Goal: Task Accomplishment & Management: Manage account settings

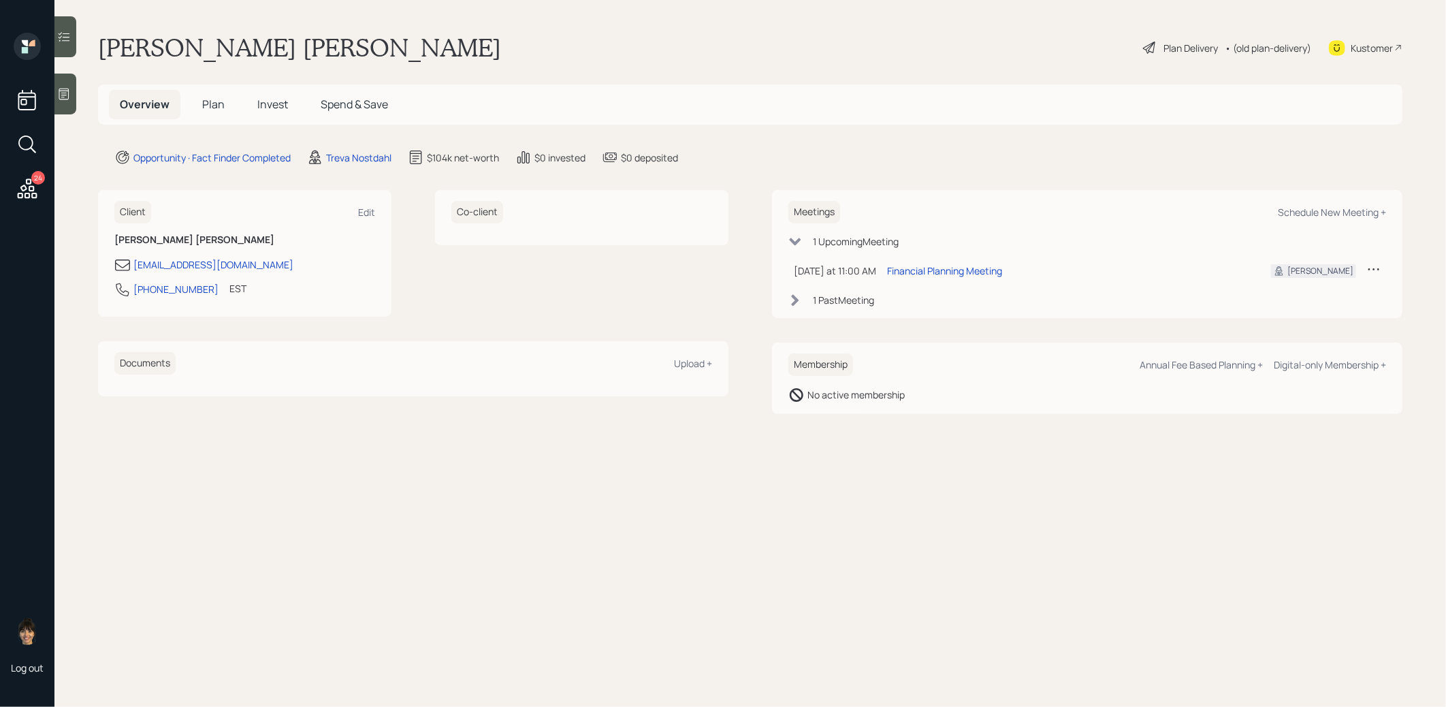
click at [67, 93] on icon at bounding box center [64, 94] width 14 height 14
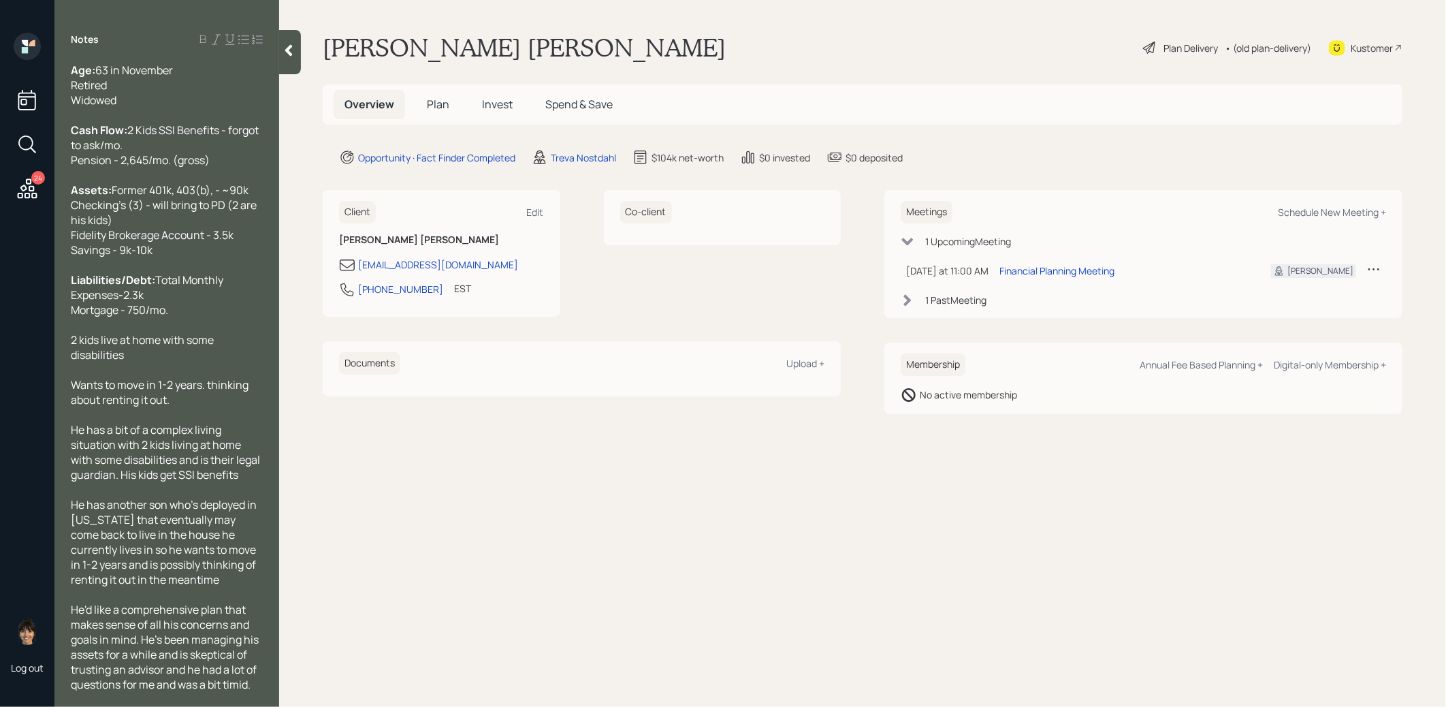
scroll to position [113, 0]
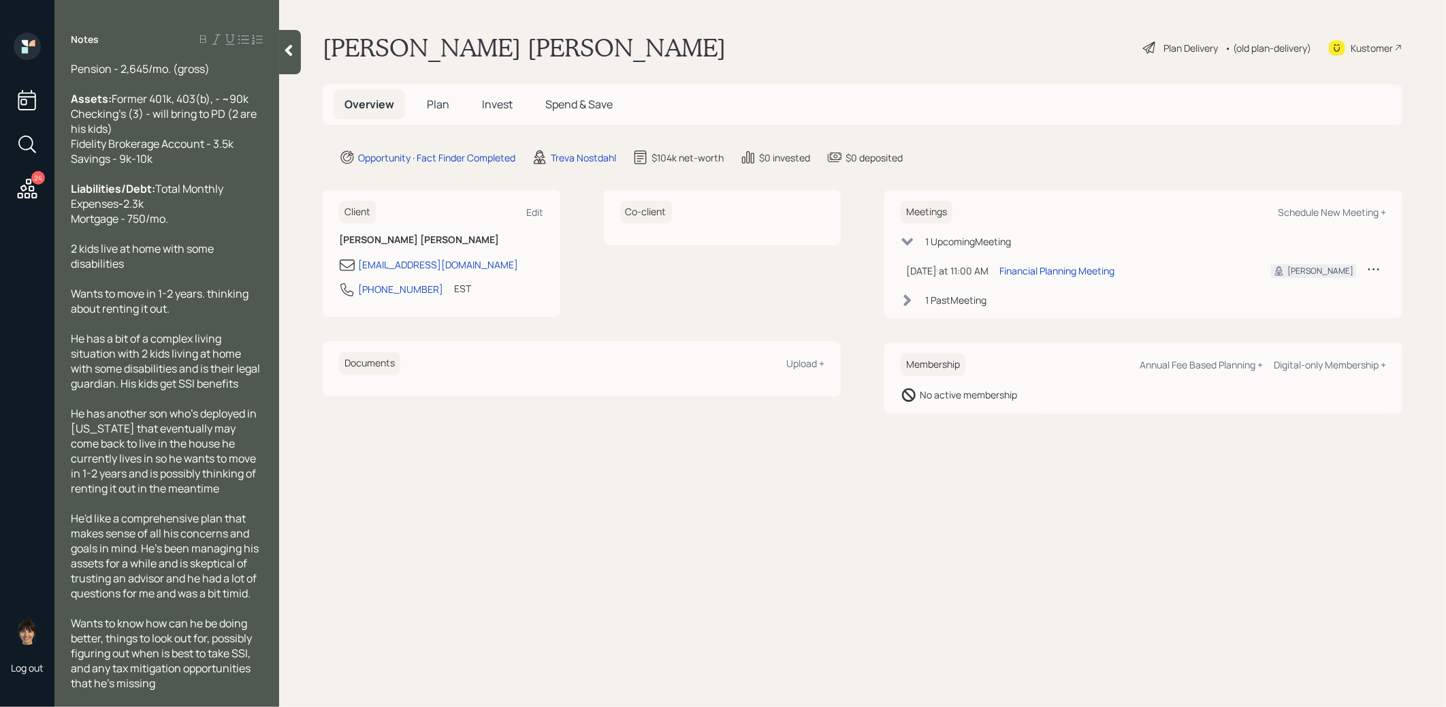
click at [437, 102] on span "Plan" at bounding box center [438, 104] width 22 height 15
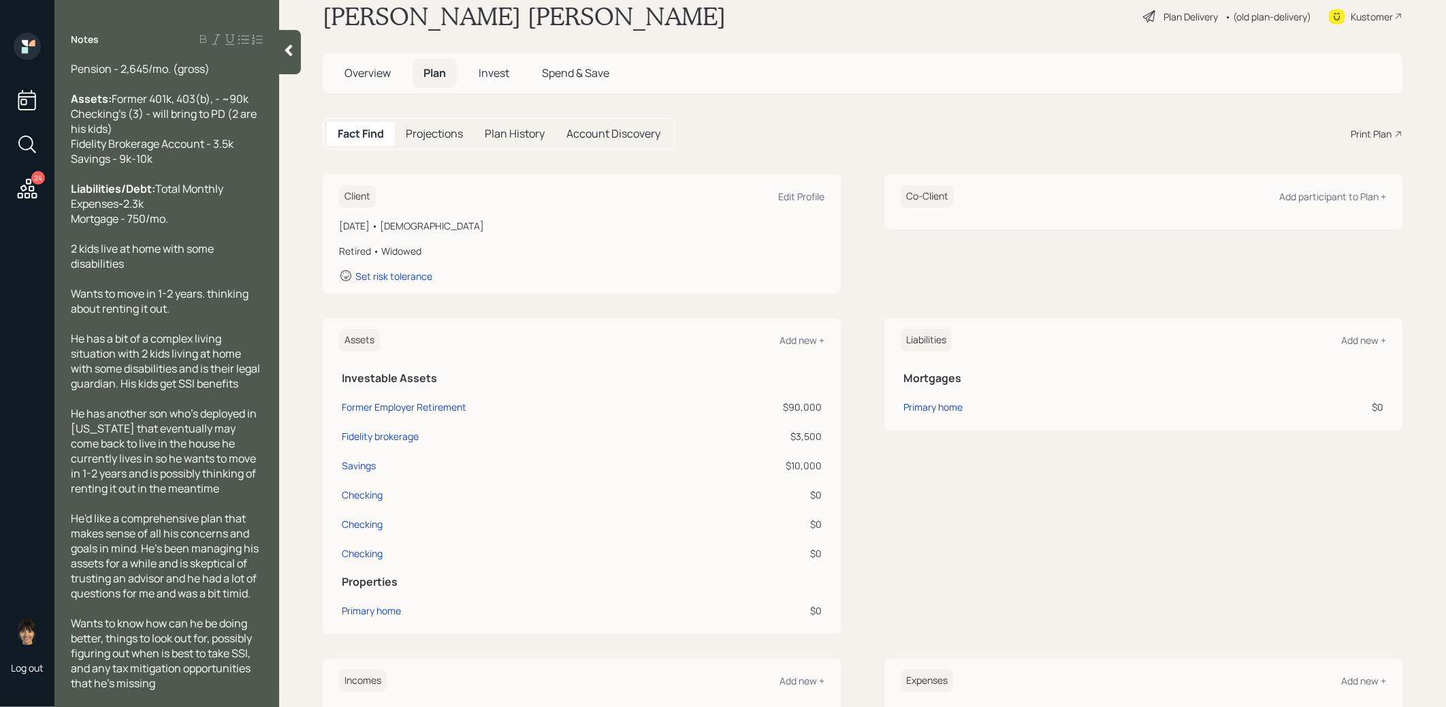
scroll to position [32, 0]
click at [389, 434] on div "Fidelity brokerage" at bounding box center [380, 435] width 77 height 14
select select "taxable"
select select "balanced"
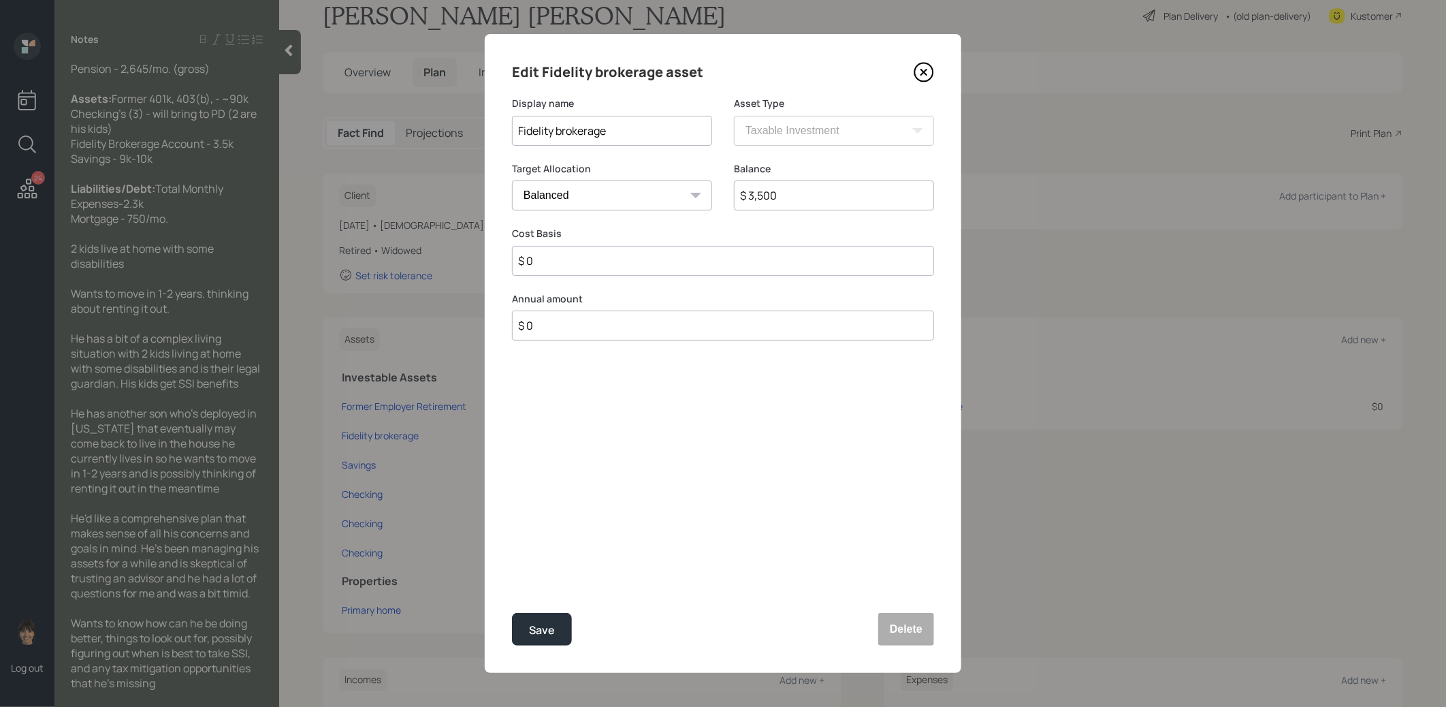
click at [558, 134] on input "Fidelity brokerage" at bounding box center [612, 131] width 200 height 30
type input "Fidelity Brokerage"
click at [540, 632] on div "Save" at bounding box center [542, 630] width 26 height 18
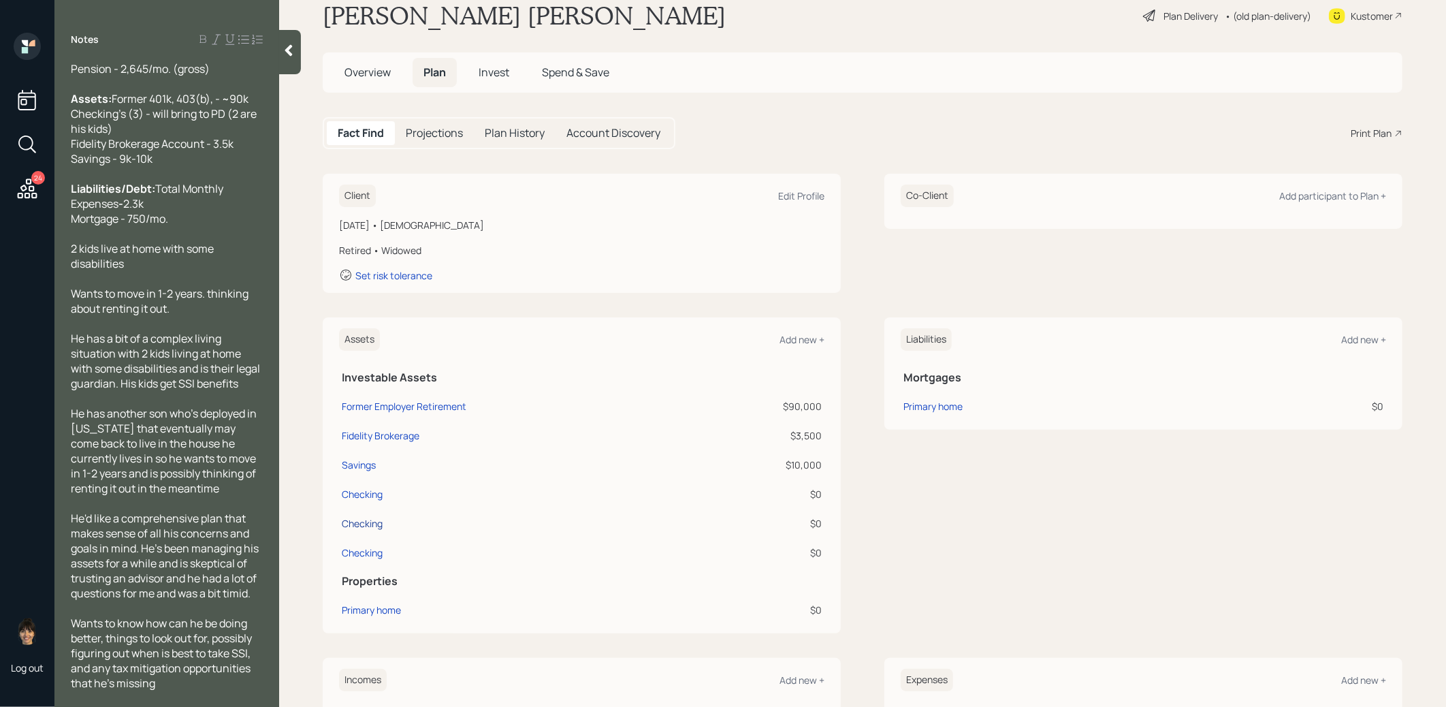
click at [363, 518] on div "Checking" at bounding box center [362, 523] width 41 height 14
select select "cash"
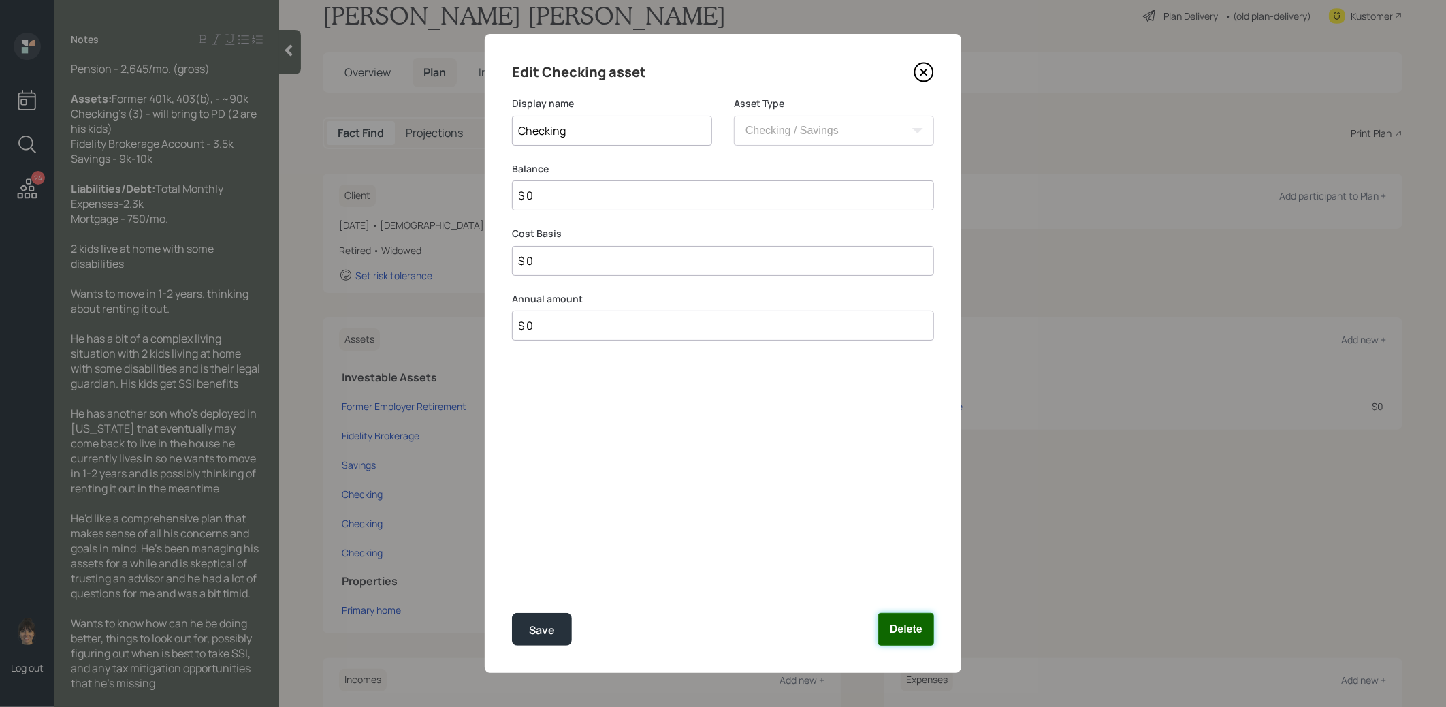
click at [919, 627] on button "Delete" at bounding box center [906, 629] width 56 height 33
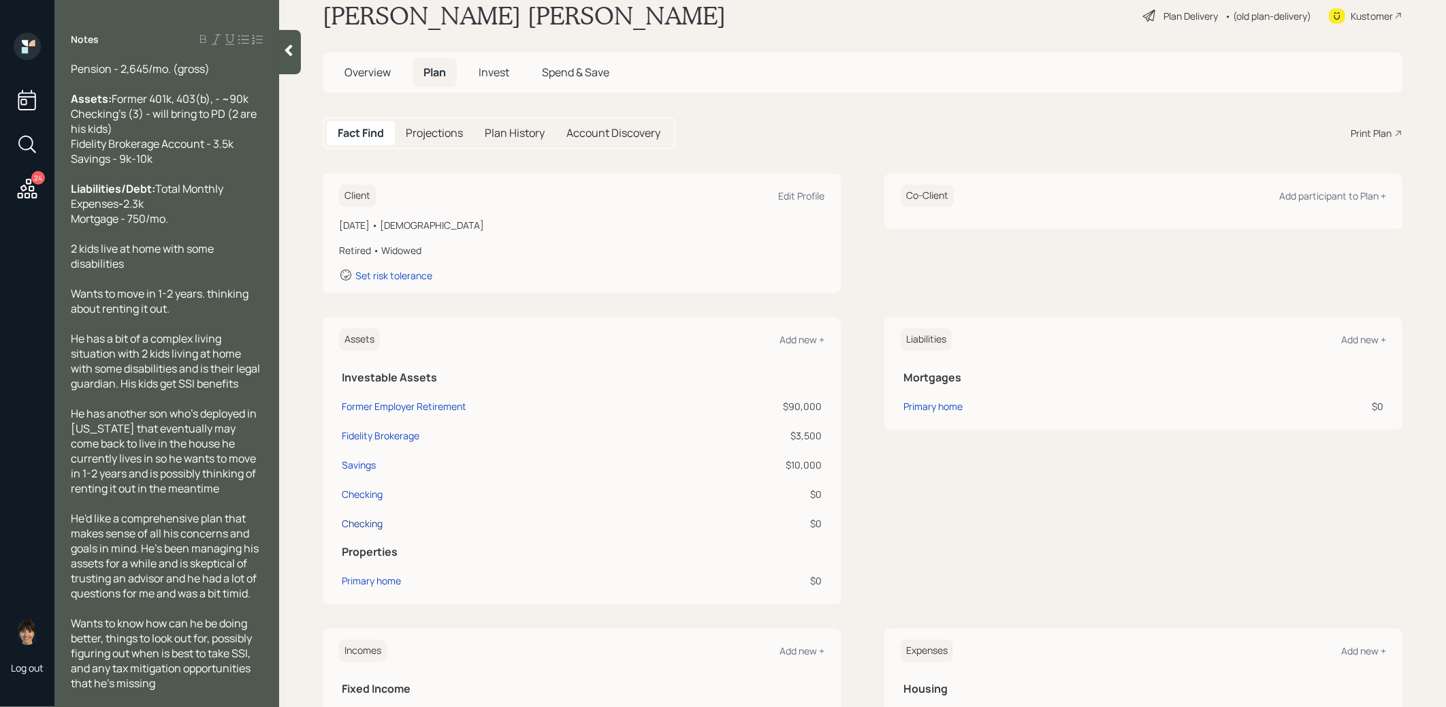
click at [368, 522] on div "Checking" at bounding box center [362, 523] width 41 height 14
select select "cash"
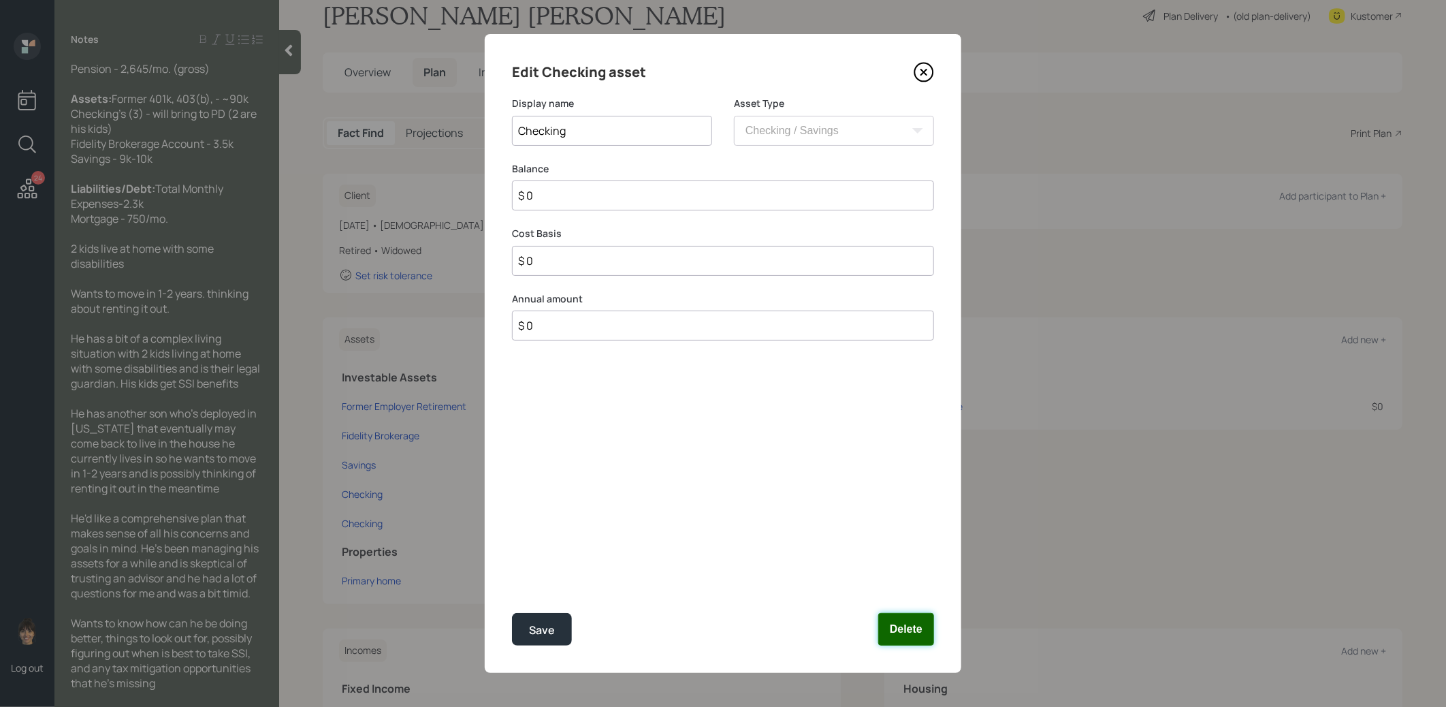
click at [911, 632] on button "Delete" at bounding box center [906, 629] width 56 height 33
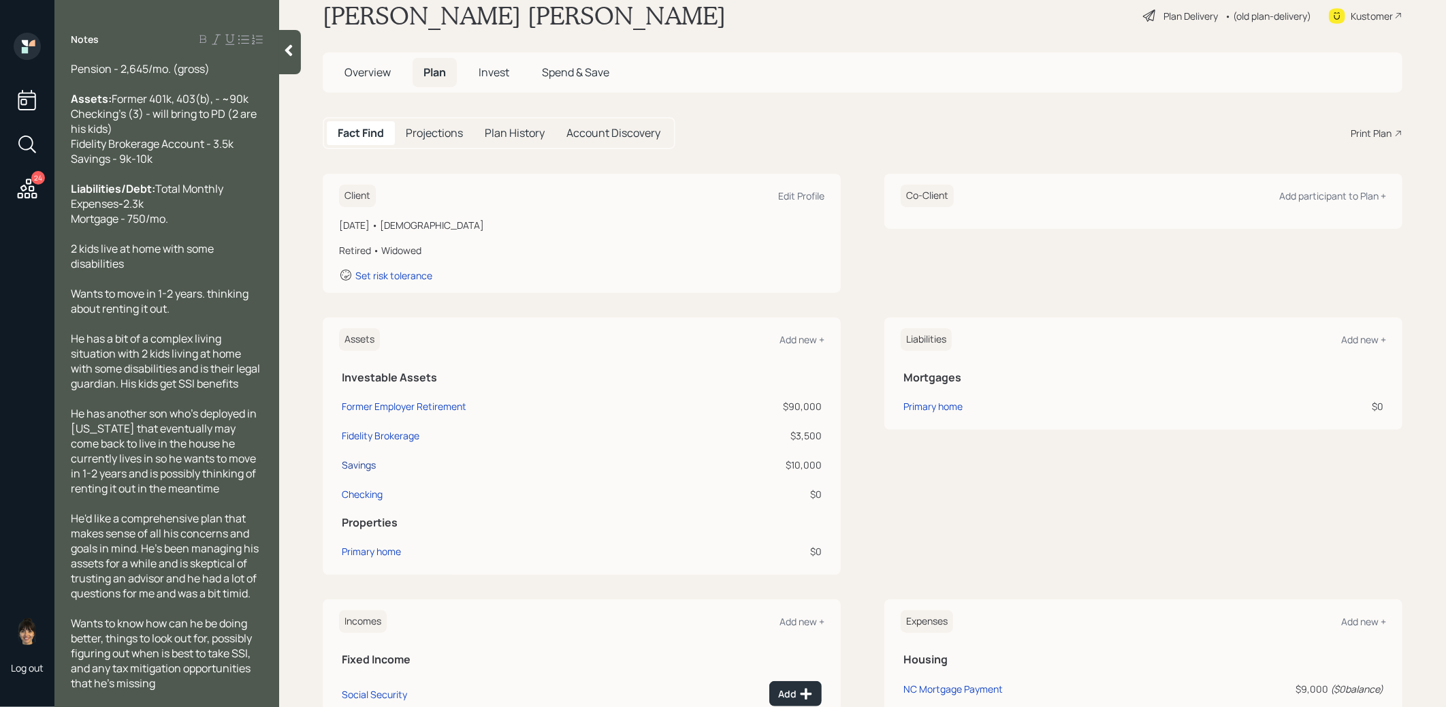
click at [358, 462] on div "Savings" at bounding box center [359, 464] width 34 height 14
select select "emergency_fund"
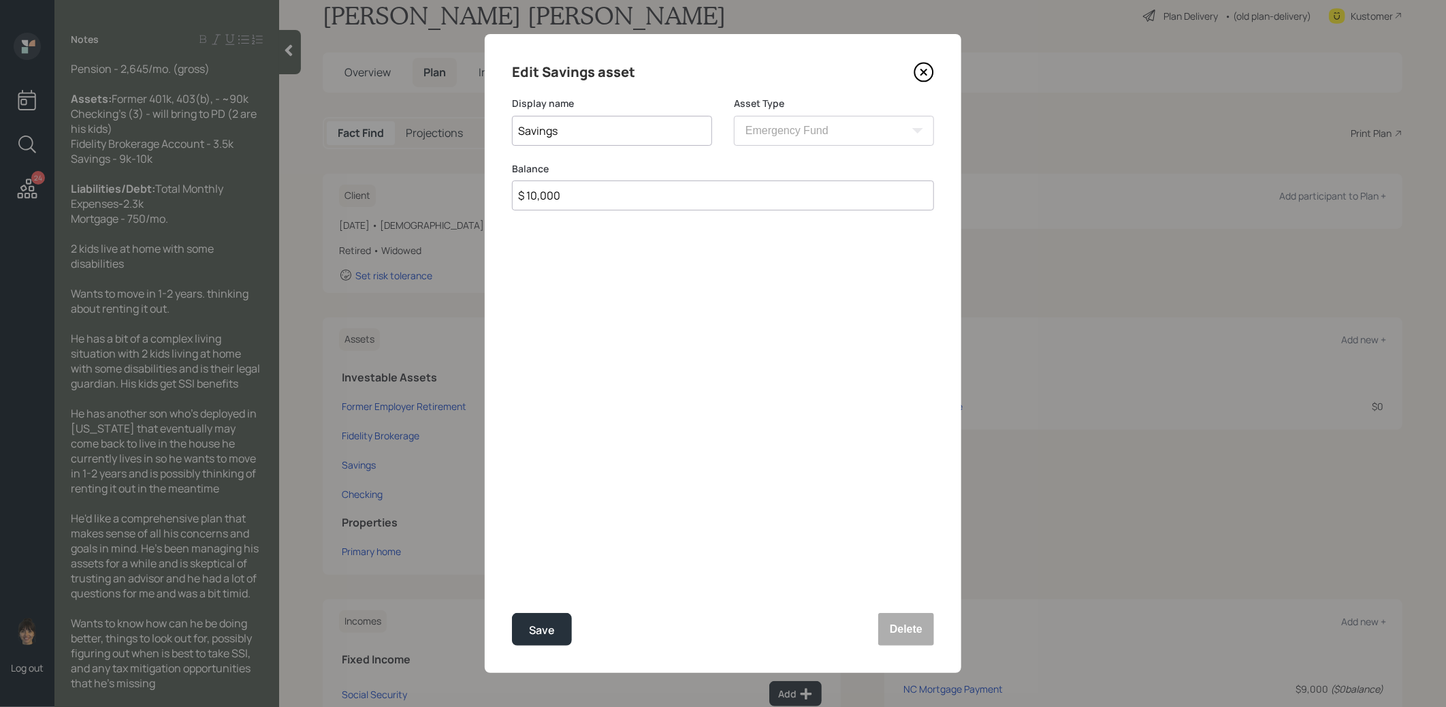
click at [616, 123] on input "Savings" at bounding box center [612, 131] width 200 height 30
type input "Cash"
click at [919, 628] on button "Delete" at bounding box center [906, 629] width 56 height 33
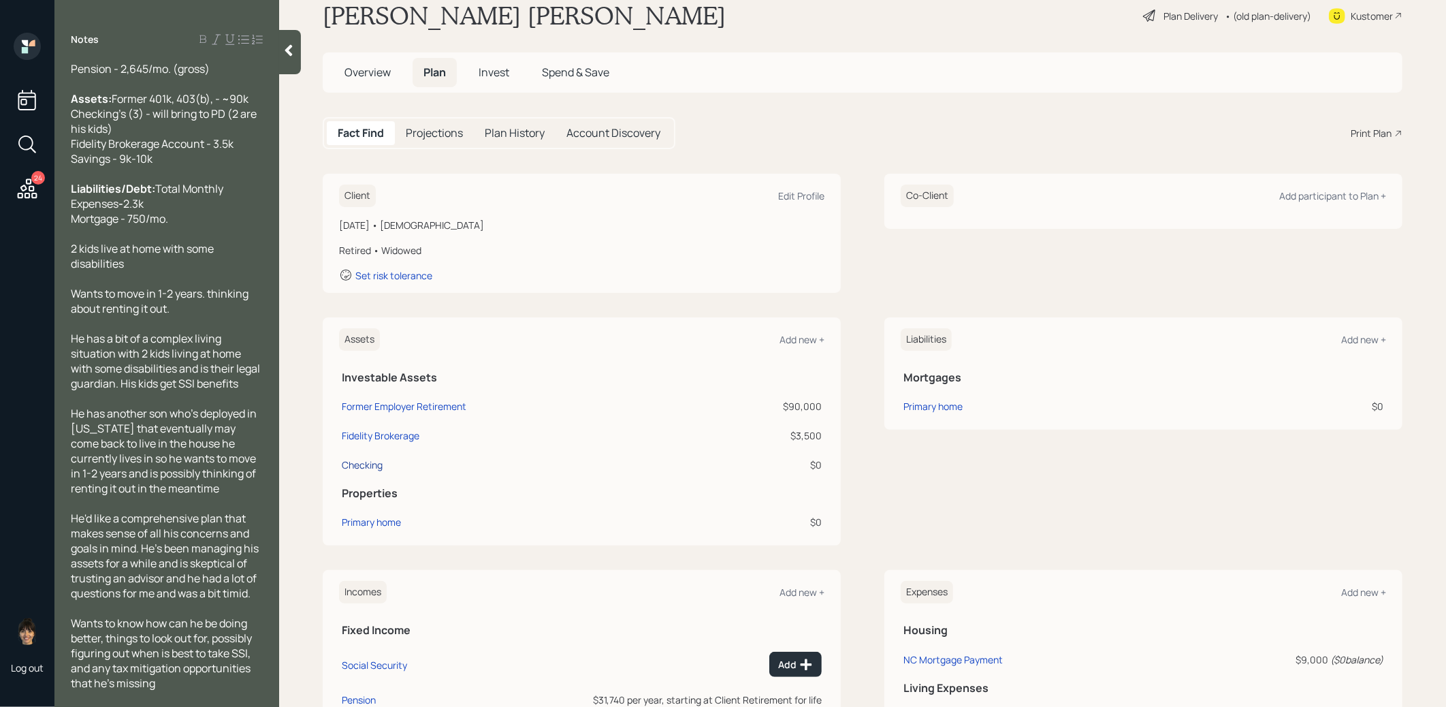
click at [350, 466] on div "Checking" at bounding box center [362, 464] width 41 height 14
select select "cash"
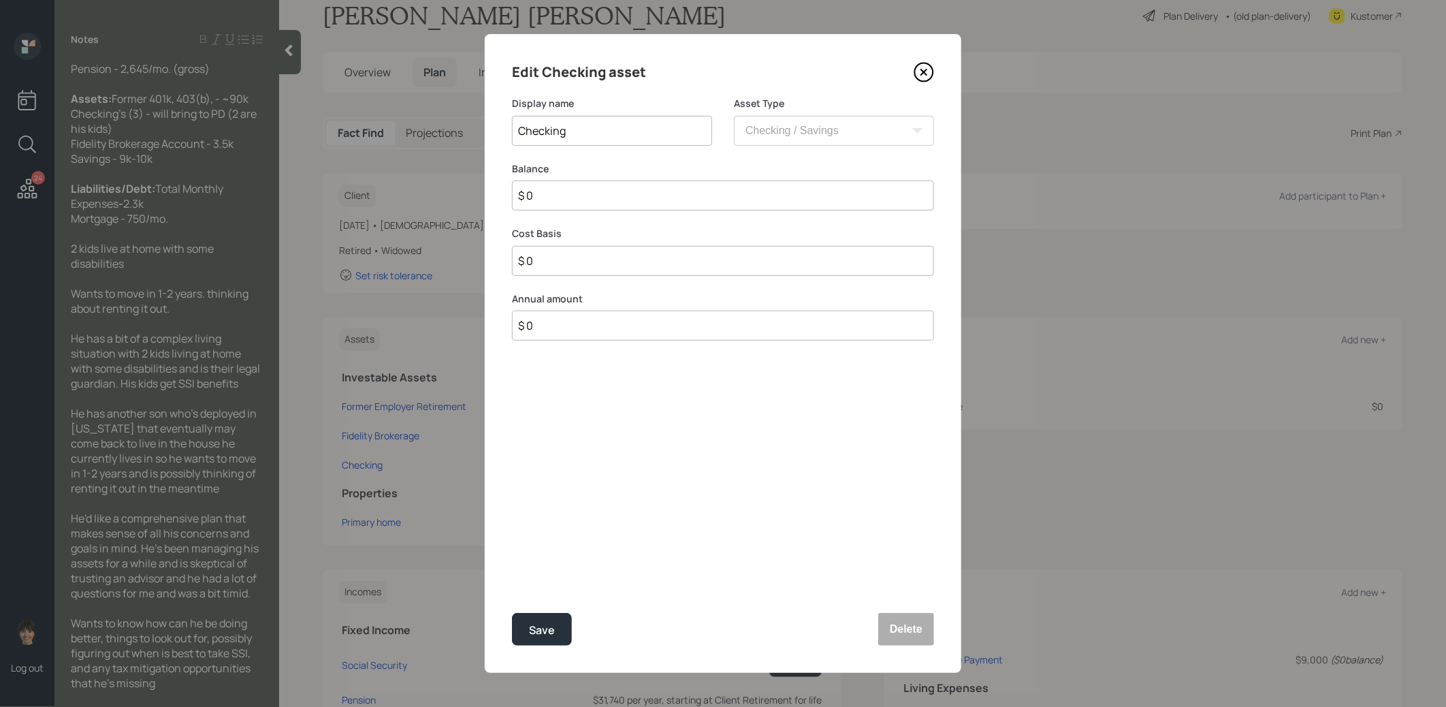
click at [605, 129] on input "Checking" at bounding box center [612, 131] width 200 height 30
type input "Cash"
click at [599, 191] on input "$ 0" at bounding box center [723, 195] width 422 height 30
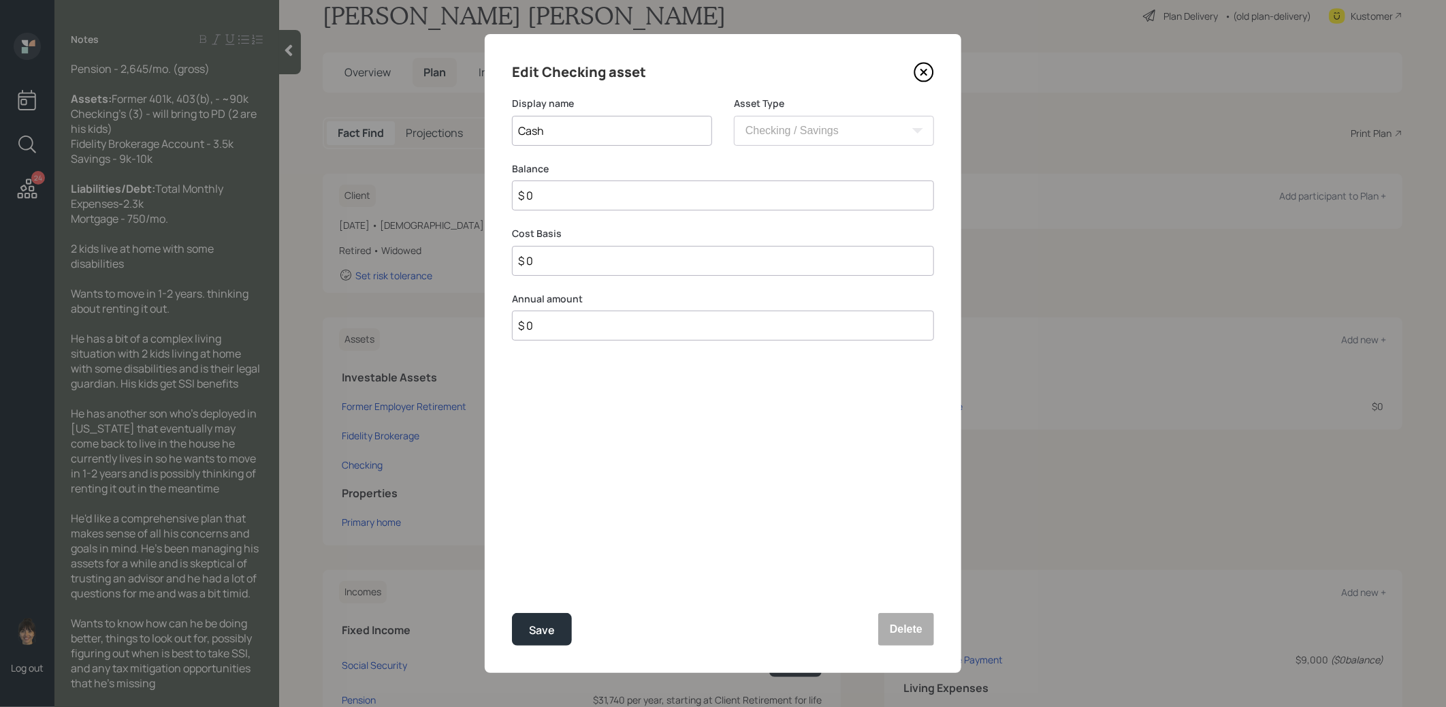
click at [599, 191] on input "$ 0" at bounding box center [723, 195] width 422 height 30
type input "$ 1"
type input "$ 10"
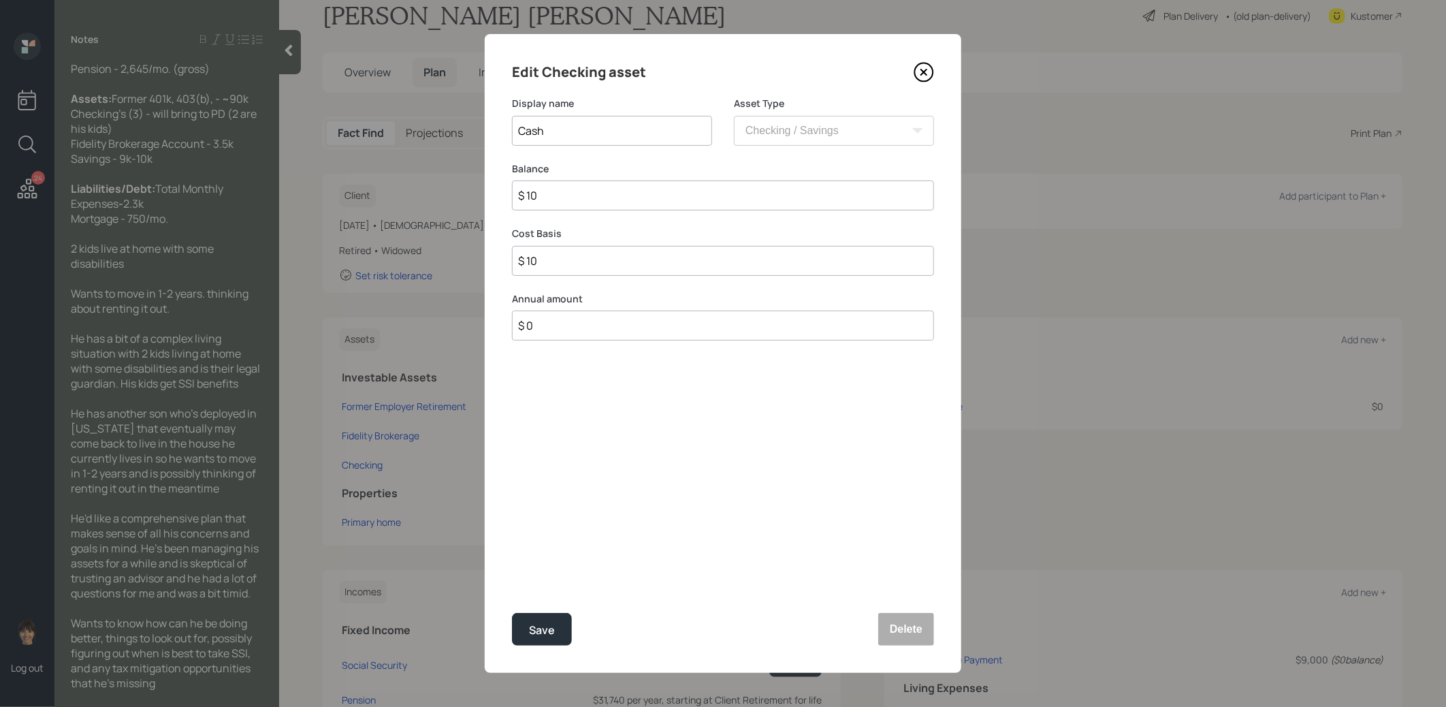
type input "$ 100"
type input "$ 1,000"
type input "$ 10,000"
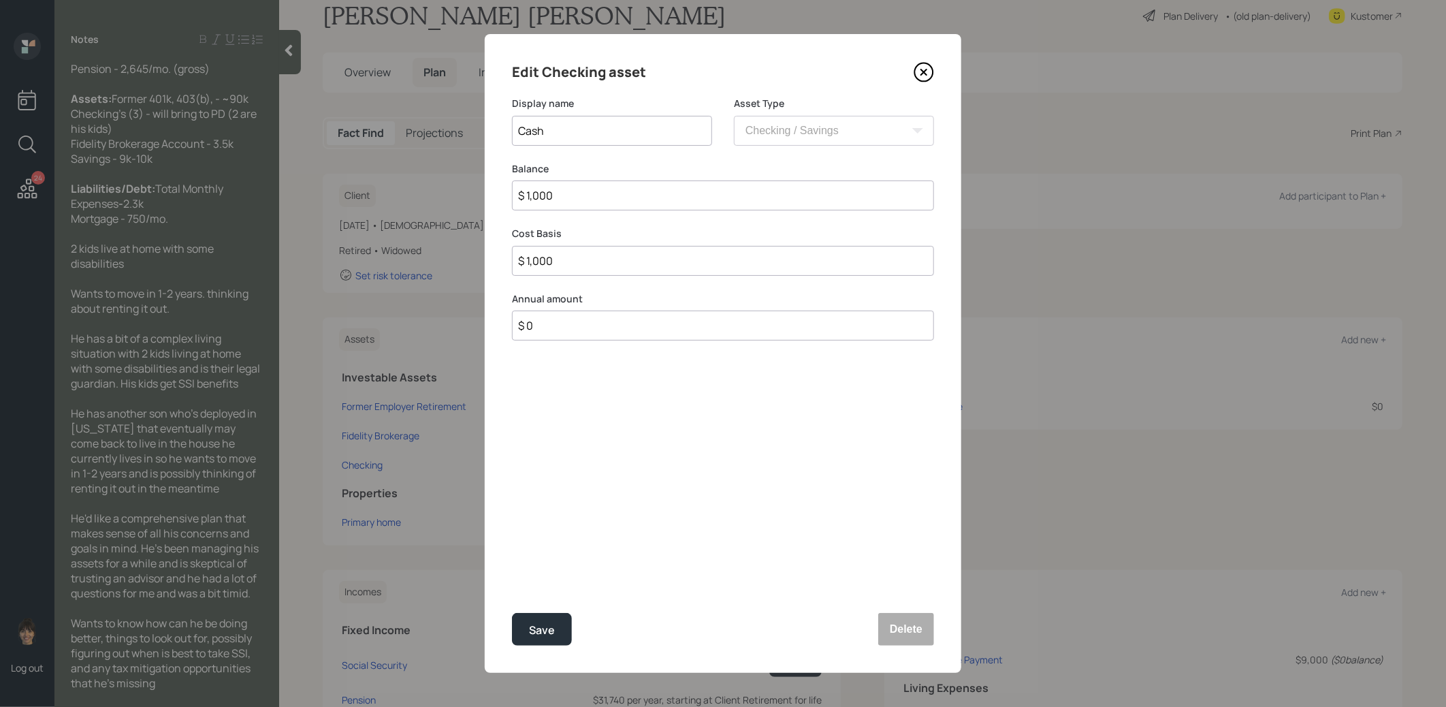
type input "$ 10,000"
click at [536, 621] on div "Save" at bounding box center [542, 630] width 26 height 18
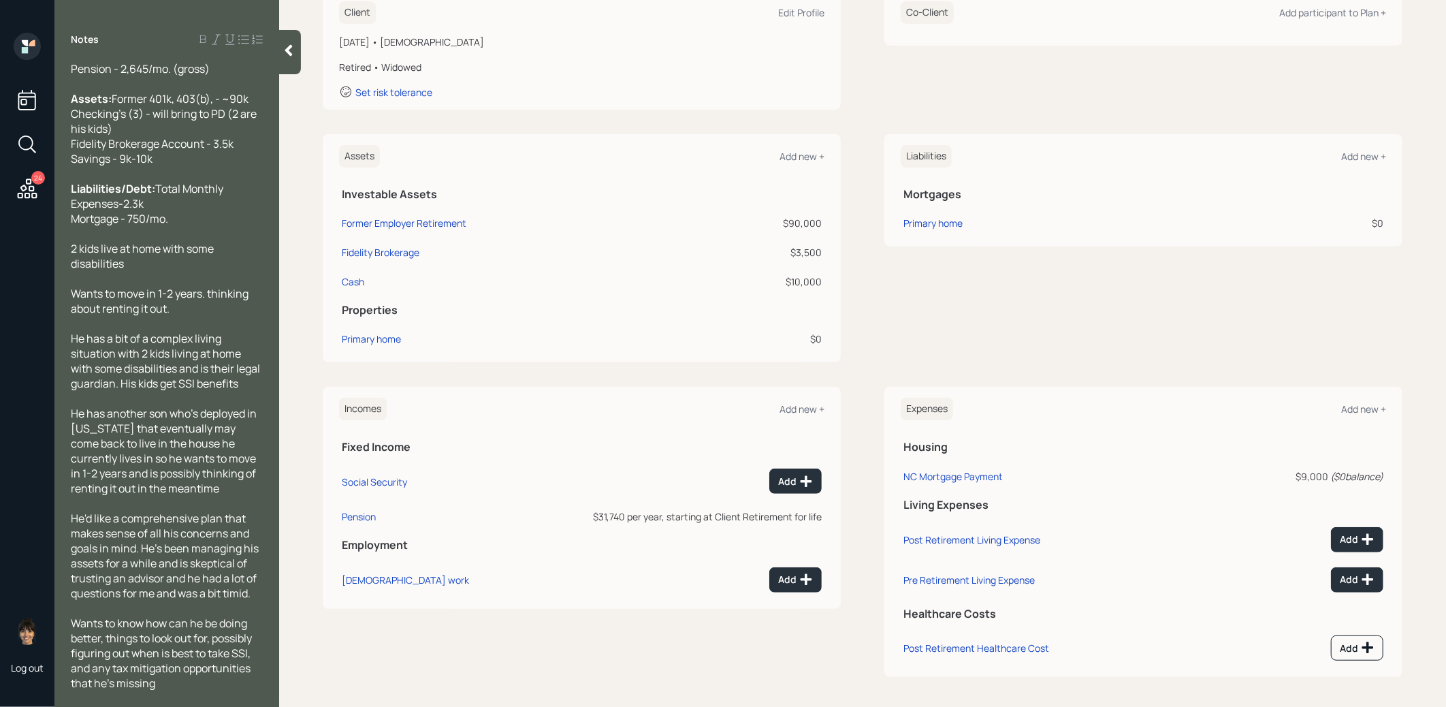
scroll to position [113, 0]
click at [798, 408] on div "Add new +" at bounding box center [801, 408] width 45 height 13
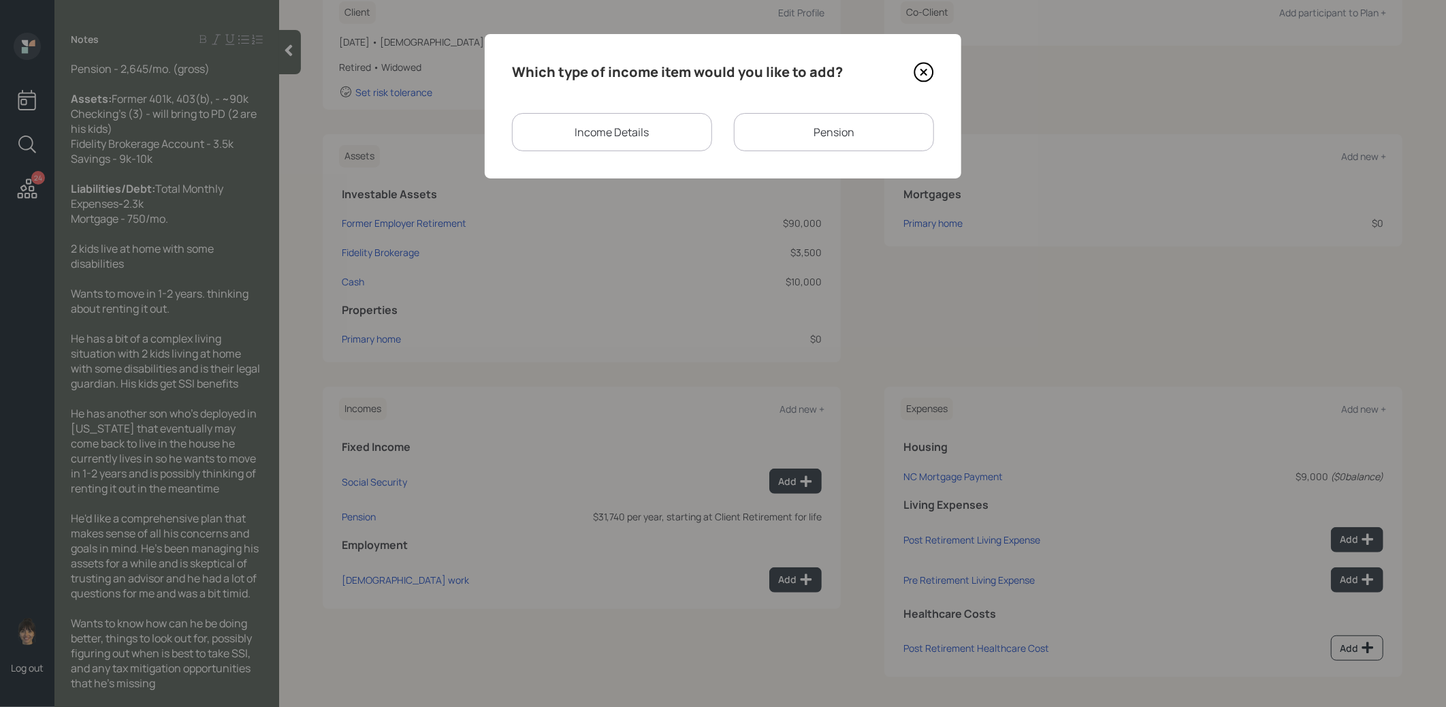
click at [621, 130] on div "Income Details" at bounding box center [612, 132] width 200 height 38
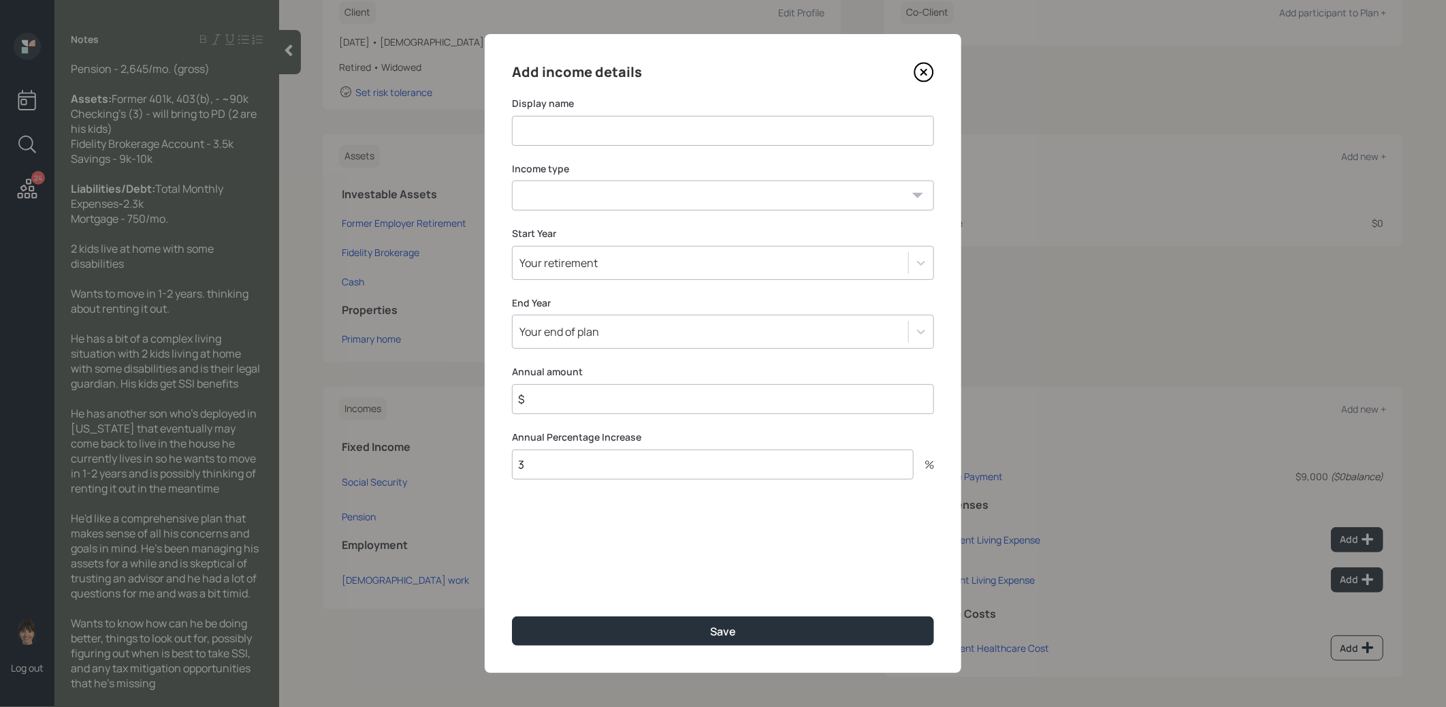
click at [626, 129] on input at bounding box center [723, 131] width 422 height 30
type input "SSI"
click at [675, 195] on select "Full-time work Part-time work Self employment Other" at bounding box center [723, 195] width 422 height 30
select select "other"
click at [512, 180] on select "Full-time work Part-time work Self employment Other" at bounding box center [723, 195] width 422 height 30
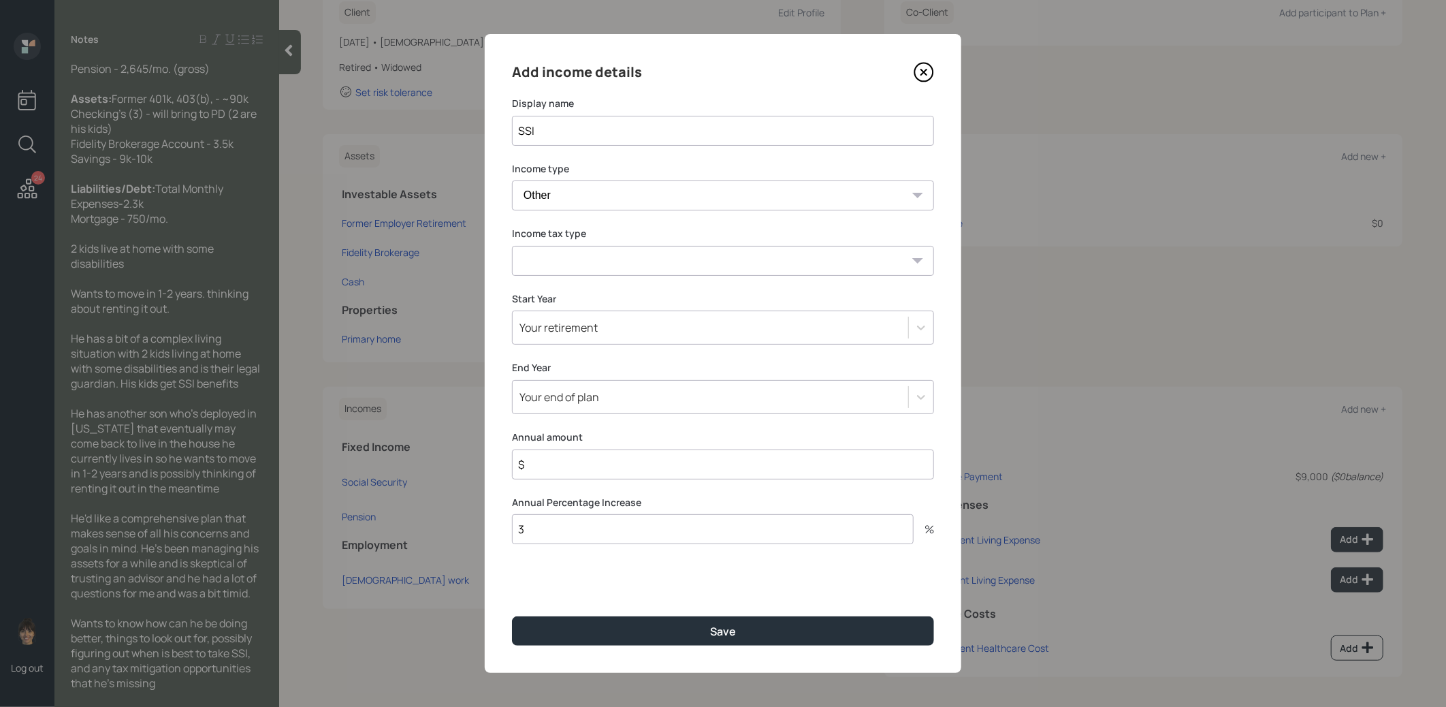
click at [628, 265] on select "Tax-free Earned Self Employment Alimony Royalties Pension / Annuity Interest Di…" at bounding box center [723, 261] width 422 height 30
select select "social_security"
click at [512, 246] on select "Tax-free Earned Self Employment Alimony Royalties Pension / Annuity Interest Di…" at bounding box center [723, 261] width 422 height 30
click at [618, 327] on div "Your retirement" at bounding box center [710, 327] width 395 height 23
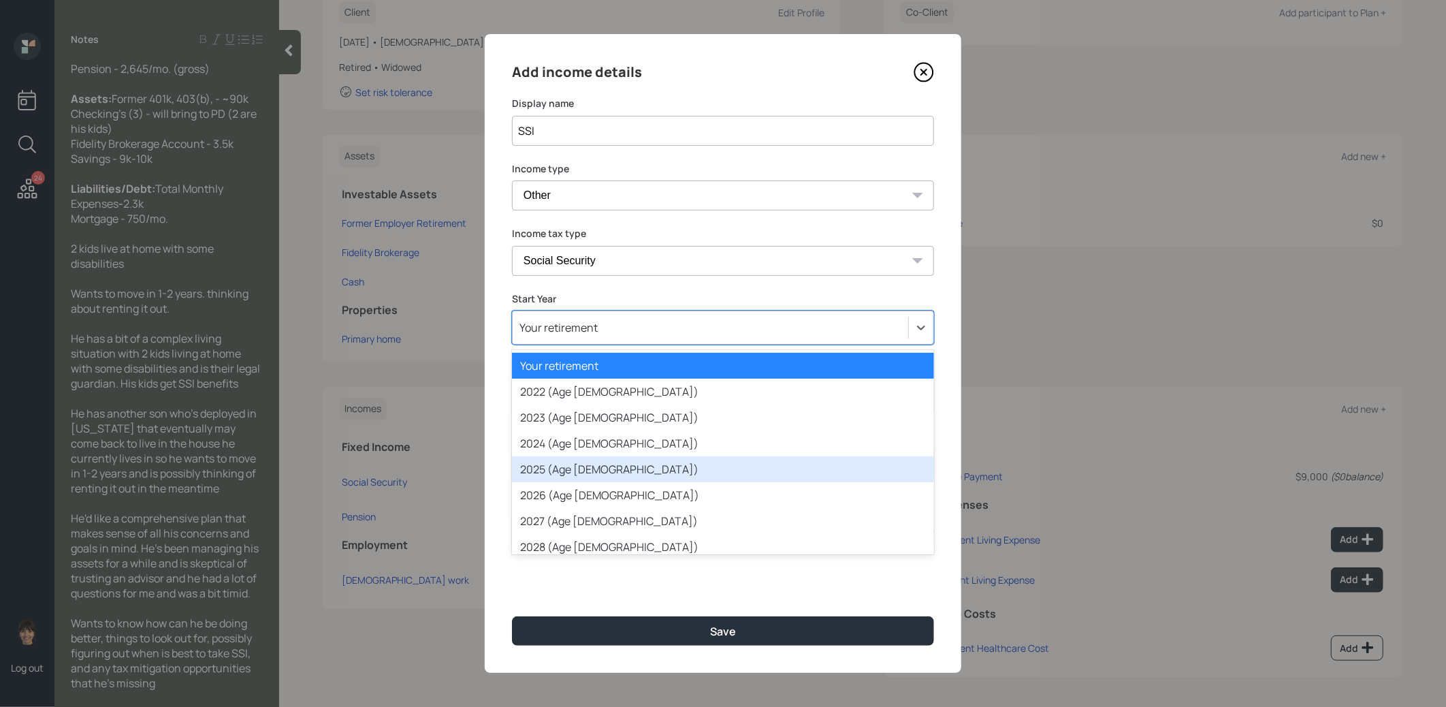
click at [599, 473] on div "2025 (Age 63)" at bounding box center [723, 469] width 422 height 26
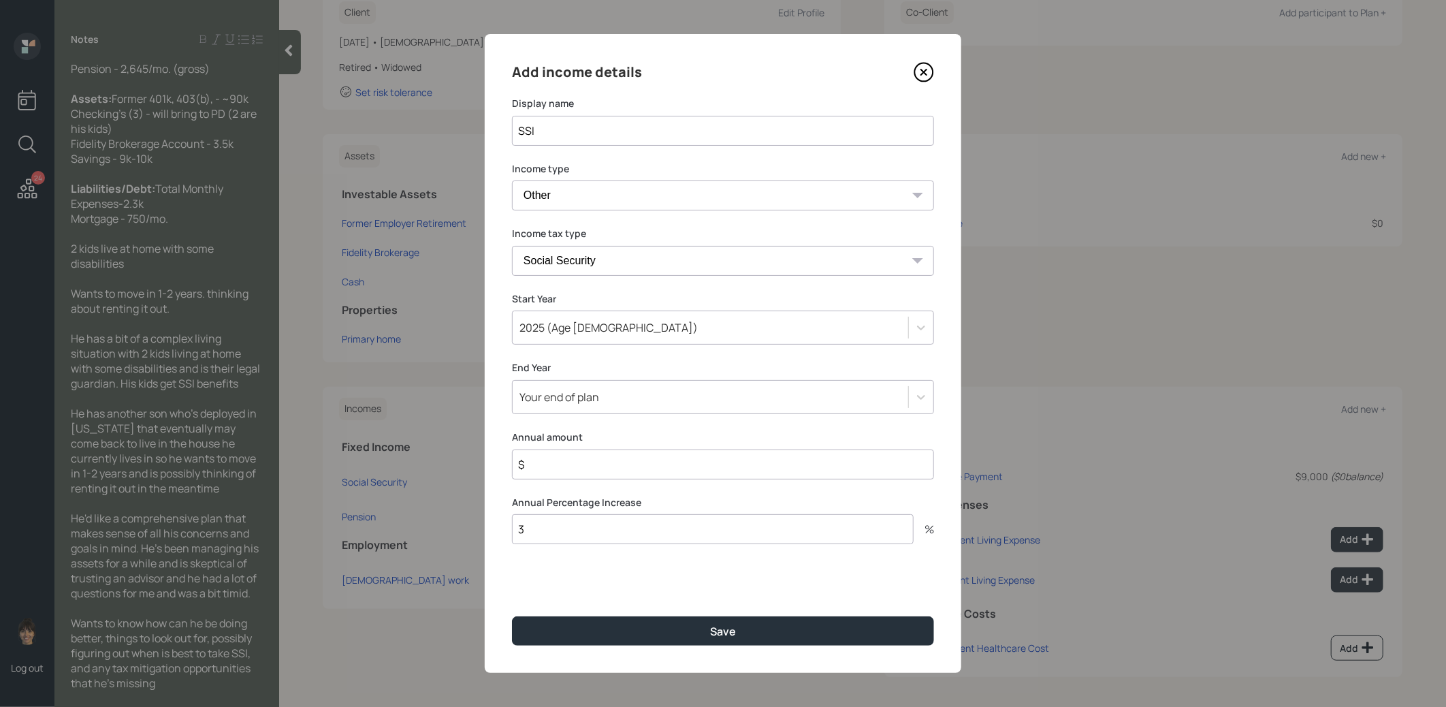
click at [572, 468] on input "$" at bounding box center [723, 464] width 422 height 30
type input "$ 1"
click at [565, 534] on input "3" at bounding box center [713, 529] width 402 height 30
type input "2"
click at [577, 630] on button "Save" at bounding box center [723, 630] width 422 height 29
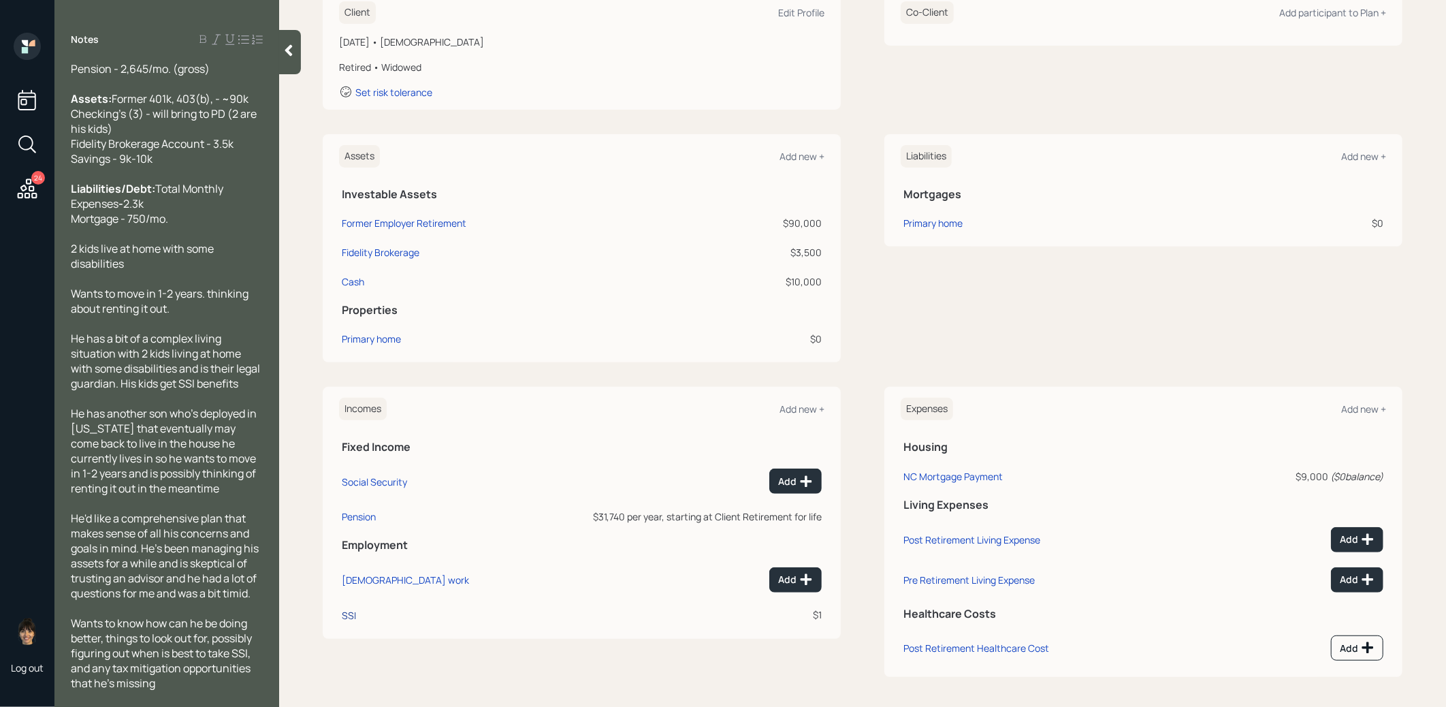
click at [351, 613] on div "SSI" at bounding box center [349, 615] width 14 height 13
select select "other"
select select "social_security"
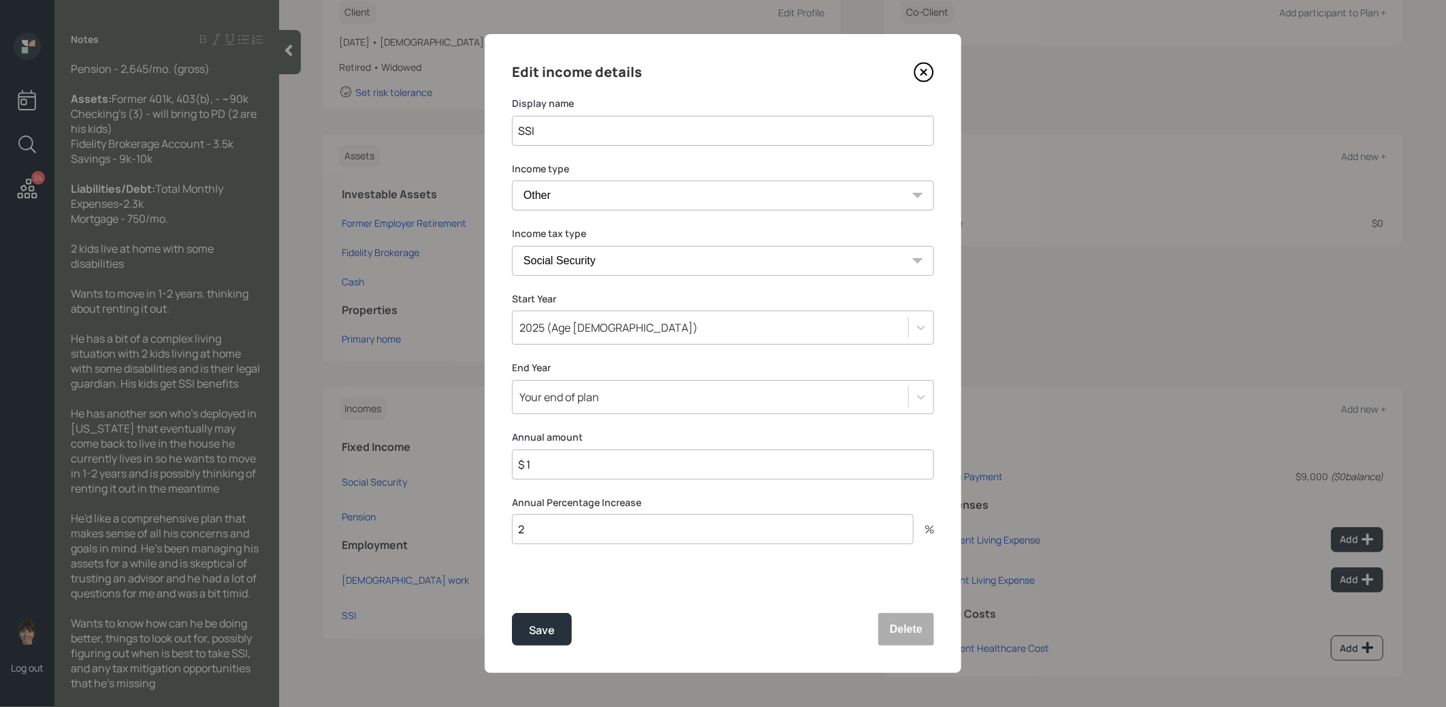
click at [594, 130] on input "SSI" at bounding box center [723, 131] width 422 height 30
type input "SSI from Kids"
click at [614, 260] on select "Tax-free Earned Self Employment Alimony Royalties Pension / Annuity Interest Di…" at bounding box center [723, 261] width 422 height 30
select select "earned"
click at [512, 246] on select "Tax-free Earned Self Employment Alimony Royalties Pension / Annuity Interest Di…" at bounding box center [723, 261] width 422 height 30
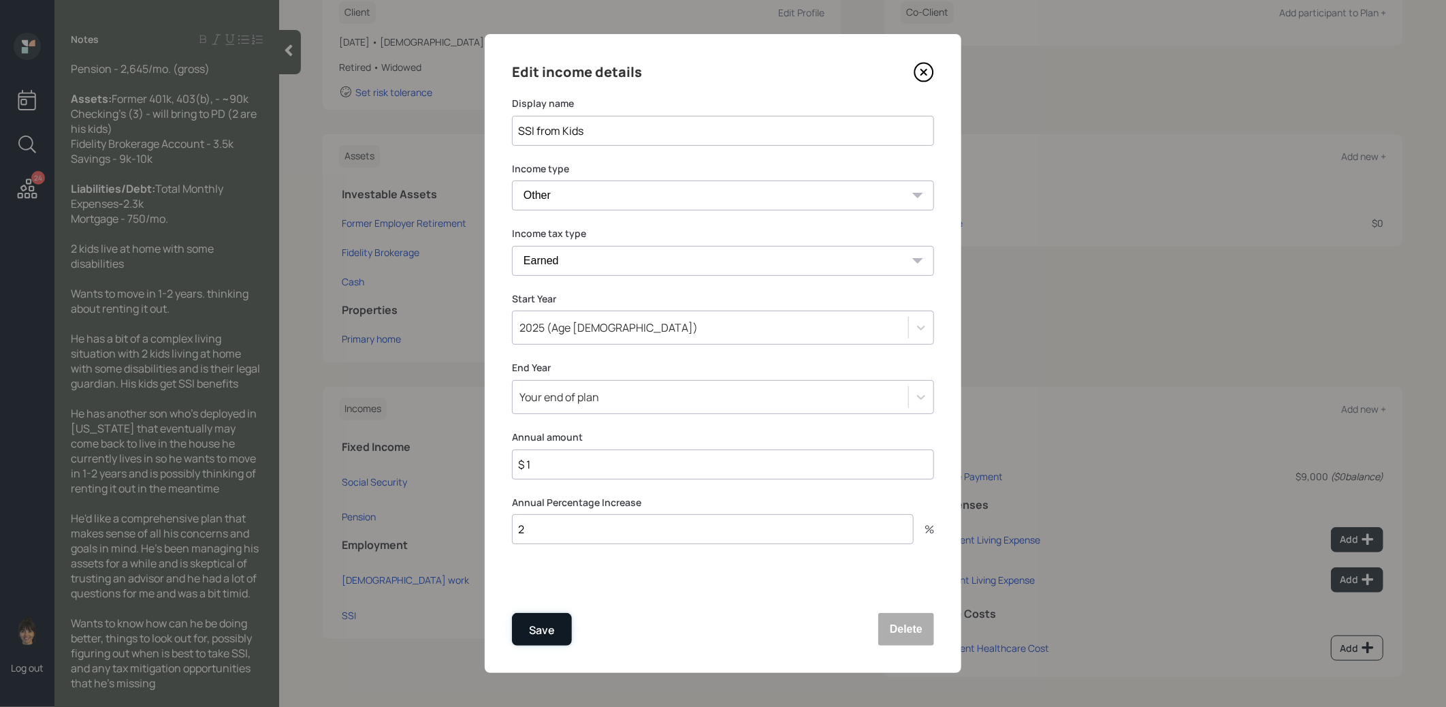
click at [554, 628] on button "Save" at bounding box center [542, 629] width 60 height 33
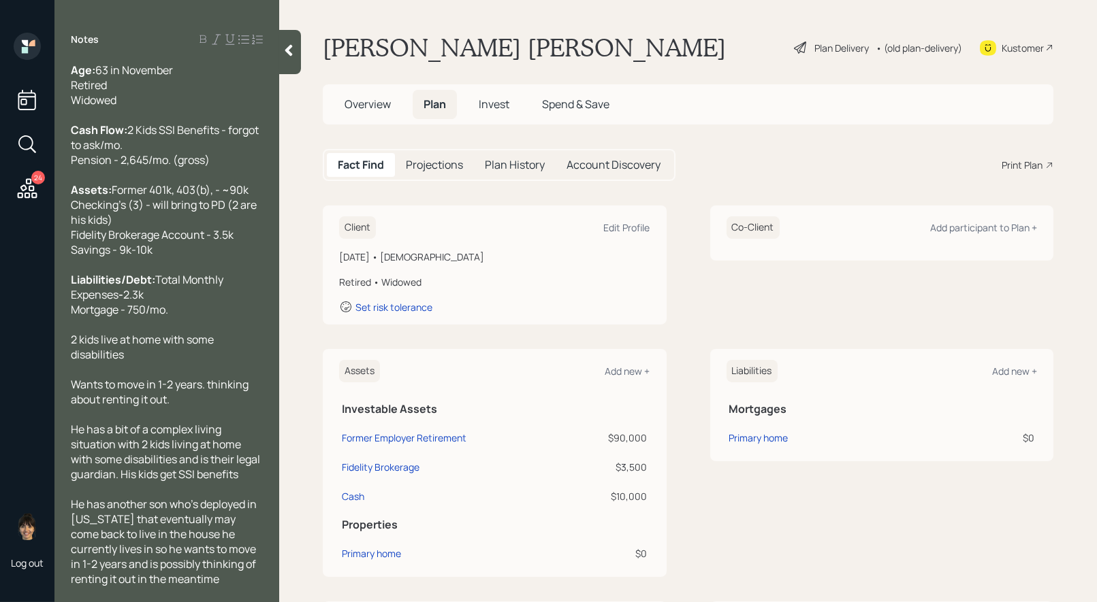
click at [824, 49] on div "Plan Delivery" at bounding box center [841, 48] width 54 height 14
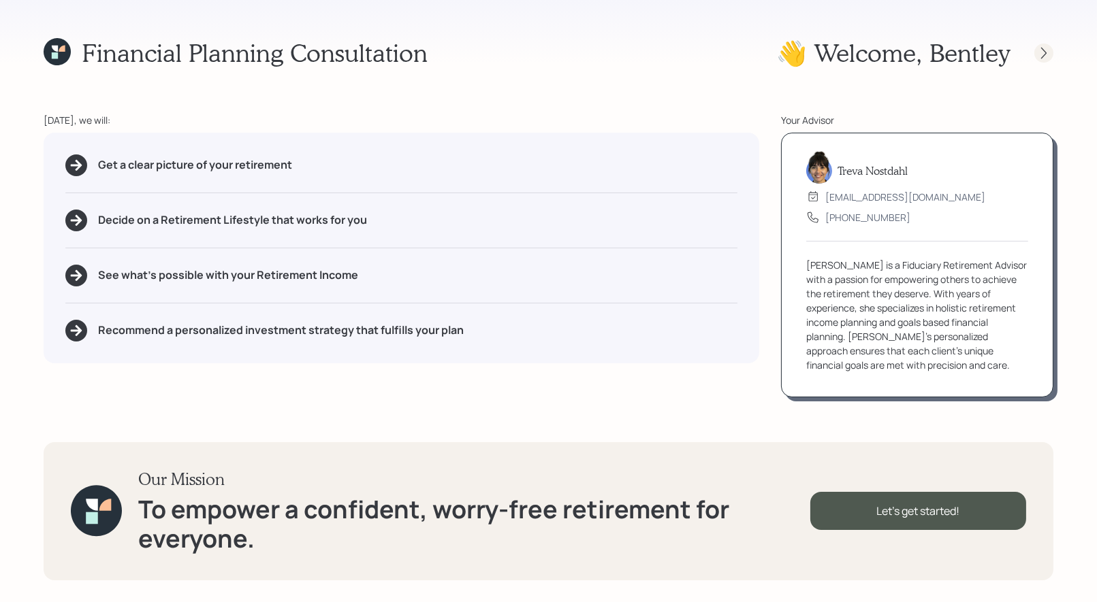
click at [1047, 52] on icon at bounding box center [1044, 53] width 14 height 14
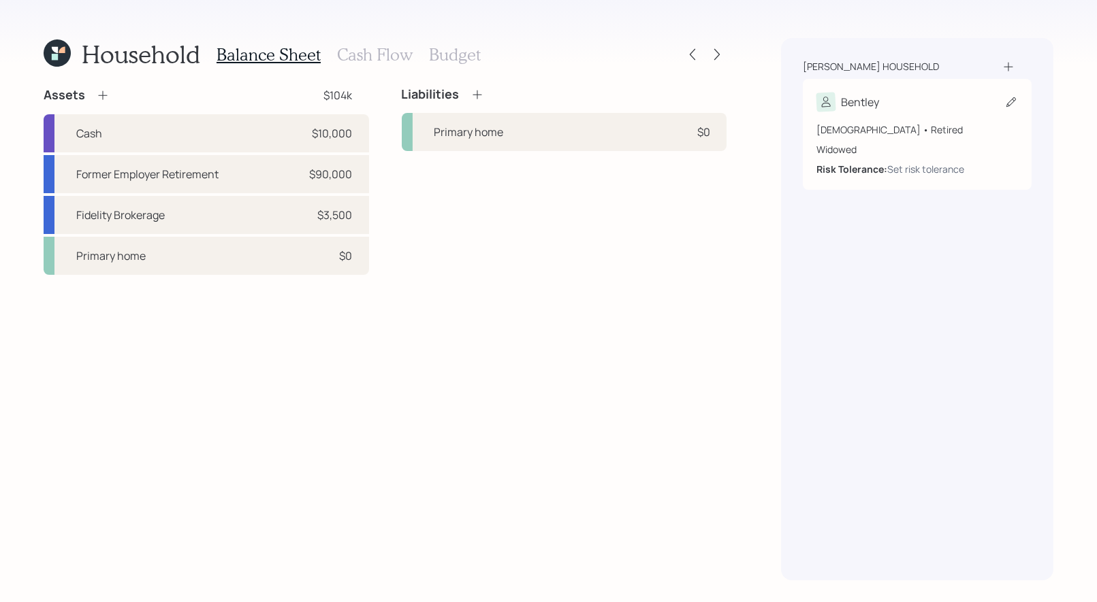
click at [1011, 103] on icon at bounding box center [1011, 102] width 10 height 10
select select "11"
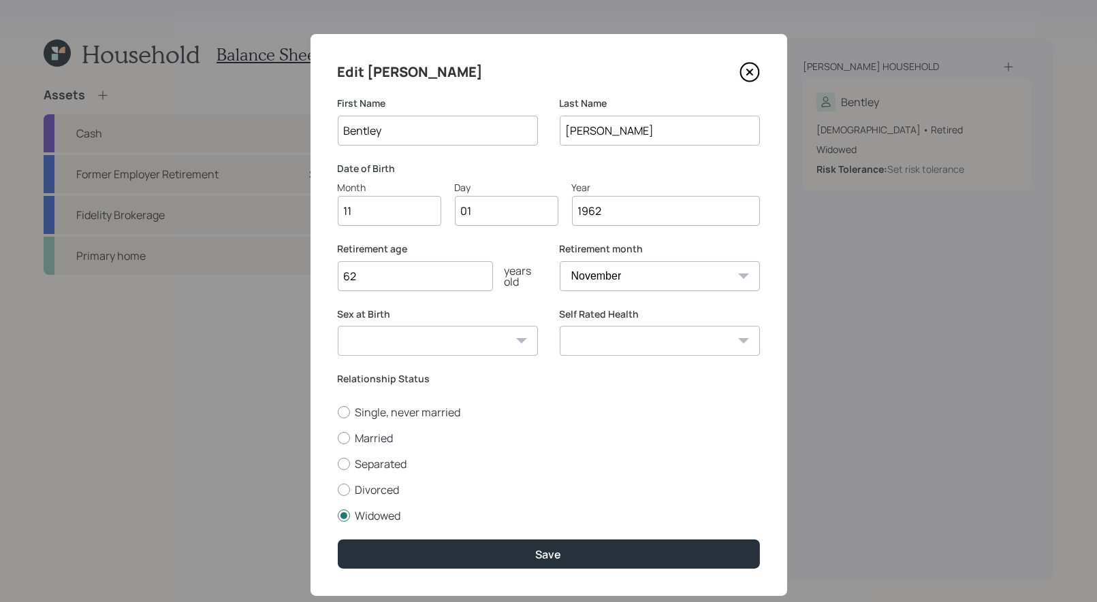
click at [501, 216] on input "01" at bounding box center [506, 211] width 103 height 30
type input "04"
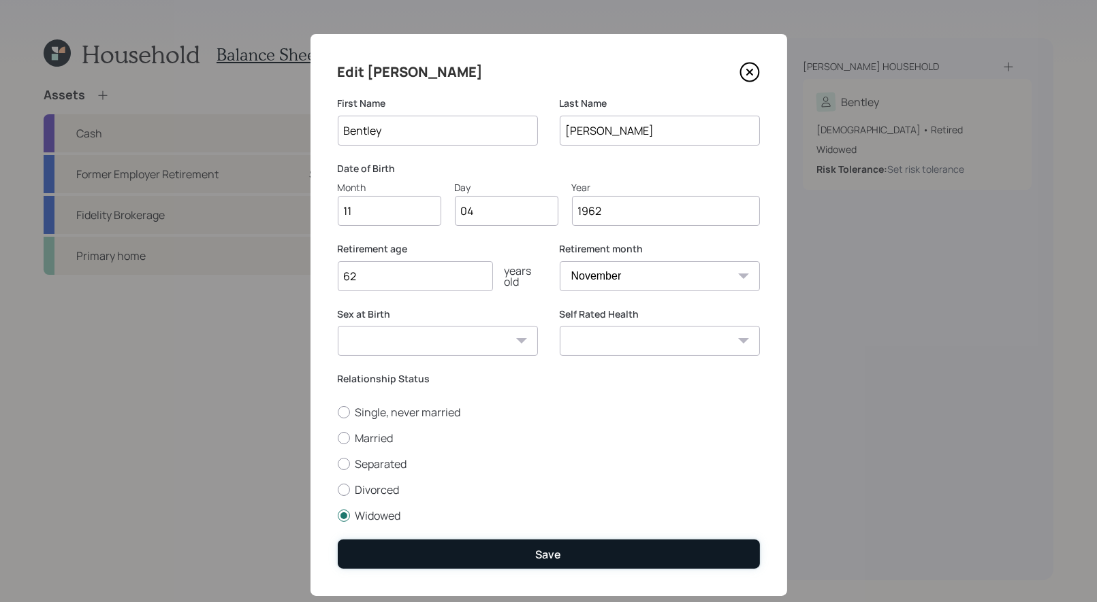
click at [518, 552] on button "Save" at bounding box center [549, 554] width 422 height 29
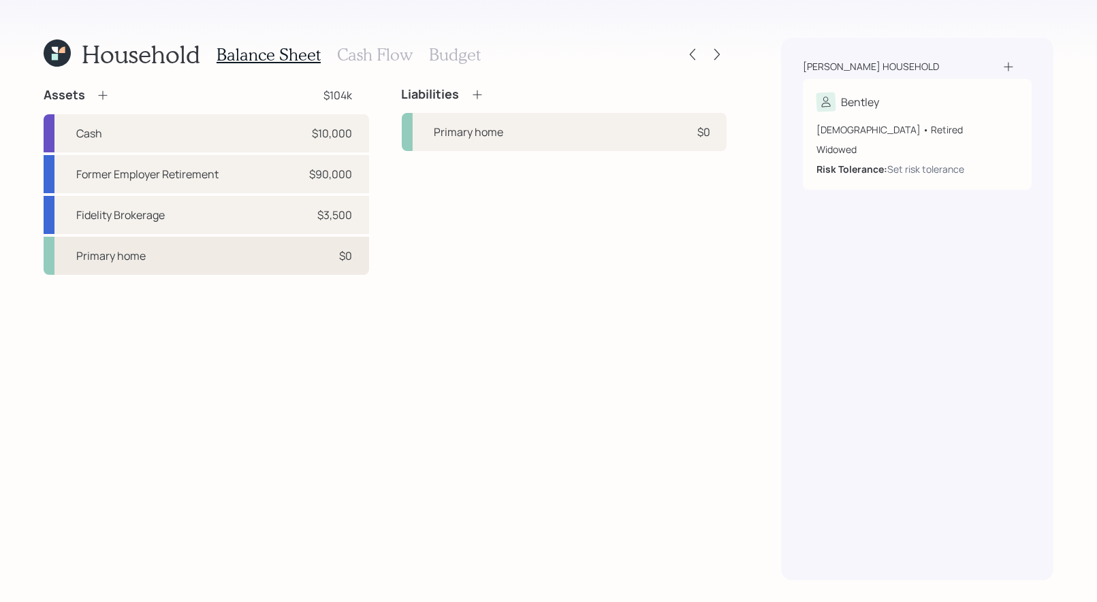
click at [253, 255] on div "Primary home $0" at bounding box center [206, 256] width 325 height 38
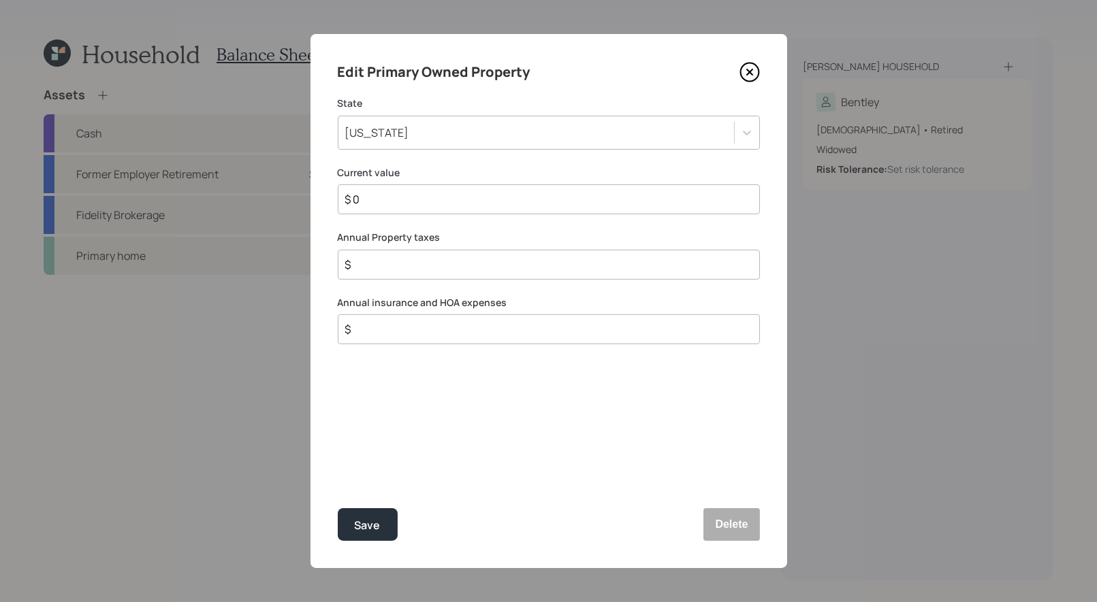
click at [381, 197] on input "$ 0" at bounding box center [543, 199] width 399 height 16
type input "$ 200,000"
click at [368, 525] on div "Save" at bounding box center [368, 526] width 26 height 18
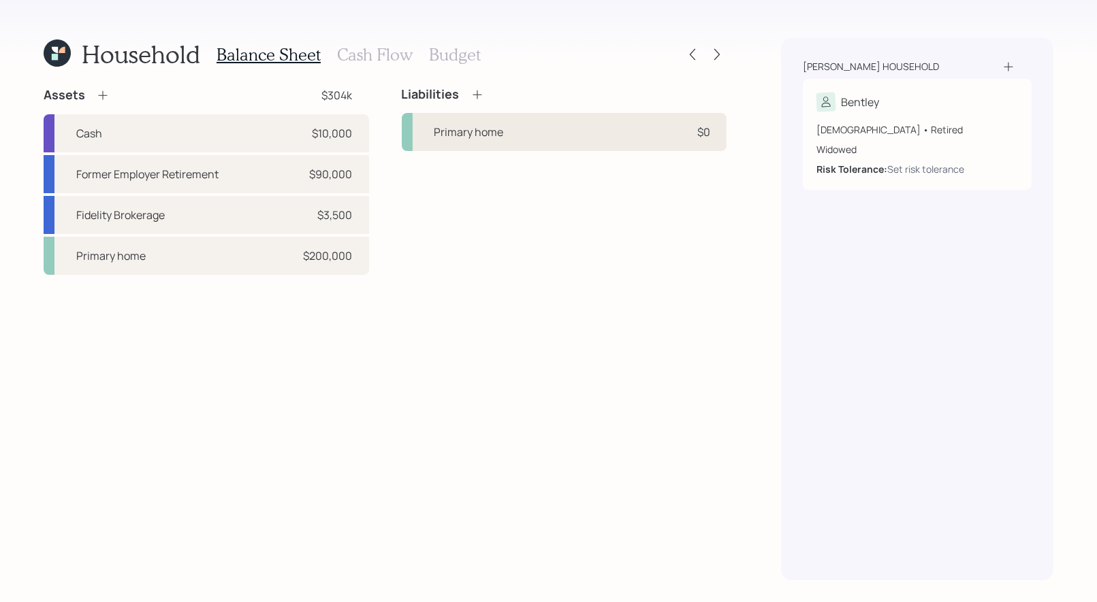
click at [517, 143] on div "Primary home $0" at bounding box center [564, 132] width 325 height 38
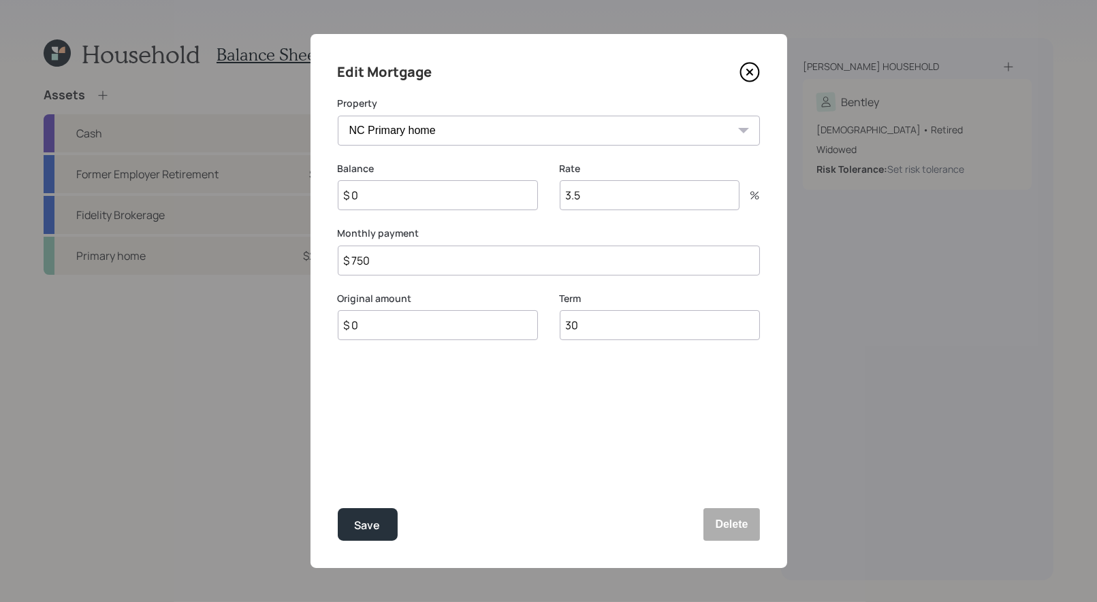
click at [393, 199] on input "$ 0" at bounding box center [438, 195] width 200 height 30
click at [615, 197] on input "3.5" at bounding box center [650, 195] width 180 height 30
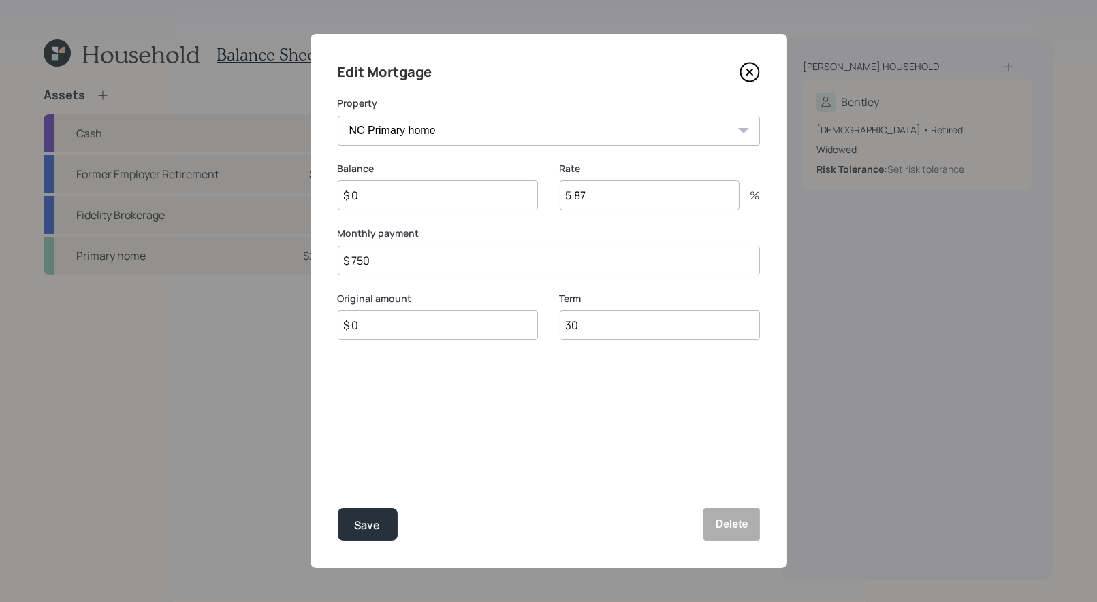
type input "5.87"
click at [458, 201] on input "$ 0" at bounding box center [438, 195] width 200 height 30
type input "$ 35,000"
click at [408, 270] on input "$ 750" at bounding box center [549, 261] width 422 height 30
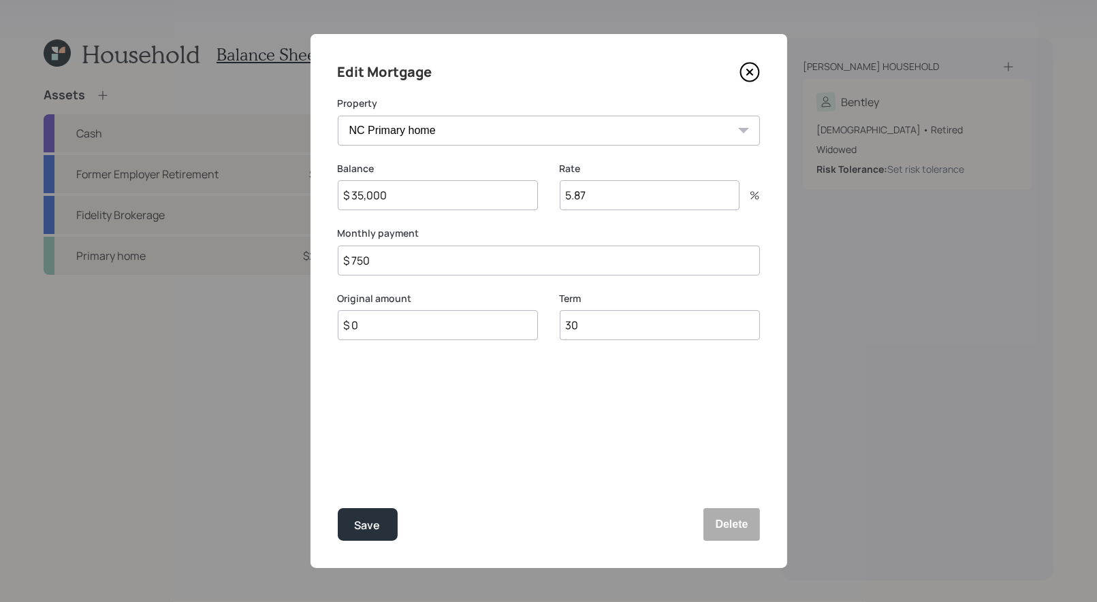
click at [408, 270] on input "$ 750" at bounding box center [549, 261] width 422 height 30
type input "$ 646"
click at [368, 528] on div "Save" at bounding box center [368, 526] width 26 height 18
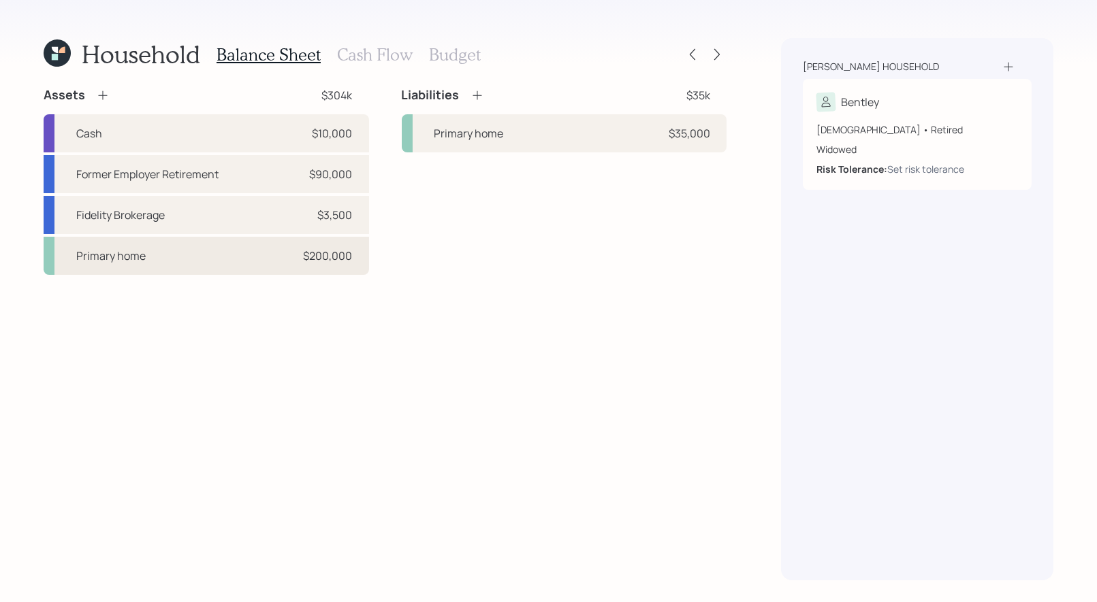
click at [193, 261] on div "Primary home $200,000" at bounding box center [206, 256] width 325 height 38
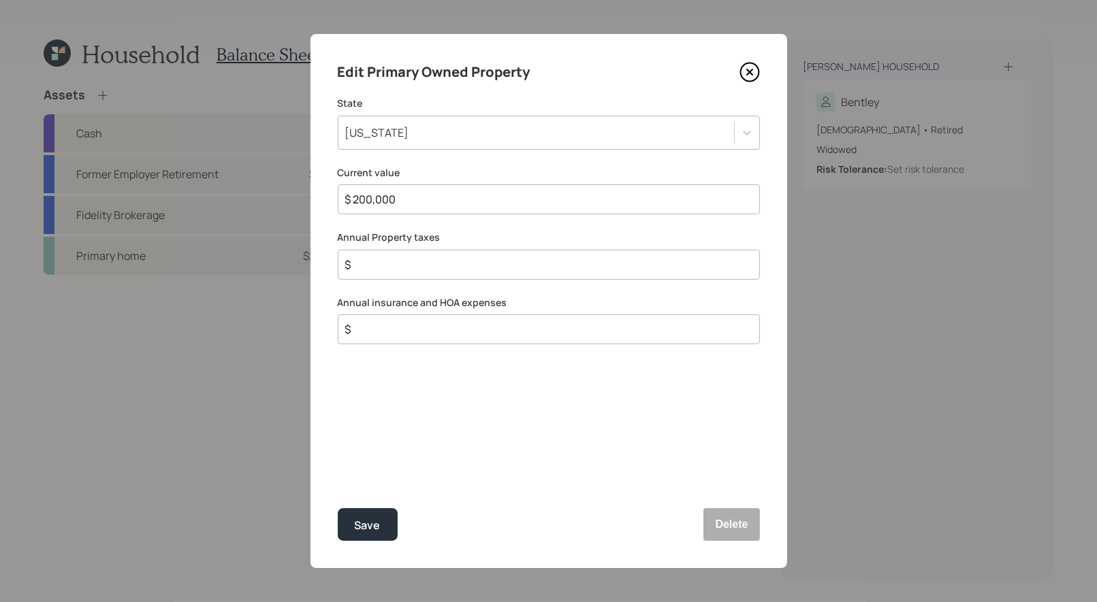
click at [387, 259] on input "$" at bounding box center [543, 265] width 399 height 16
type input "$ 1,104"
click at [368, 521] on div "Save" at bounding box center [368, 526] width 26 height 18
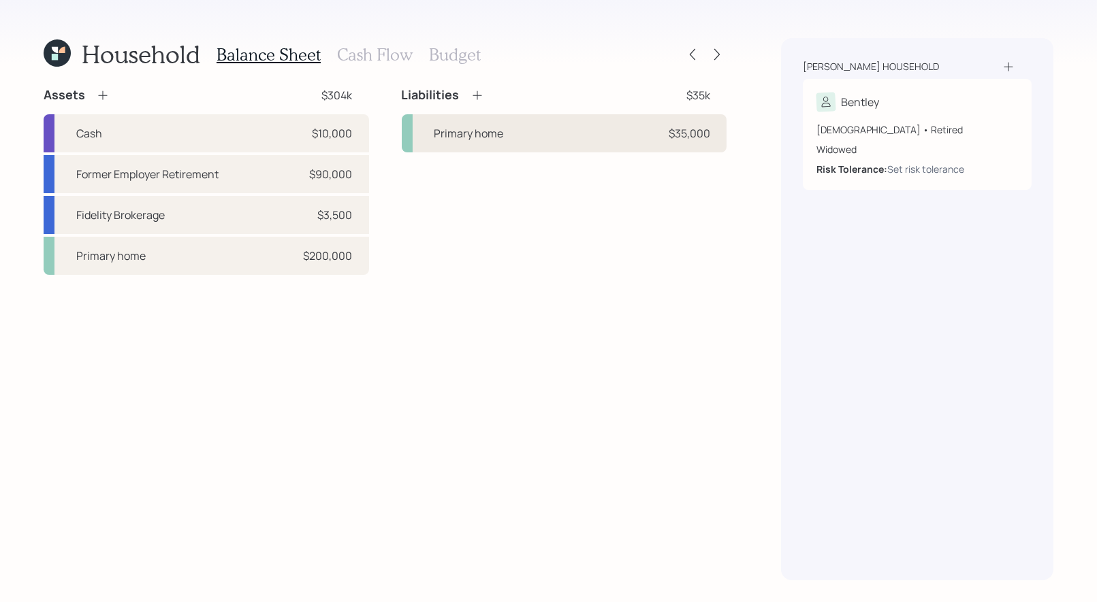
click at [538, 138] on div "Primary home $35,000" at bounding box center [564, 133] width 325 height 38
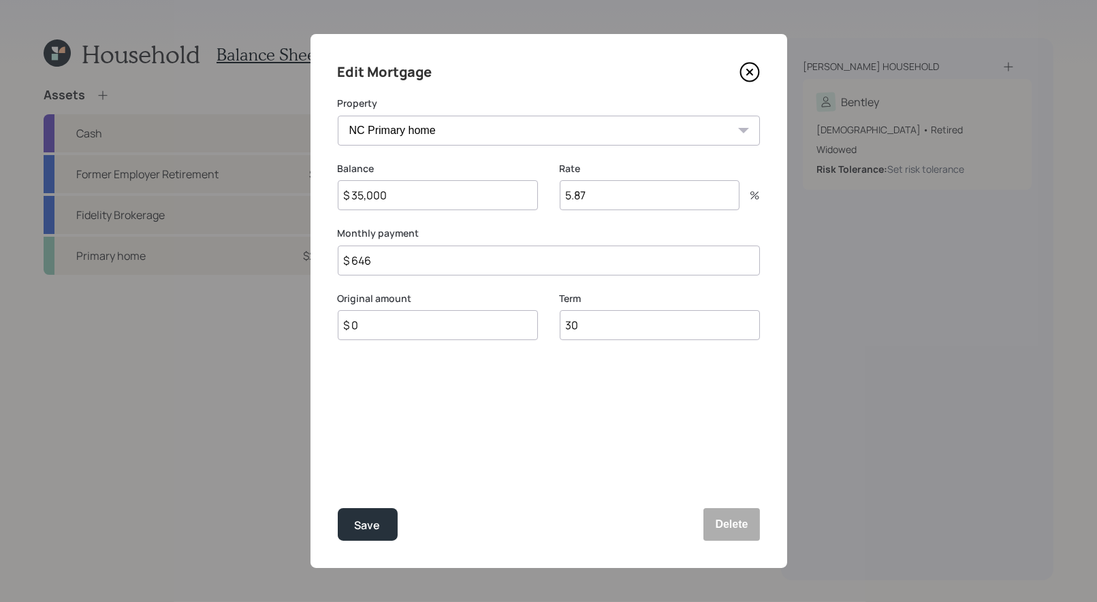
click at [440, 197] on input "$ 35,000" at bounding box center [438, 195] width 200 height 30
type input "$ 35,765"
click at [372, 530] on div "Save" at bounding box center [368, 526] width 26 height 18
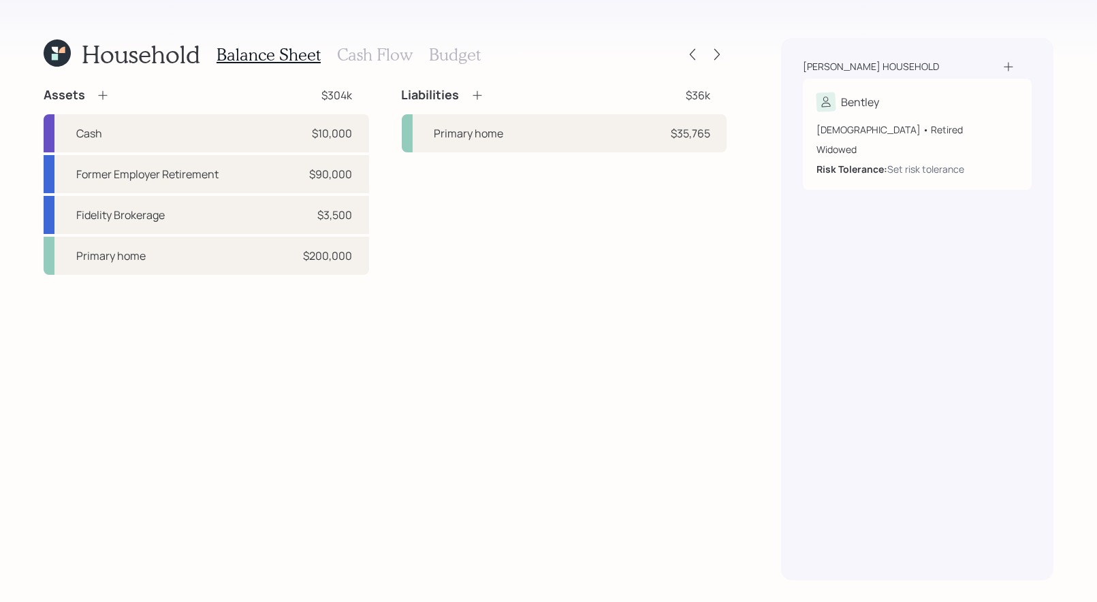
click at [476, 93] on icon at bounding box center [476, 95] width 9 height 9
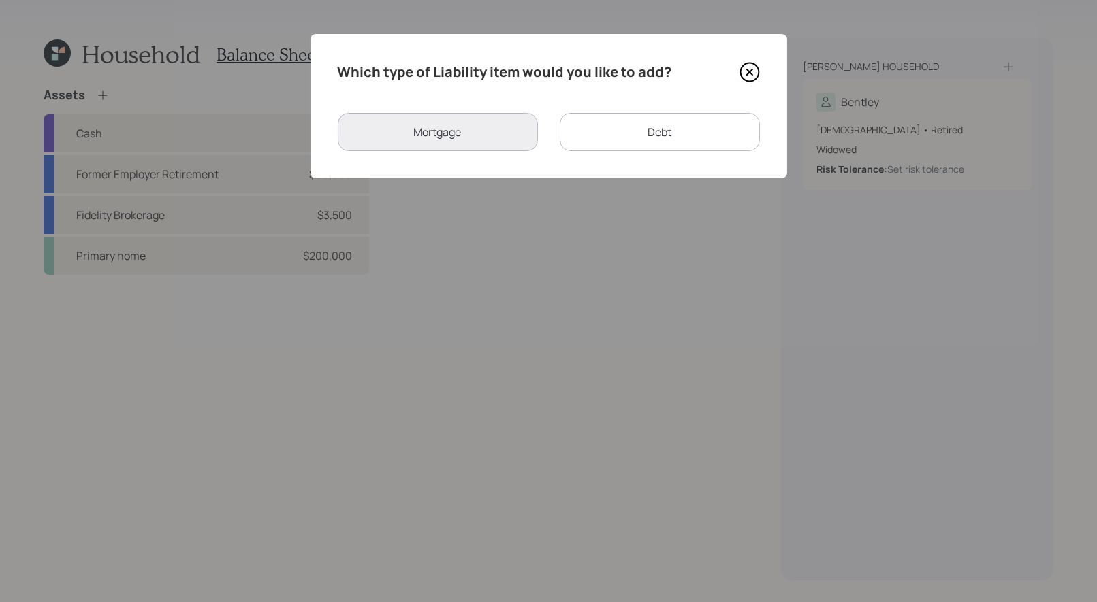
click at [611, 135] on div "Debt" at bounding box center [660, 132] width 200 height 38
select select "credit_card"
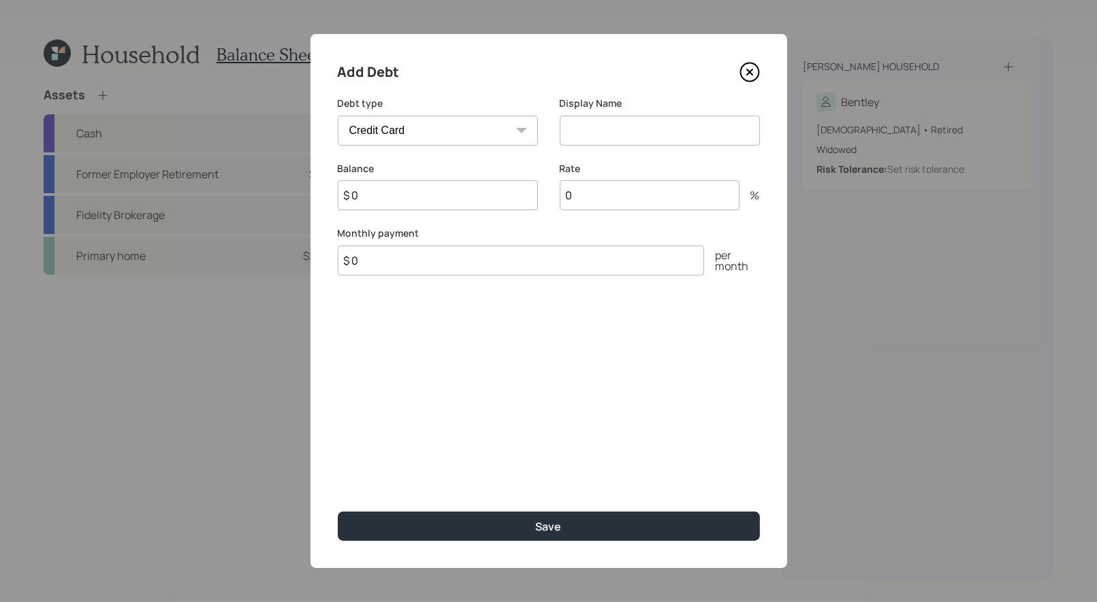
click at [611, 147] on div "Display Name" at bounding box center [660, 129] width 200 height 65
click at [610, 134] on input at bounding box center [660, 131] width 200 height 30
click at [468, 196] on input "$ 0" at bounding box center [438, 195] width 200 height 30
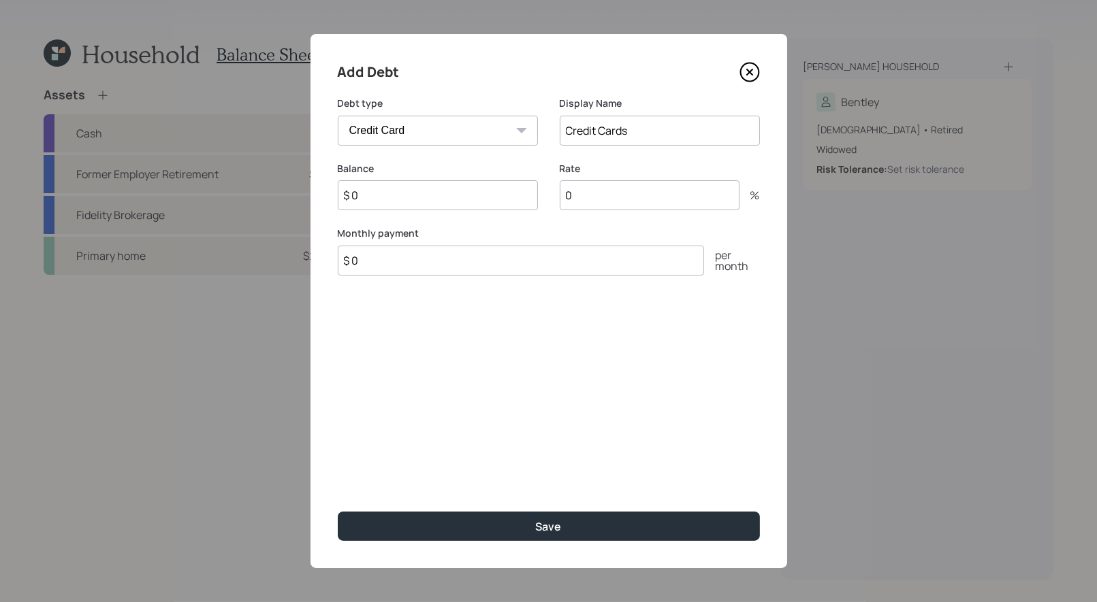
click at [656, 131] on input "Credit Cards" at bounding box center [660, 131] width 200 height 30
type input "Credit Cards / Chase"
click at [431, 197] on input "$ 0" at bounding box center [438, 195] width 200 height 30
type input "$ 5,400"
click at [401, 259] on input "$ 0" at bounding box center [521, 261] width 366 height 30
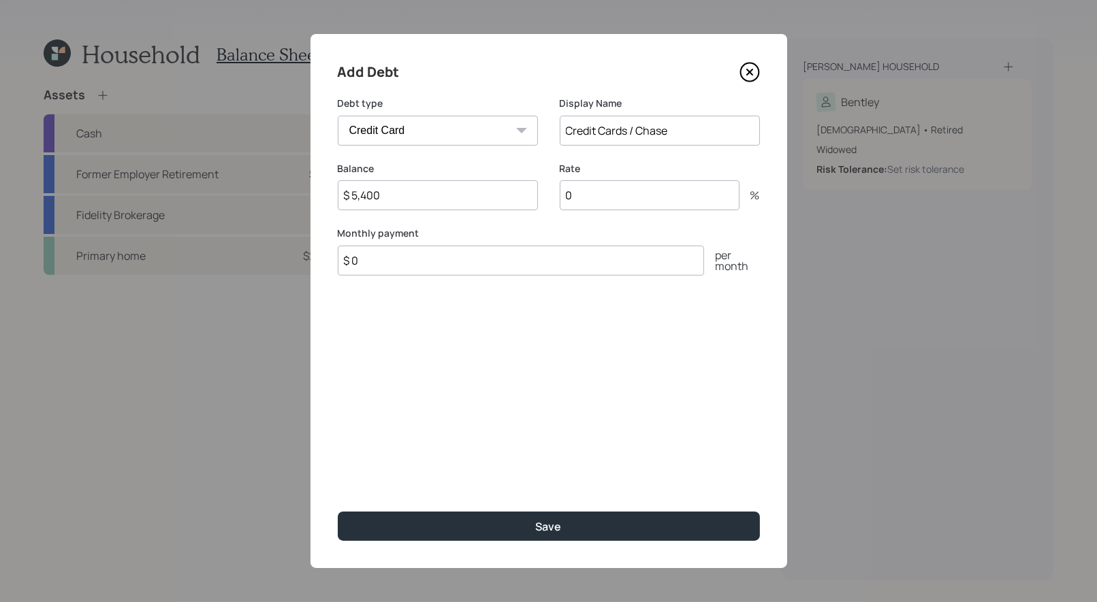
click at [401, 259] on input "$ 0" at bounding box center [521, 261] width 366 height 30
type input "$ 230"
click at [614, 193] on input "0" at bounding box center [650, 195] width 180 height 30
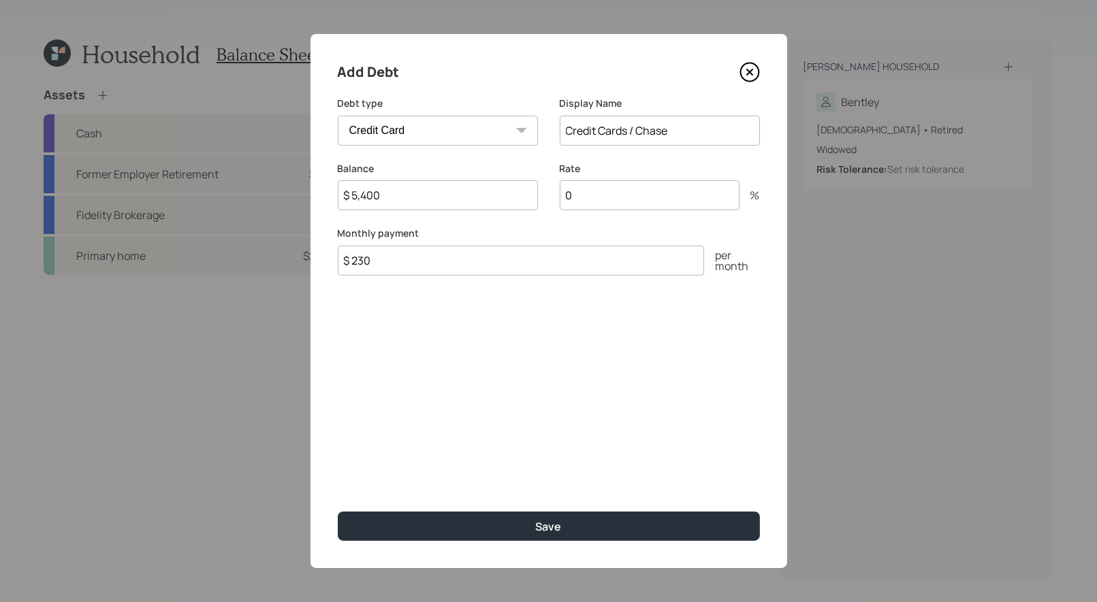
click at [583, 197] on input "0" at bounding box center [650, 195] width 180 height 30
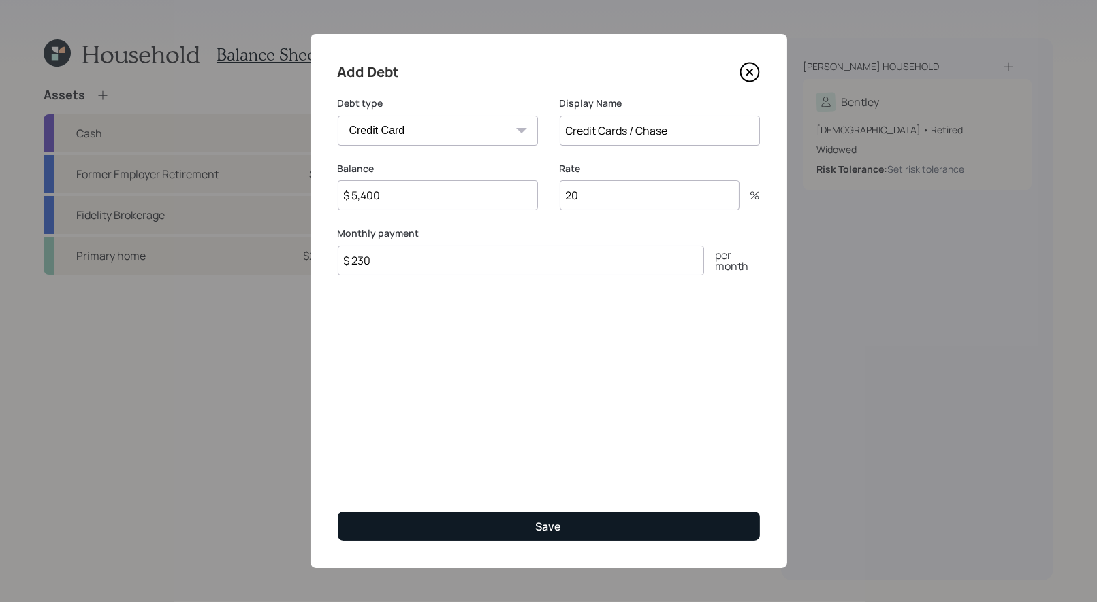
type input "20"
click at [499, 529] on button "Save" at bounding box center [549, 526] width 422 height 29
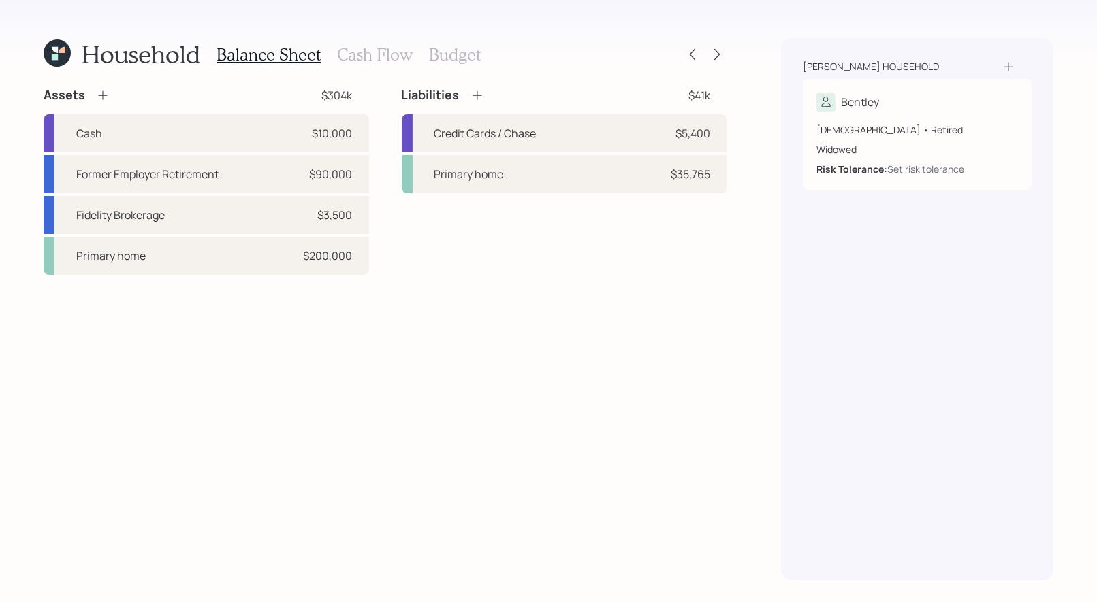
click at [476, 93] on icon at bounding box center [476, 95] width 9 height 9
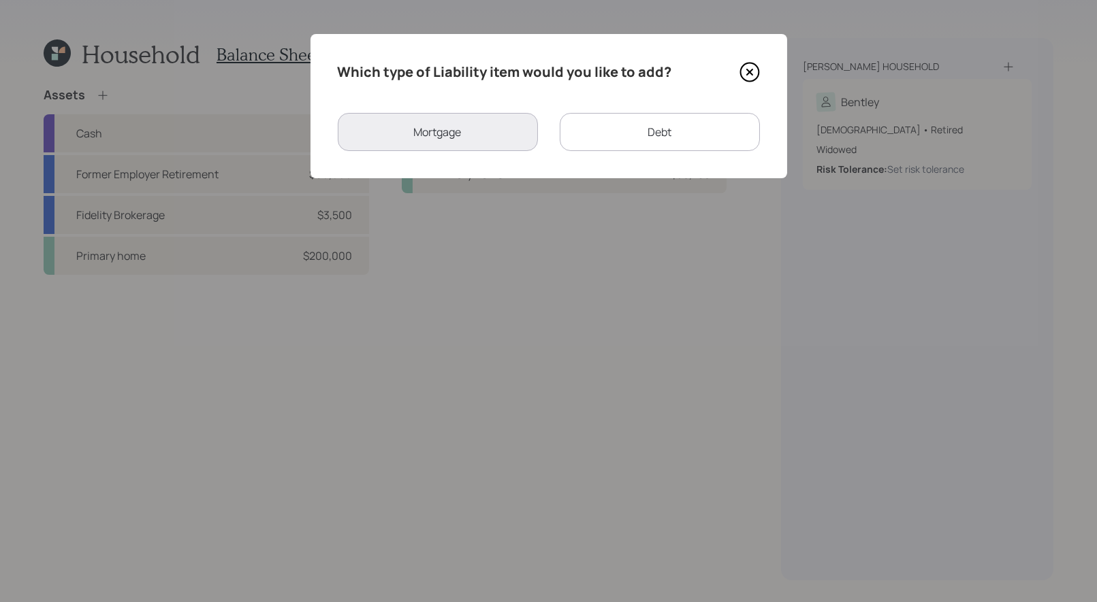
click at [615, 129] on div "Debt" at bounding box center [660, 132] width 200 height 38
select select "credit_card"
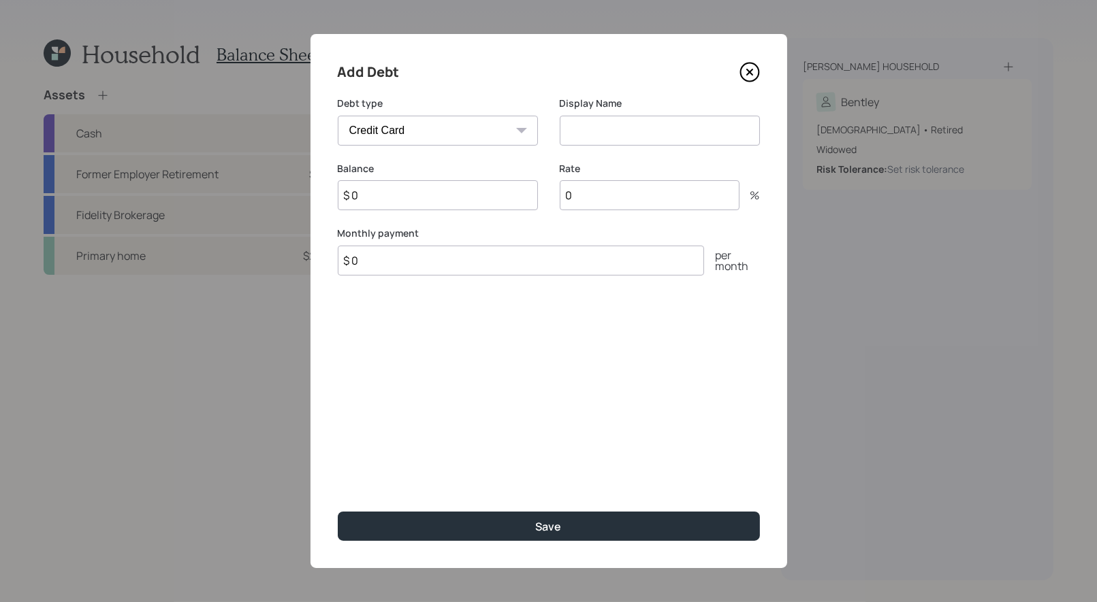
click at [624, 131] on input at bounding box center [660, 131] width 200 height 30
type input "Credit Card / Discover"
click at [388, 195] on input "$ 0" at bounding box center [438, 195] width 200 height 30
type input "$ 5,407"
click at [593, 203] on input "0" at bounding box center [650, 195] width 180 height 30
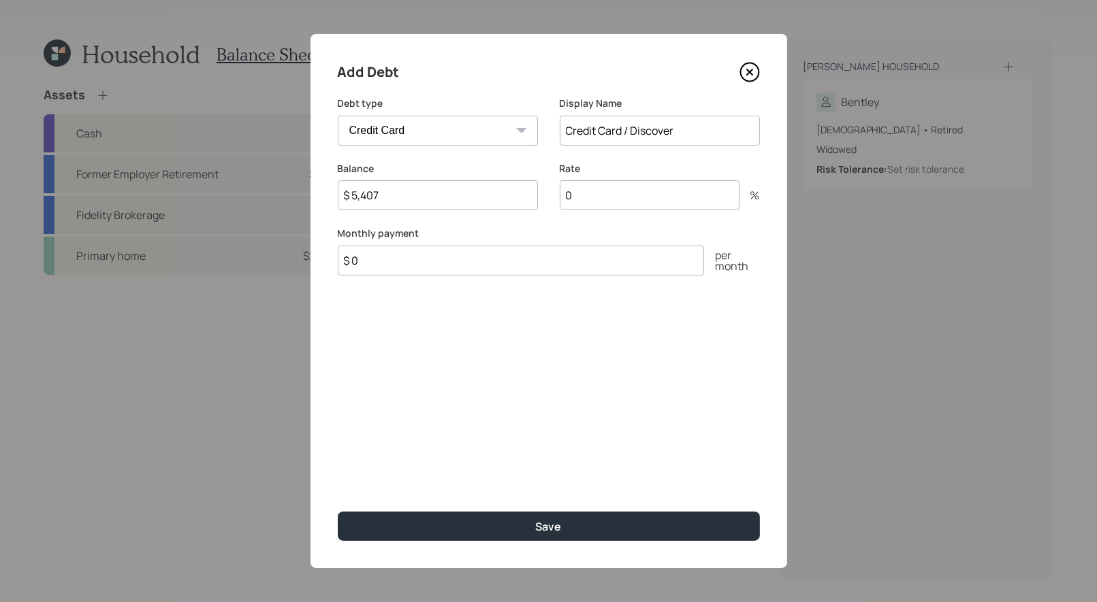
click at [593, 203] on input "0" at bounding box center [650, 195] width 180 height 30
type input "20"
click at [545, 265] on input "$ 0" at bounding box center [521, 261] width 366 height 30
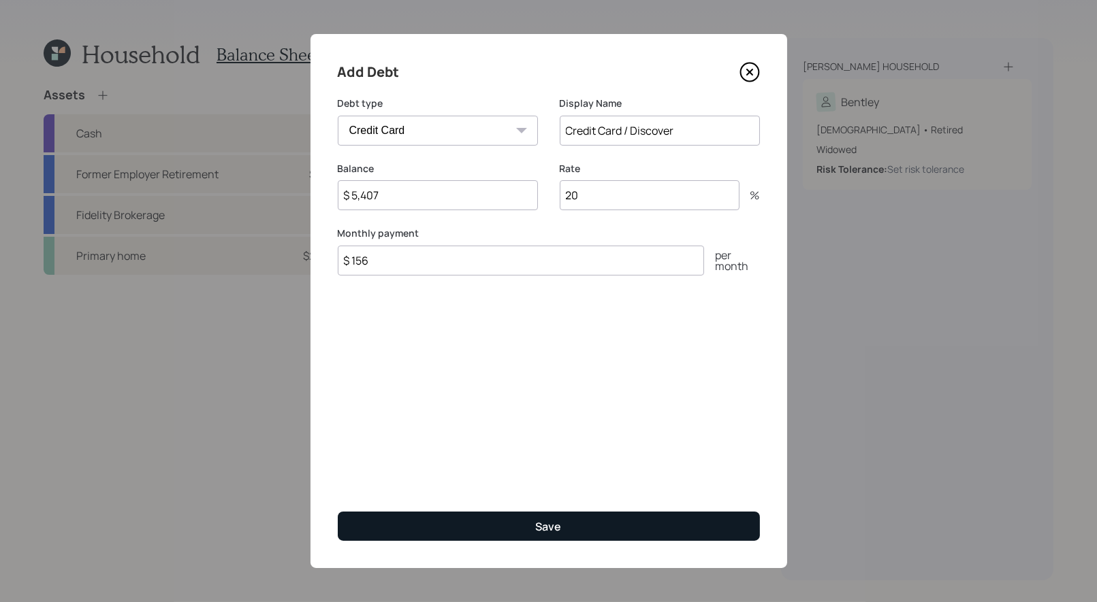
type input "$ 156"
click at [504, 523] on button "Save" at bounding box center [549, 526] width 422 height 29
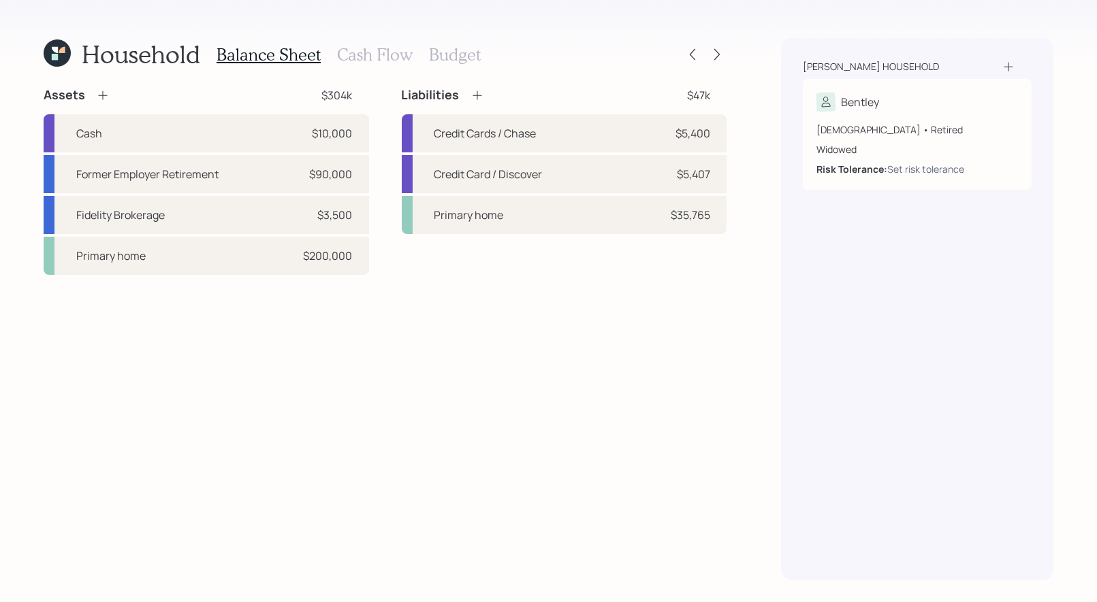
click at [366, 54] on h3 "Cash Flow" at bounding box center [375, 55] width 76 height 20
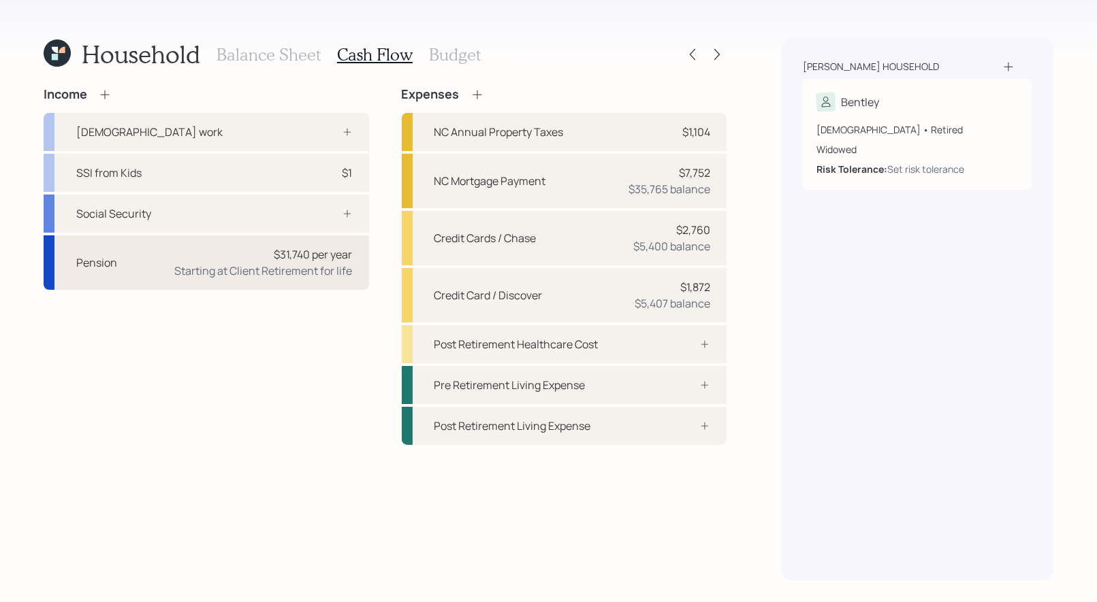
click at [169, 274] on div "Pension $31,740 per year Starting at Client Retirement for life" at bounding box center [206, 263] width 325 height 54
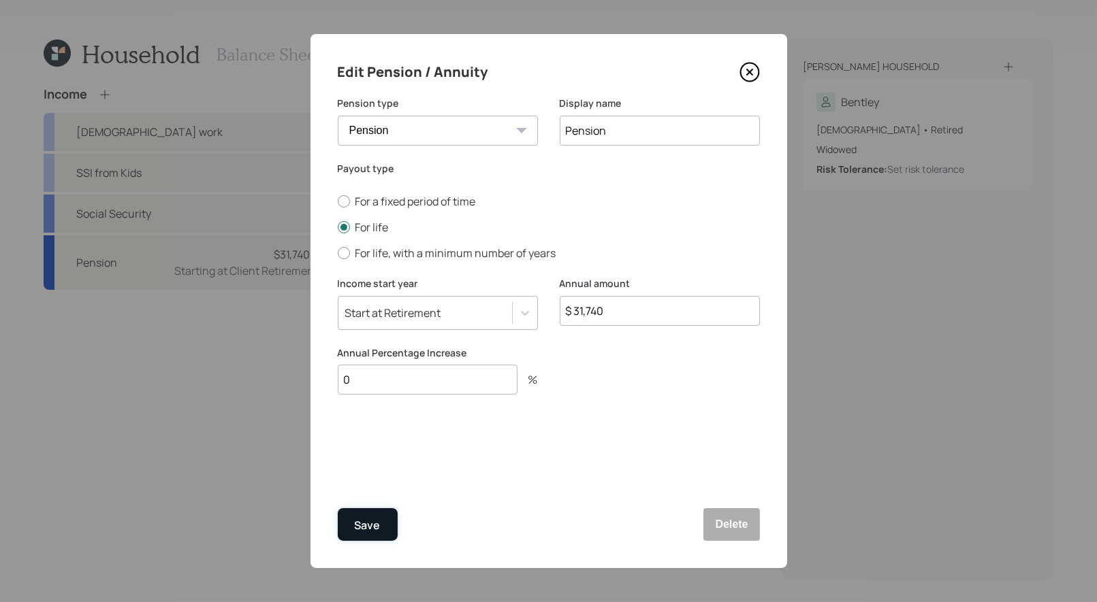
click at [370, 523] on div "Save" at bounding box center [368, 526] width 26 height 18
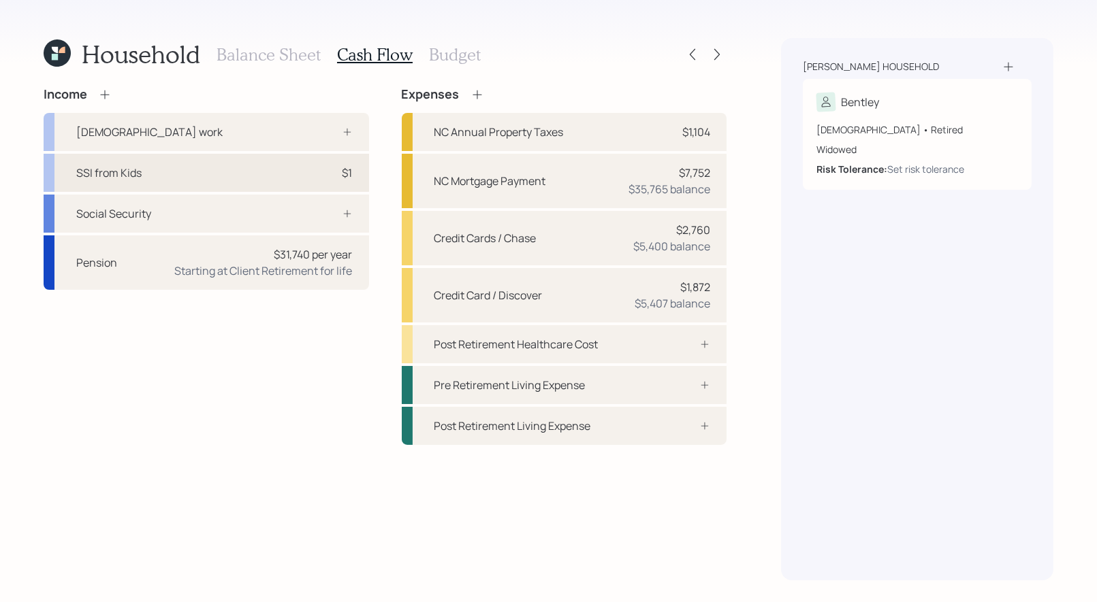
click at [307, 170] on div "SSI from Kids $1" at bounding box center [206, 173] width 325 height 38
select select "other"
select select "earned"
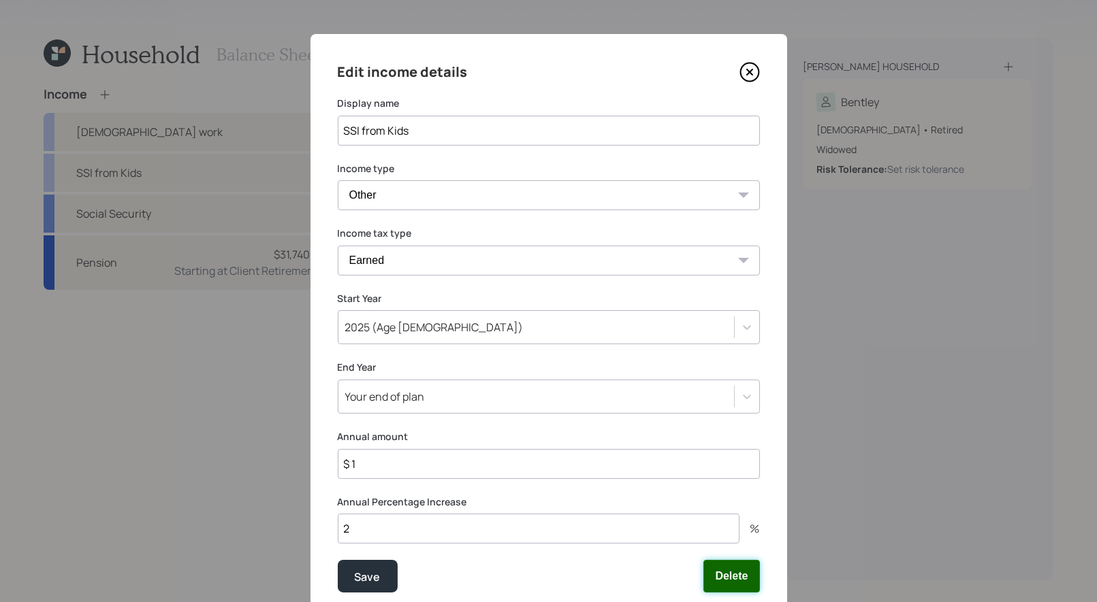
click at [729, 581] on button "Delete" at bounding box center [731, 576] width 56 height 33
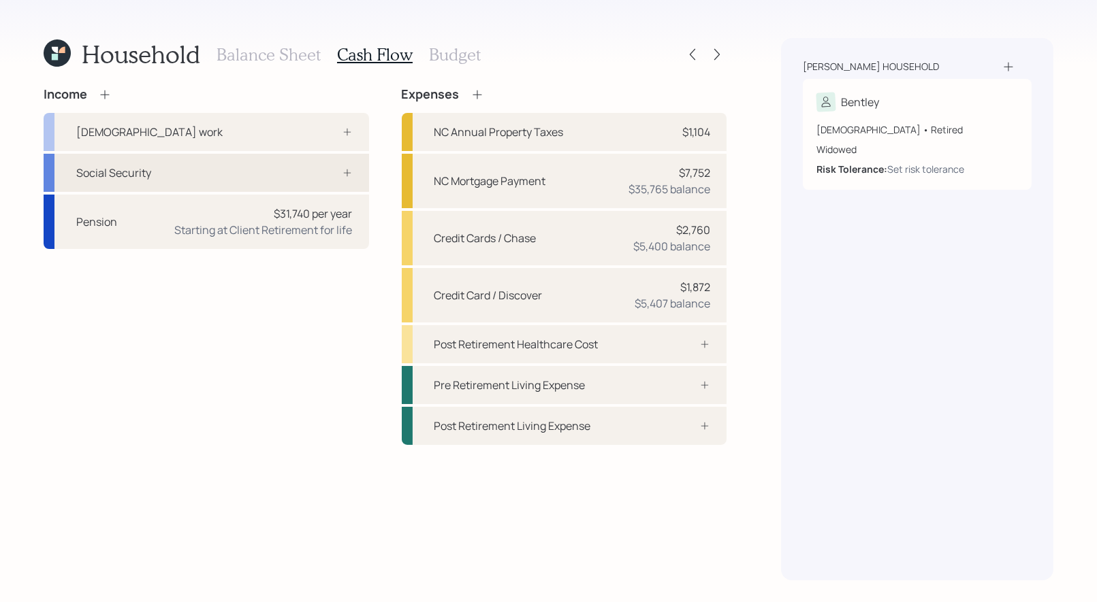
click at [268, 169] on div "Social Security" at bounding box center [206, 173] width 325 height 38
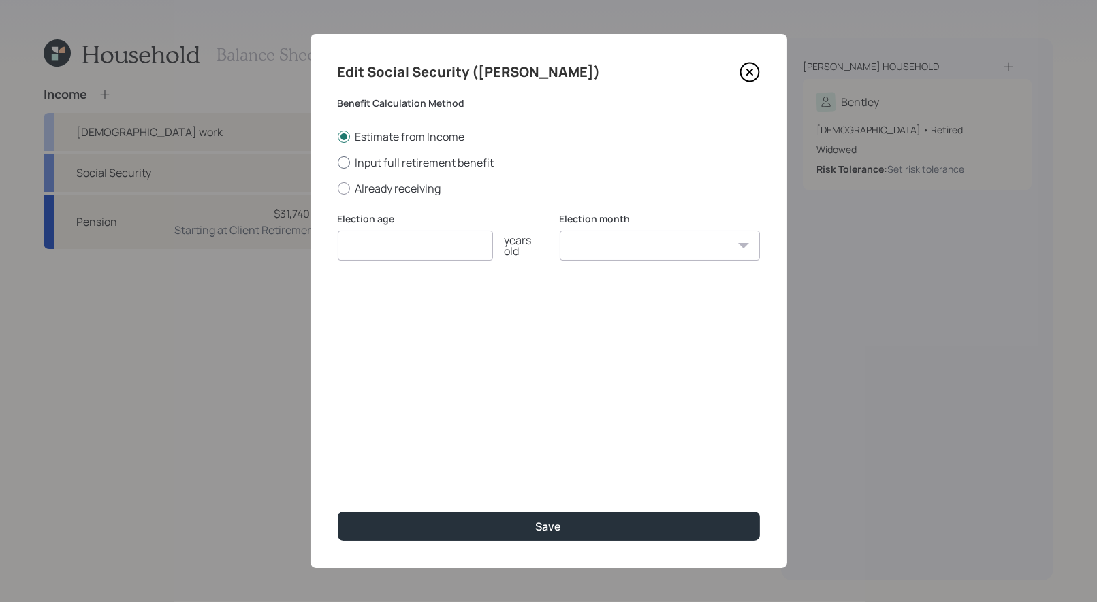
click at [340, 162] on div at bounding box center [344, 163] width 12 height 12
click at [338, 162] on input "Input full retirement benefit" at bounding box center [337, 162] width 1 height 1
radio input "true"
click at [365, 243] on input "number" at bounding box center [415, 246] width 155 height 30
type input "5"
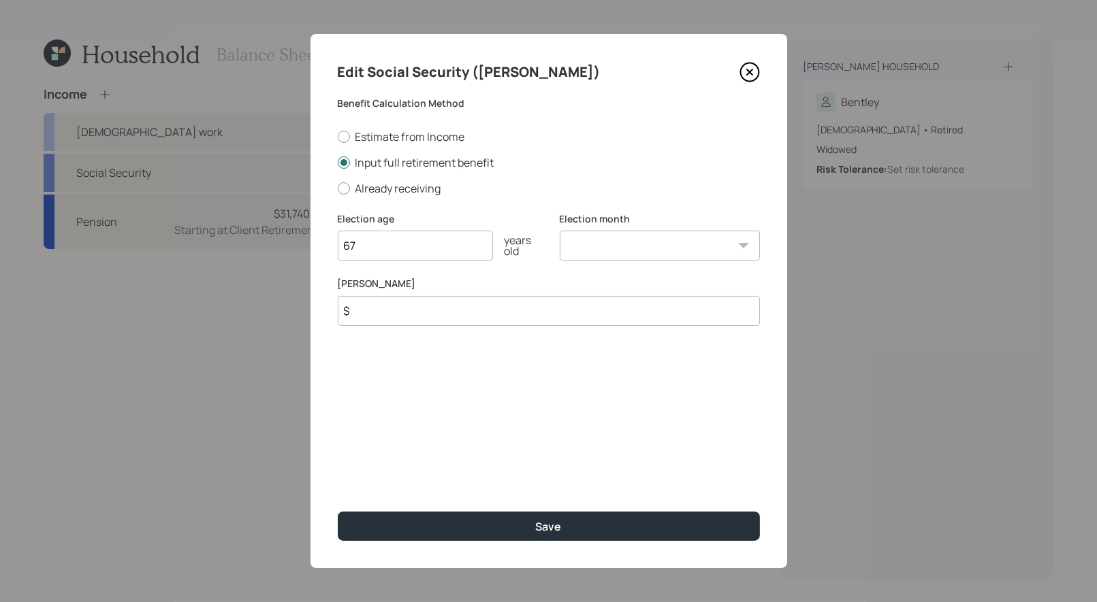
type input "67"
click at [693, 246] on select "January February March April May June July August September October November De…" at bounding box center [660, 246] width 200 height 30
select select "11"
click at [560, 231] on select "January February March April May June July August September October November De…" at bounding box center [660, 246] width 200 height 30
click at [442, 310] on input "$" at bounding box center [549, 311] width 422 height 30
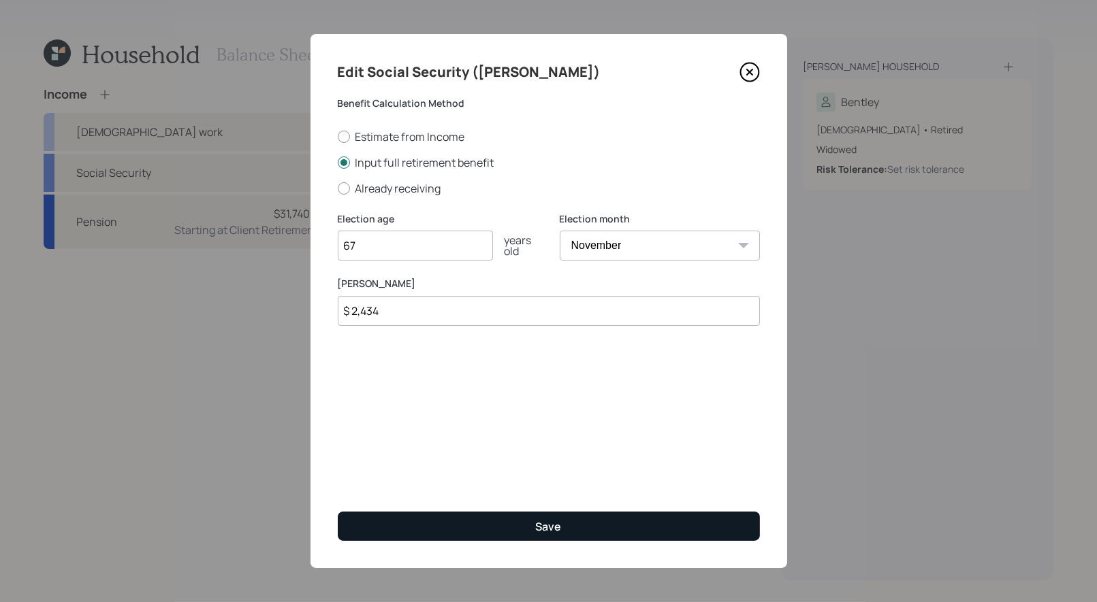
type input "$ 2,434"
click at [437, 526] on button "Save" at bounding box center [549, 526] width 422 height 29
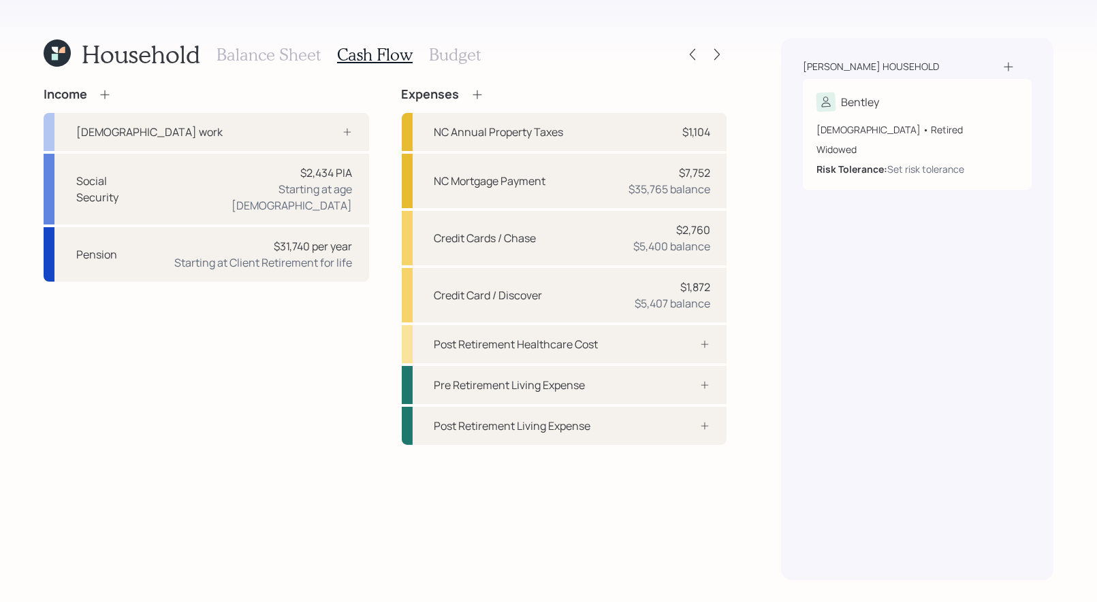
click at [435, 51] on h3 "Budget" at bounding box center [455, 55] width 52 height 20
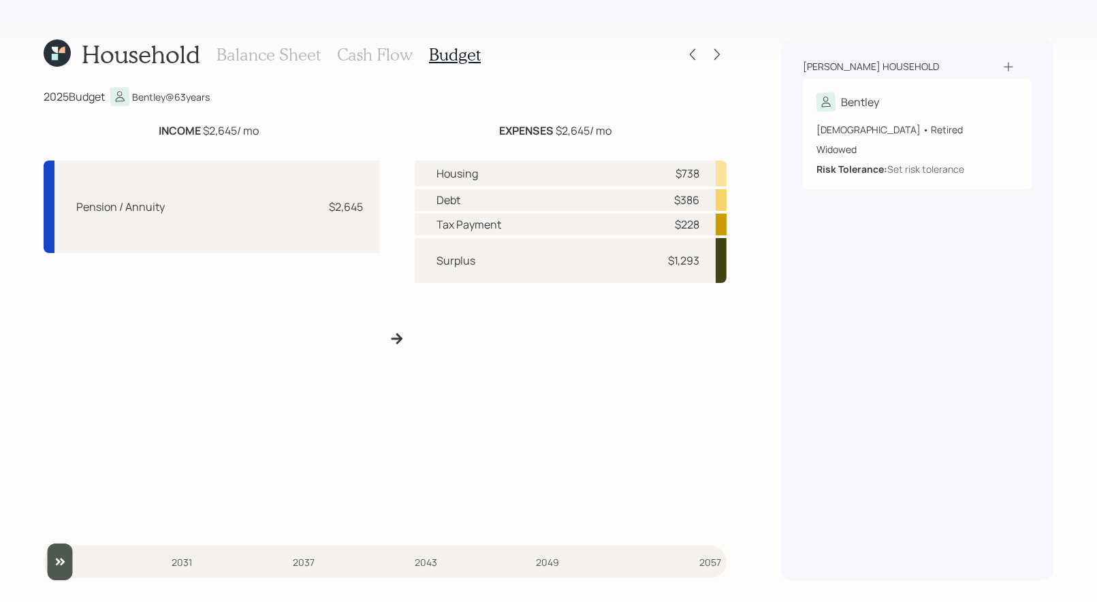
click at [366, 56] on h3 "Cash Flow" at bounding box center [375, 55] width 76 height 20
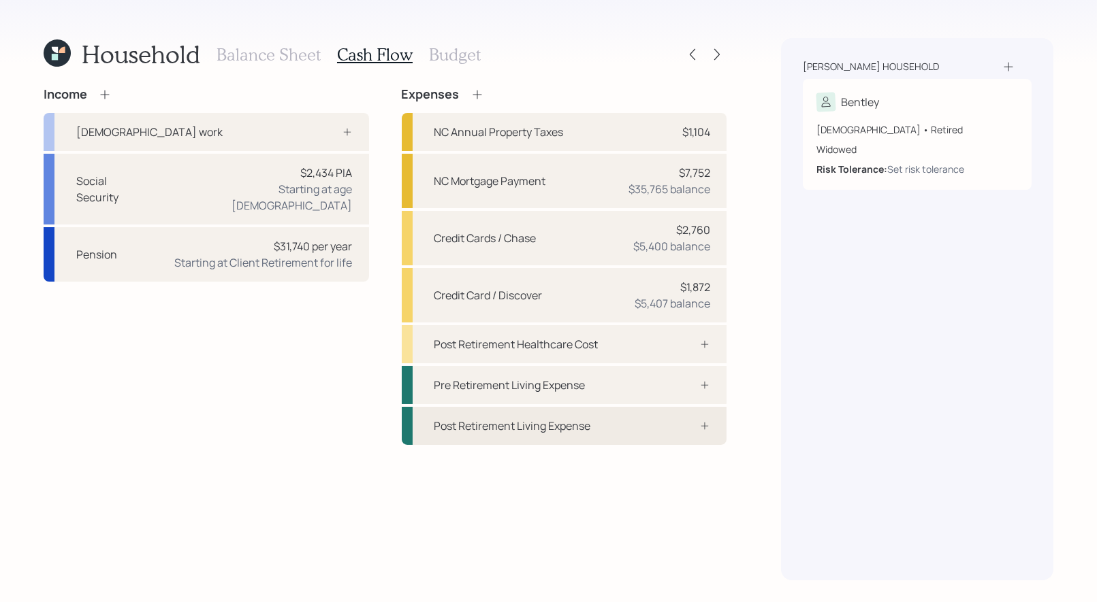
click at [609, 426] on div "Post Retirement Living Expense" at bounding box center [564, 426] width 325 height 38
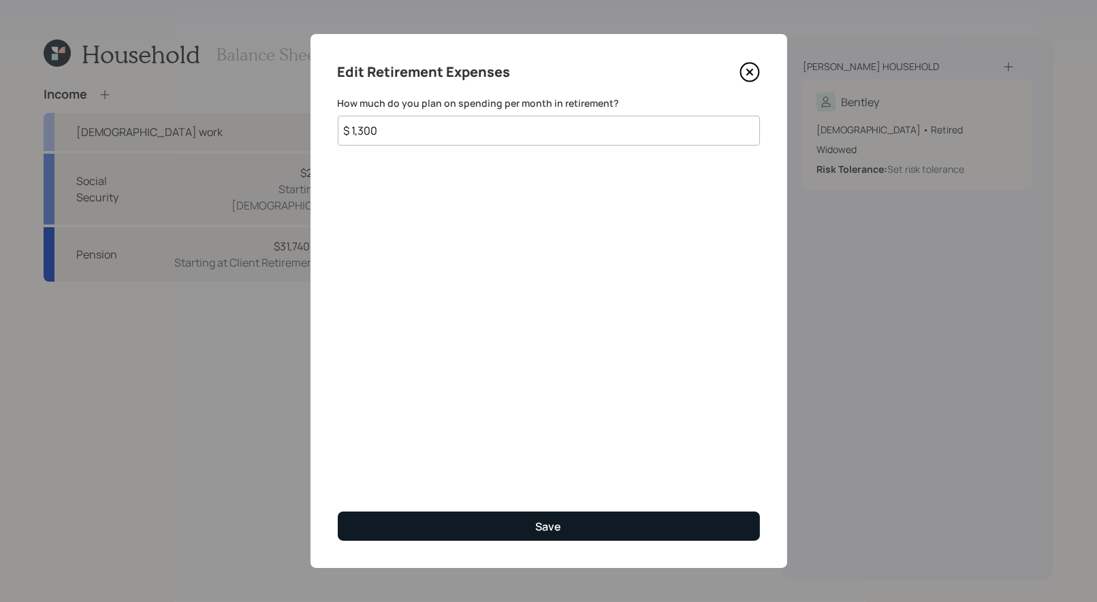
type input "$ 1,300"
click at [490, 523] on button "Save" at bounding box center [549, 526] width 422 height 29
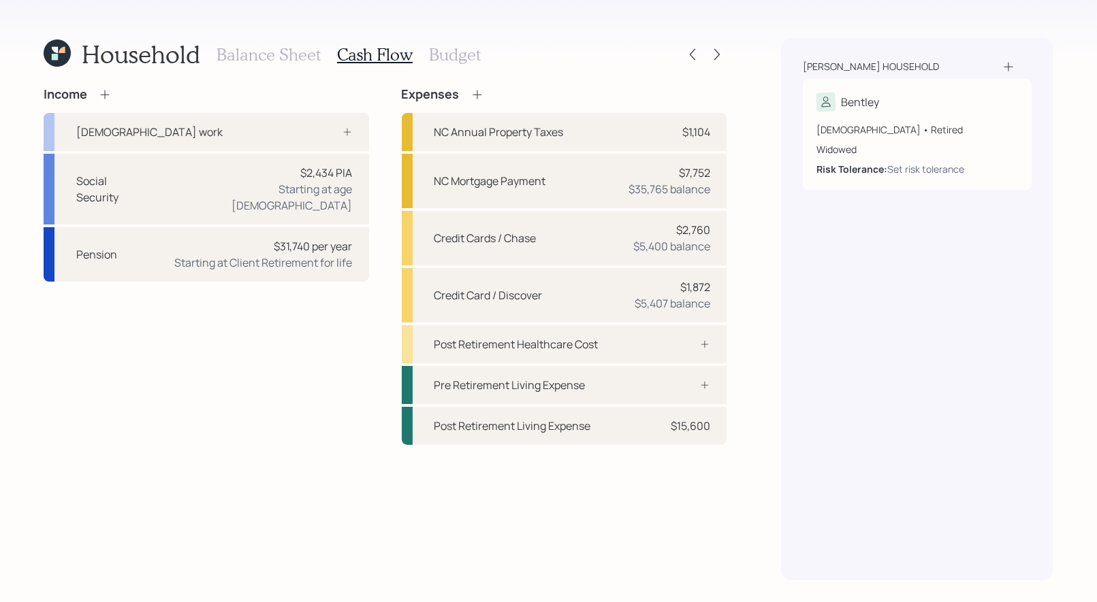
click at [455, 58] on h3 "Budget" at bounding box center [455, 55] width 52 height 20
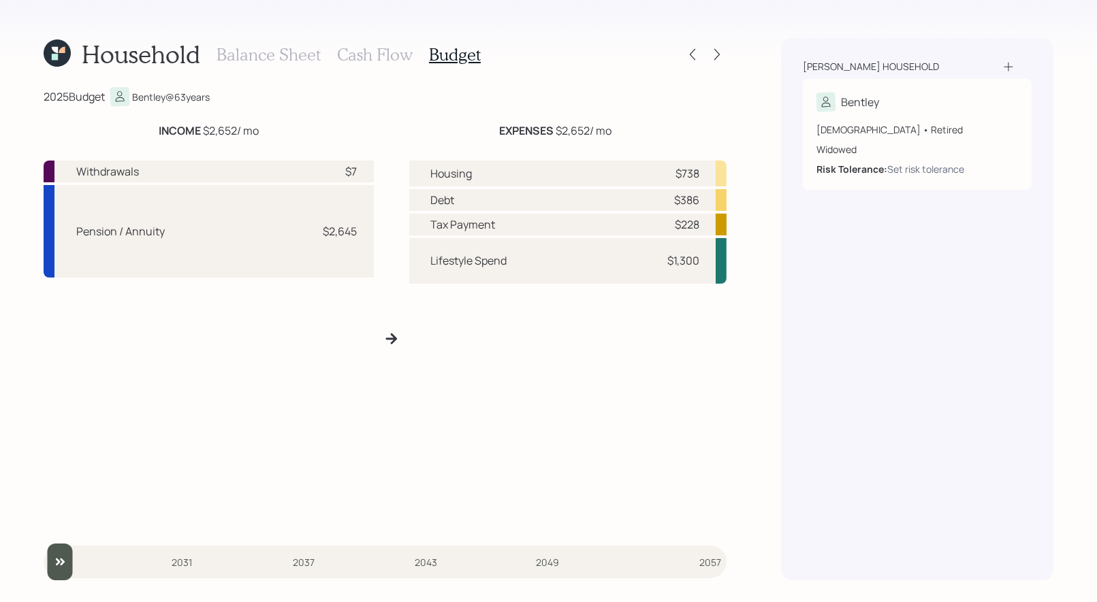
click at [383, 52] on h3 "Cash Flow" at bounding box center [375, 55] width 76 height 20
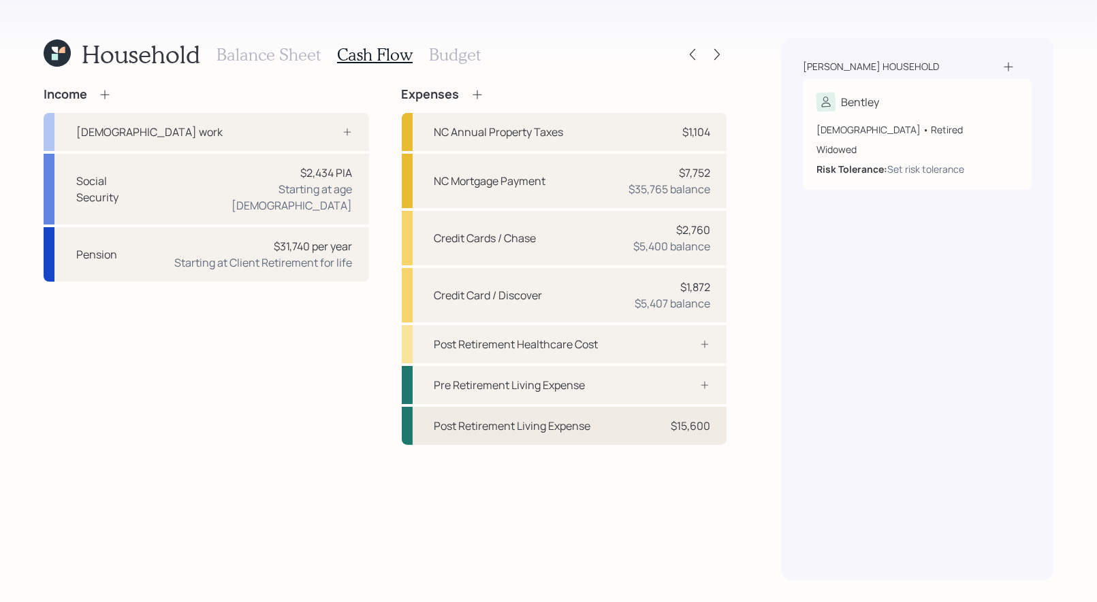
click at [501, 429] on div "Post Retirement Living Expense" at bounding box center [512, 426] width 157 height 16
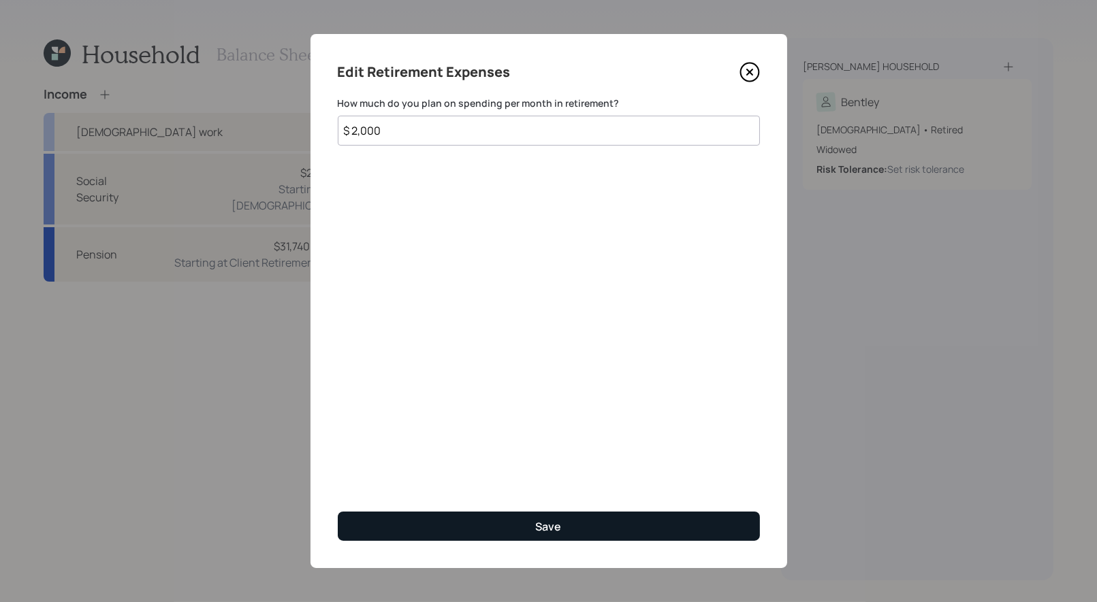
type input "$ 2,000"
click at [523, 516] on button "Save" at bounding box center [549, 526] width 422 height 29
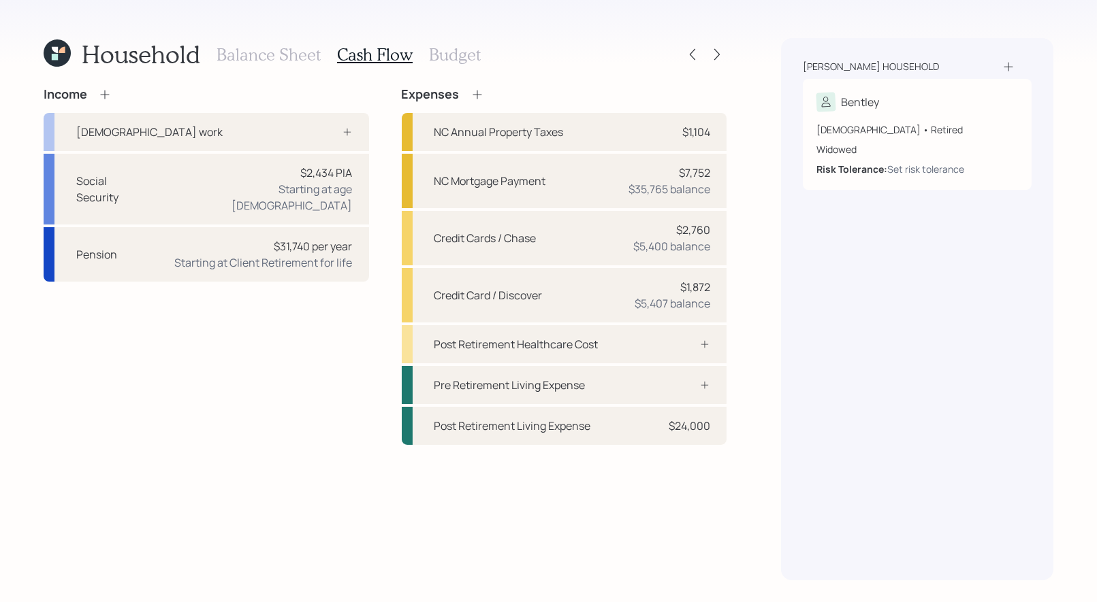
click at [444, 66] on div "Balance Sheet Cash Flow Budget" at bounding box center [348, 54] width 264 height 33
click at [442, 51] on h3 "Budget" at bounding box center [455, 55] width 52 height 20
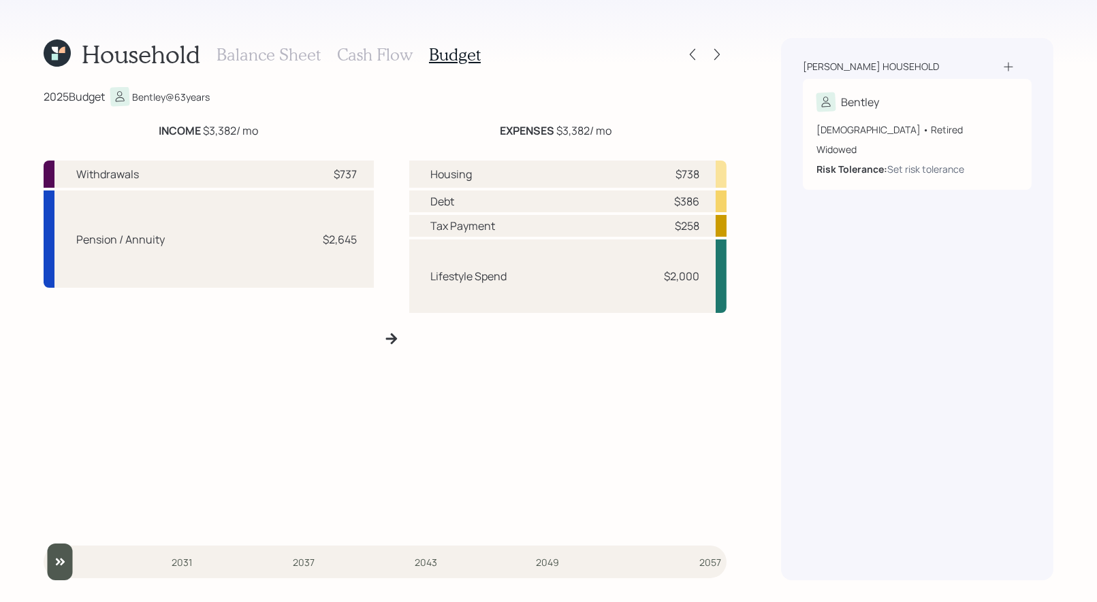
click at [365, 55] on h3 "Cash Flow" at bounding box center [375, 55] width 76 height 20
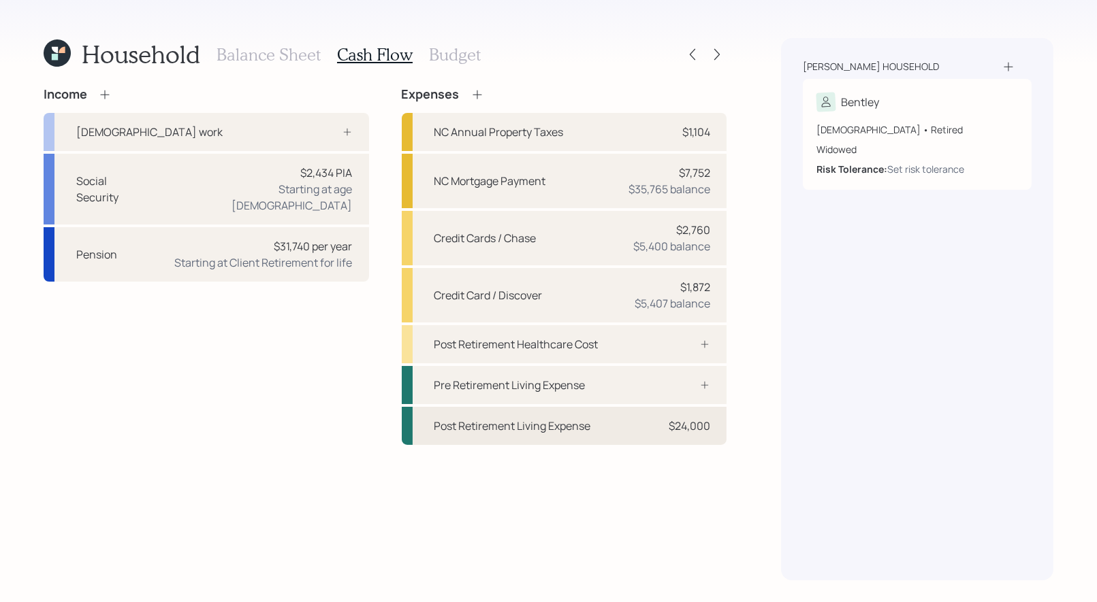
click at [491, 423] on div "Post Retirement Living Expense" at bounding box center [512, 426] width 157 height 16
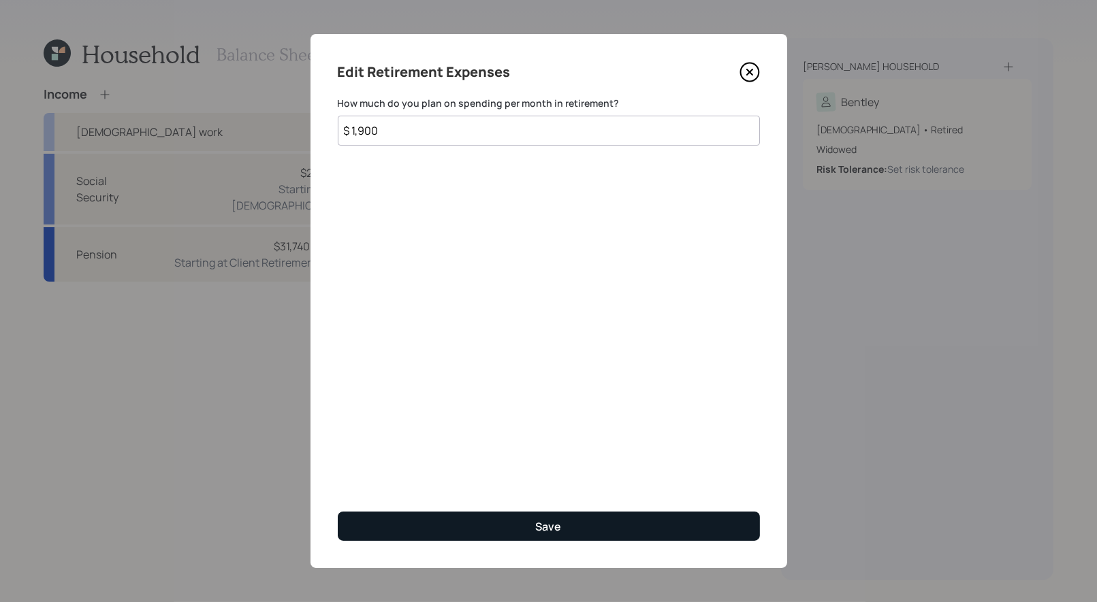
type input "$ 1,900"
click at [468, 527] on button "Save" at bounding box center [549, 526] width 422 height 29
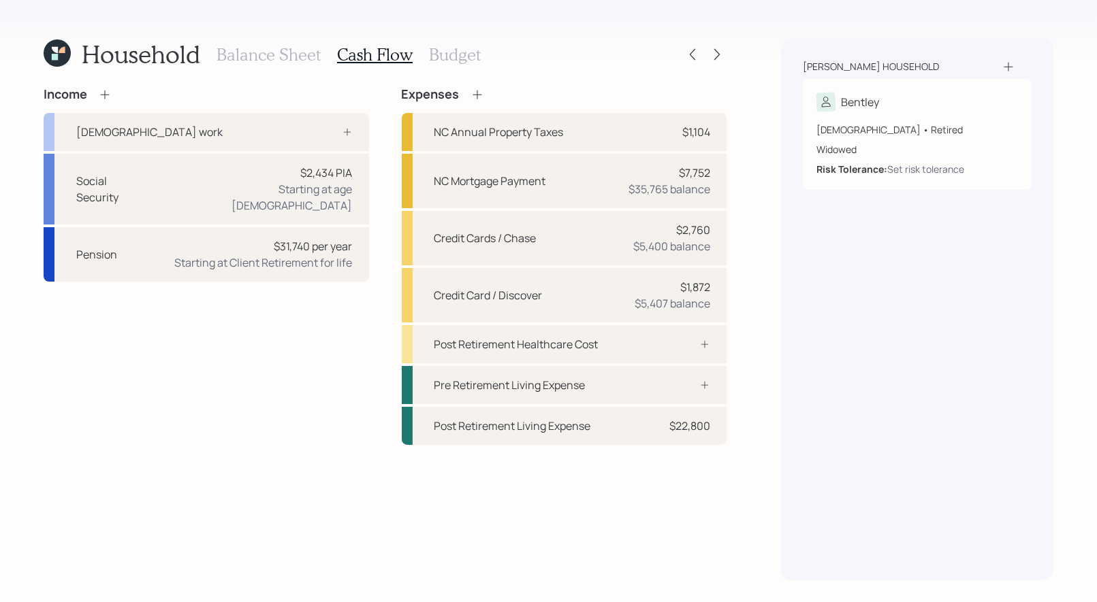
click at [438, 53] on h3 "Budget" at bounding box center [455, 55] width 52 height 20
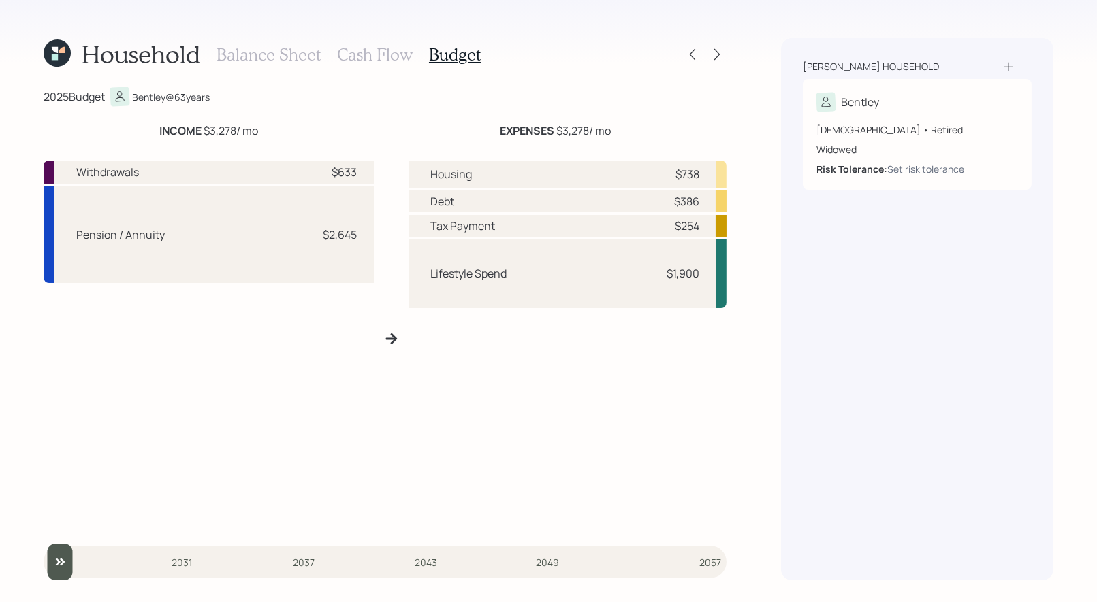
click at [393, 52] on h3 "Cash Flow" at bounding box center [375, 55] width 76 height 20
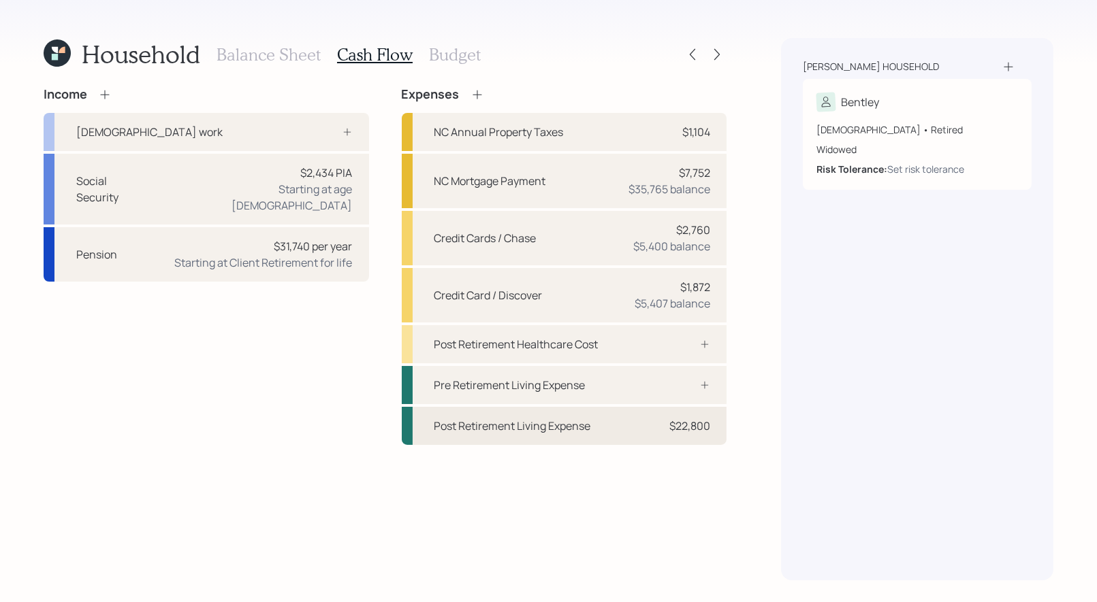
click at [518, 425] on div "Post Retirement Living Expense" at bounding box center [512, 426] width 157 height 16
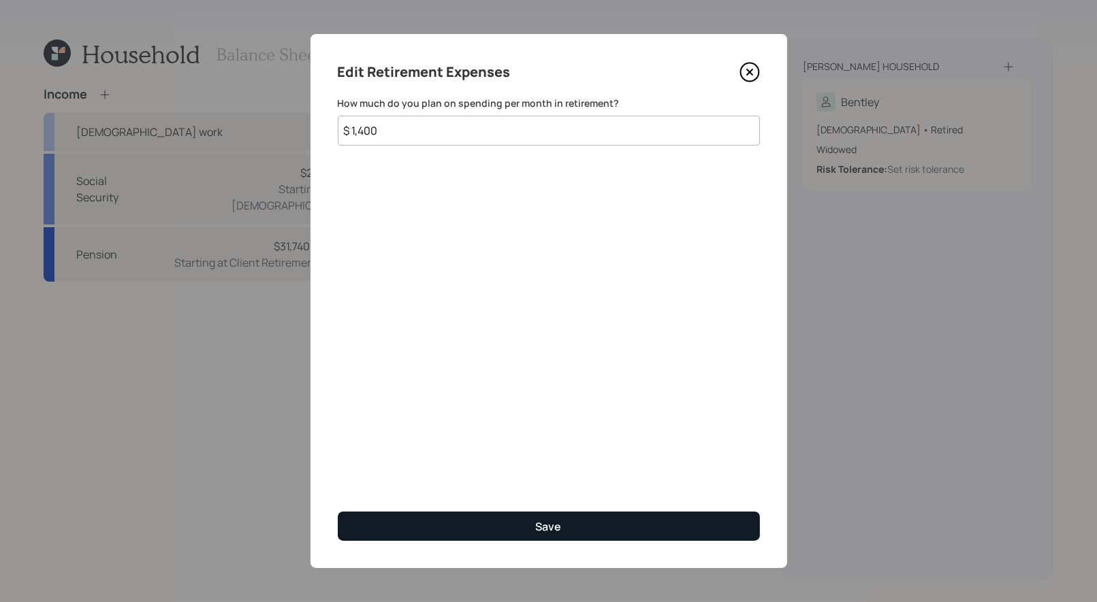
type input "$ 1,400"
click at [496, 517] on button "Save" at bounding box center [549, 526] width 422 height 29
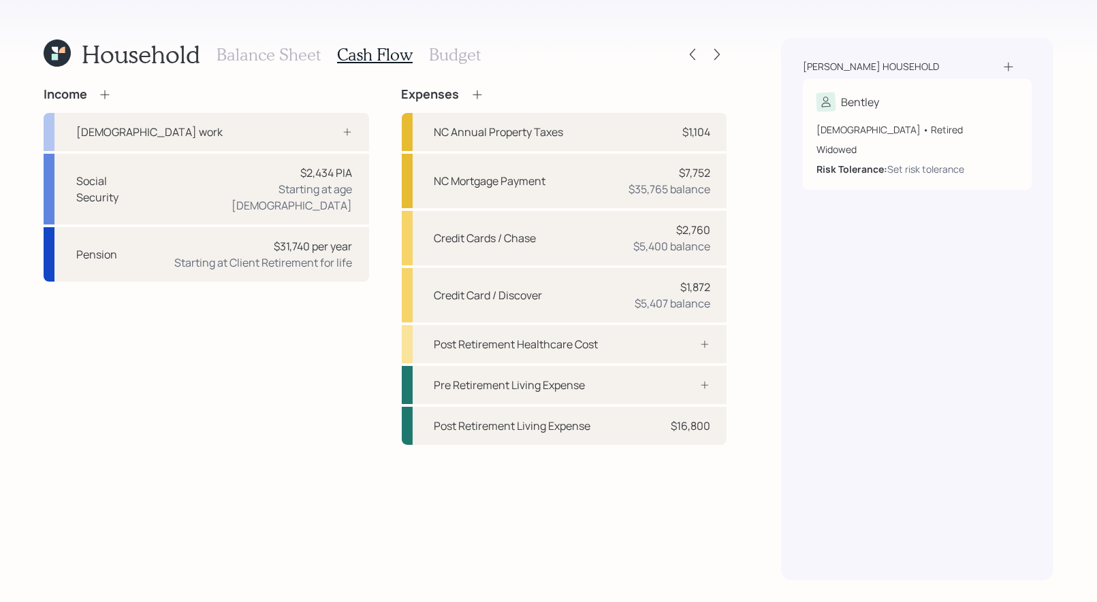
click at [447, 58] on h3 "Budget" at bounding box center [455, 55] width 52 height 20
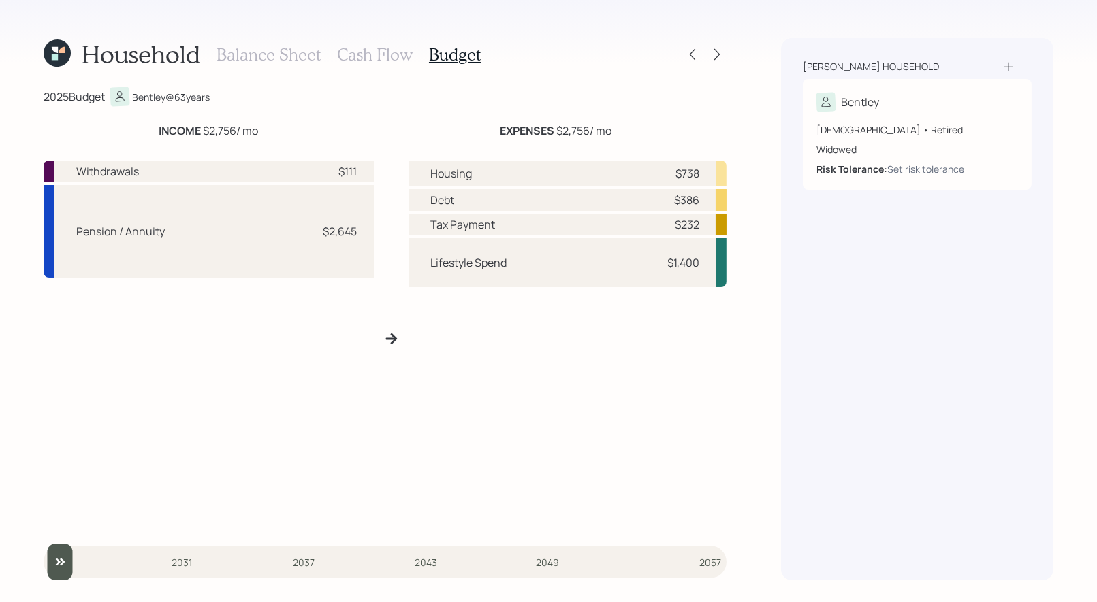
click at [253, 46] on h3 "Balance Sheet" at bounding box center [268, 55] width 104 height 20
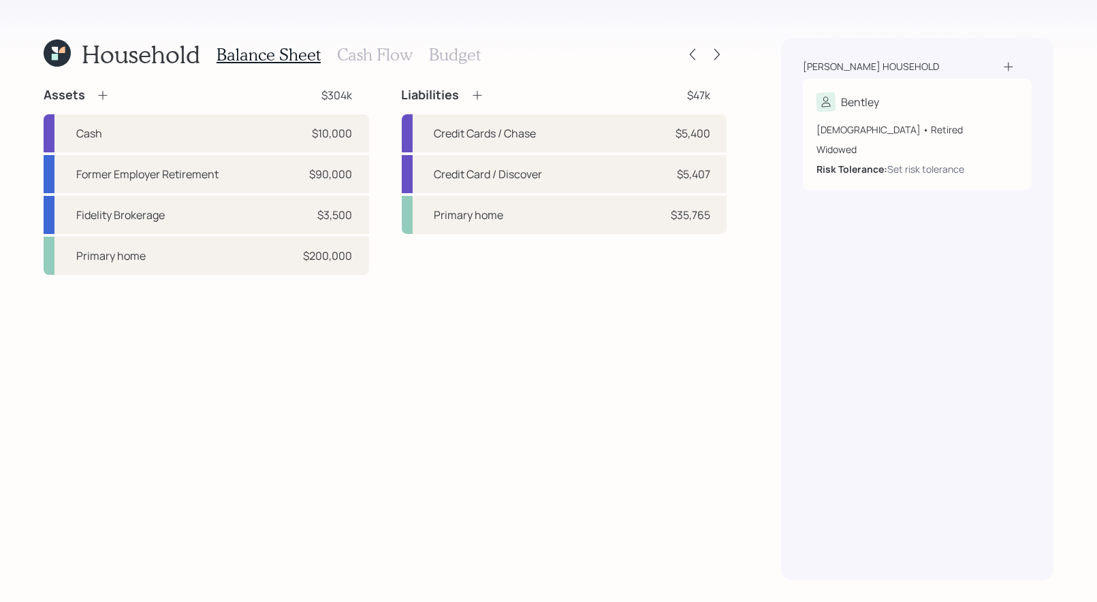
click at [378, 52] on h3 "Cash Flow" at bounding box center [375, 55] width 76 height 20
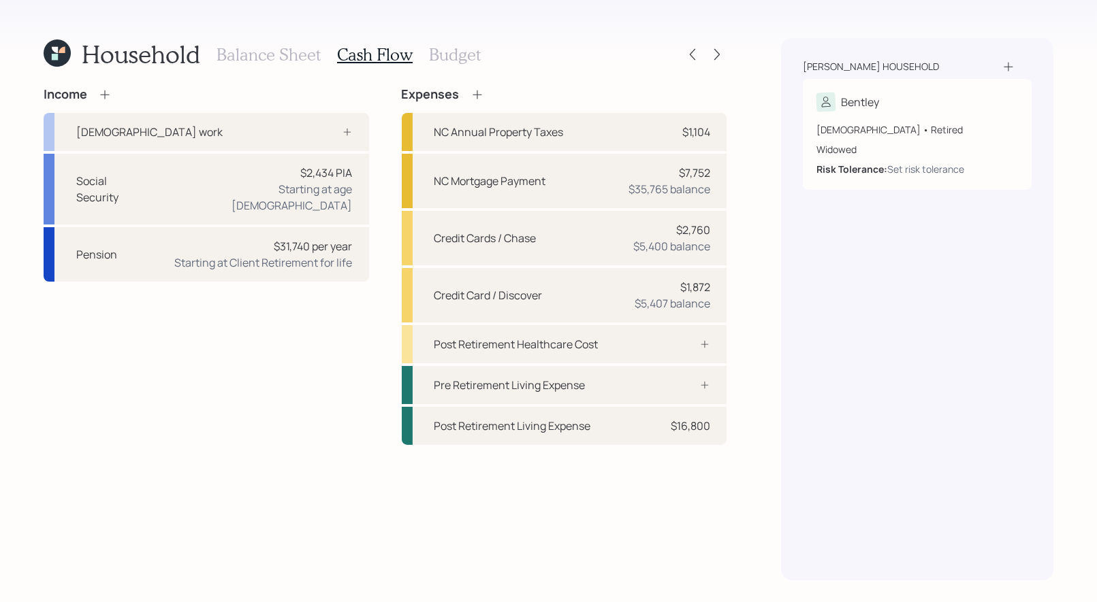
click at [476, 90] on icon at bounding box center [476, 94] width 9 height 9
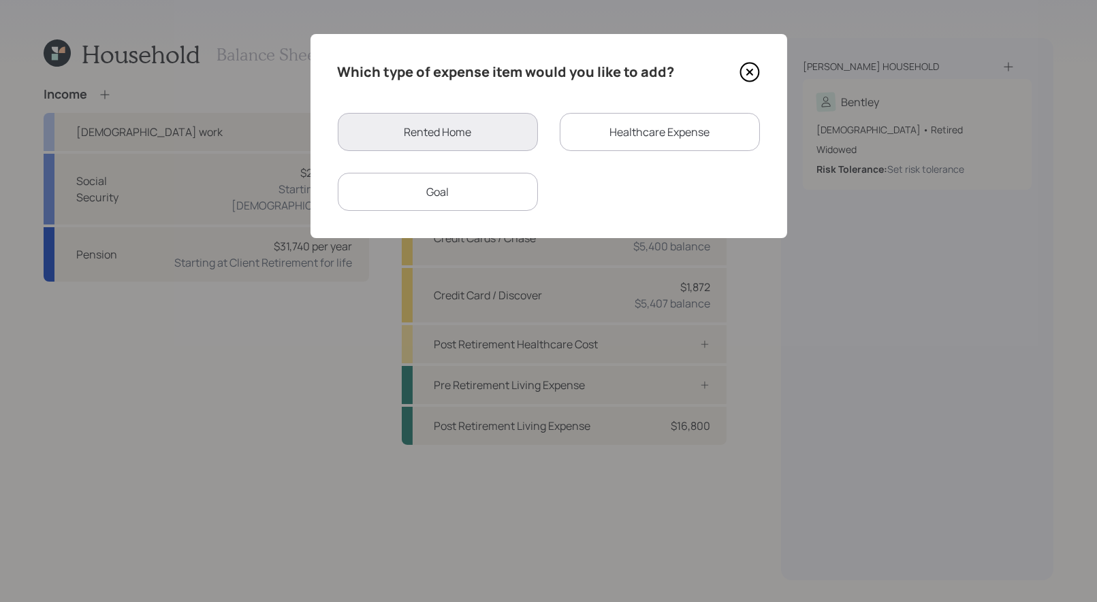
click at [481, 182] on div "Goal" at bounding box center [438, 192] width 200 height 38
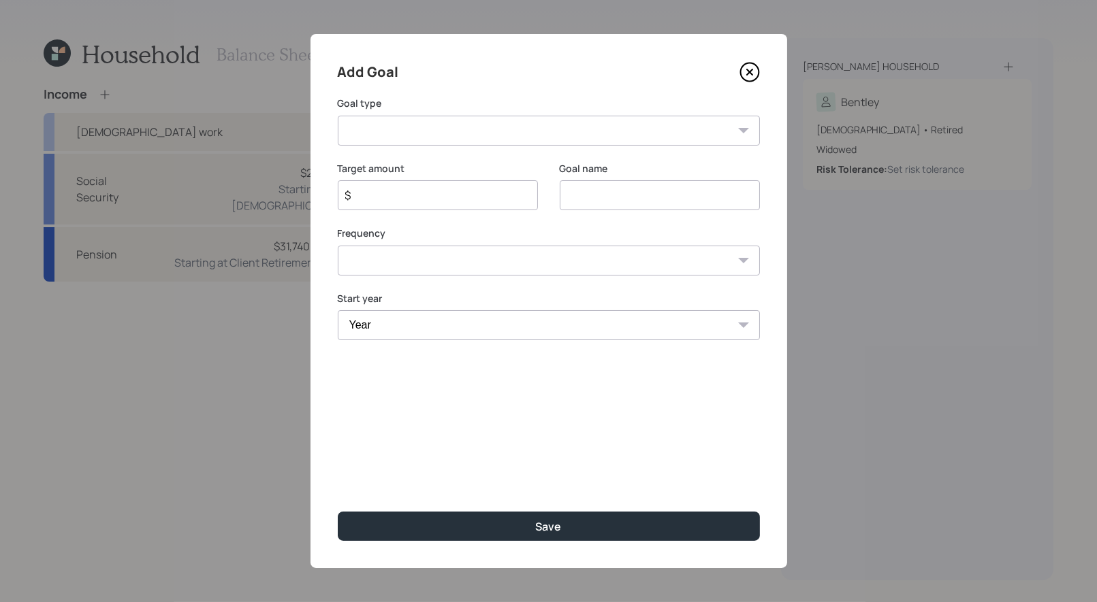
click at [607, 201] on input at bounding box center [660, 195] width 200 height 30
type input "Home Maint / One offs"
click at [402, 201] on input "$" at bounding box center [432, 195] width 177 height 16
type input "$ 5,000"
click at [444, 264] on select "One time Every 1 year Every 2 years Every 3 years Every 4 years Every 5 years E…" at bounding box center [549, 261] width 422 height 30
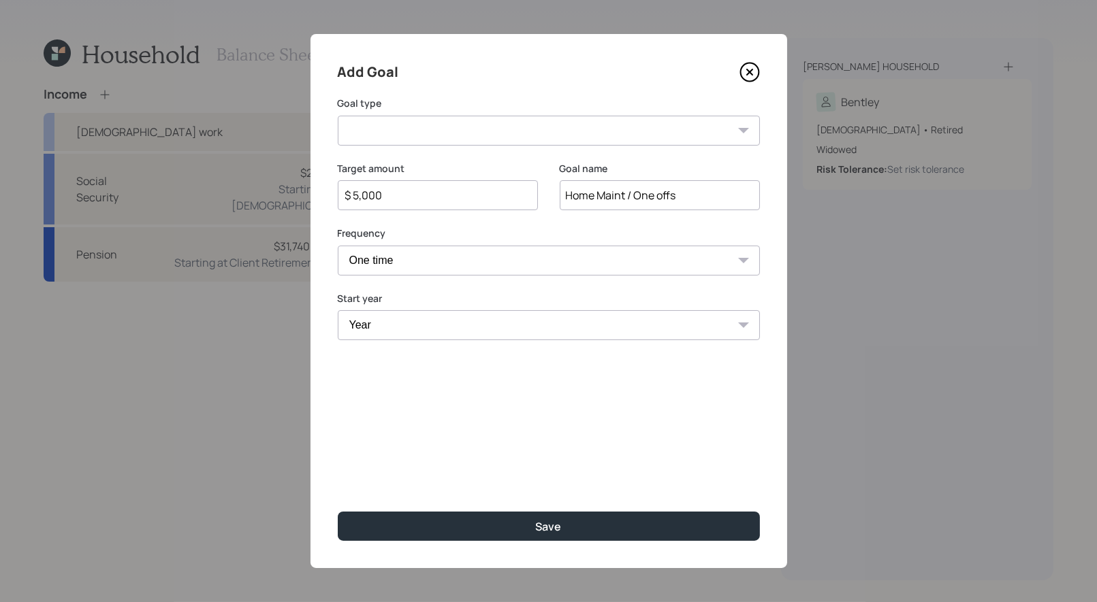
click at [338, 246] on select "One time Every 1 year Every 2 years Every 3 years Every 4 years Every 5 years E…" at bounding box center [549, 261] width 422 height 30
click at [417, 266] on select "One time Every 1 year Every 2 years Every 3 years Every 4 years Every 5 years E…" at bounding box center [549, 261] width 422 height 30
select select "1"
click at [338, 246] on select "One time Every 1 year Every 2 years Every 3 years Every 4 years Every 5 years E…" at bounding box center [549, 261] width 422 height 30
click at [400, 327] on select "Year 2025 2026 2027 2028 2029 2030 2031 2032 2033 2034 2035 2036 2037 2038 2039…" at bounding box center [438, 325] width 200 height 30
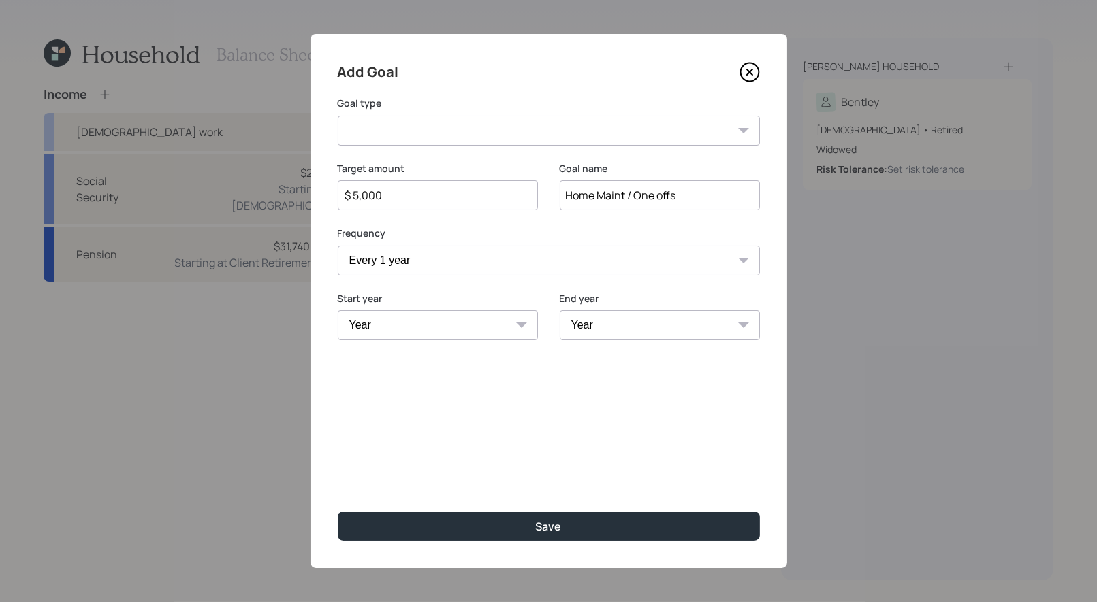
select select "2025"
click at [338, 310] on select "Year 2025 2026 2027 2028 2029 2030 2031 2032 2033 2034 2035 2036 2037 2038 2039…" at bounding box center [438, 325] width 200 height 30
click at [620, 327] on select "Year 2025 2026 2027 2028 2029 2030 2031 2032 2033 2034 2035 2036 2037 2038 2039…" at bounding box center [660, 325] width 200 height 30
select select "2045"
click at [560, 310] on select "Year 2025 2026 2027 2028 2029 2030 2031 2032 2033 2034 2035 2036 2037 2038 2039…" at bounding box center [660, 325] width 200 height 30
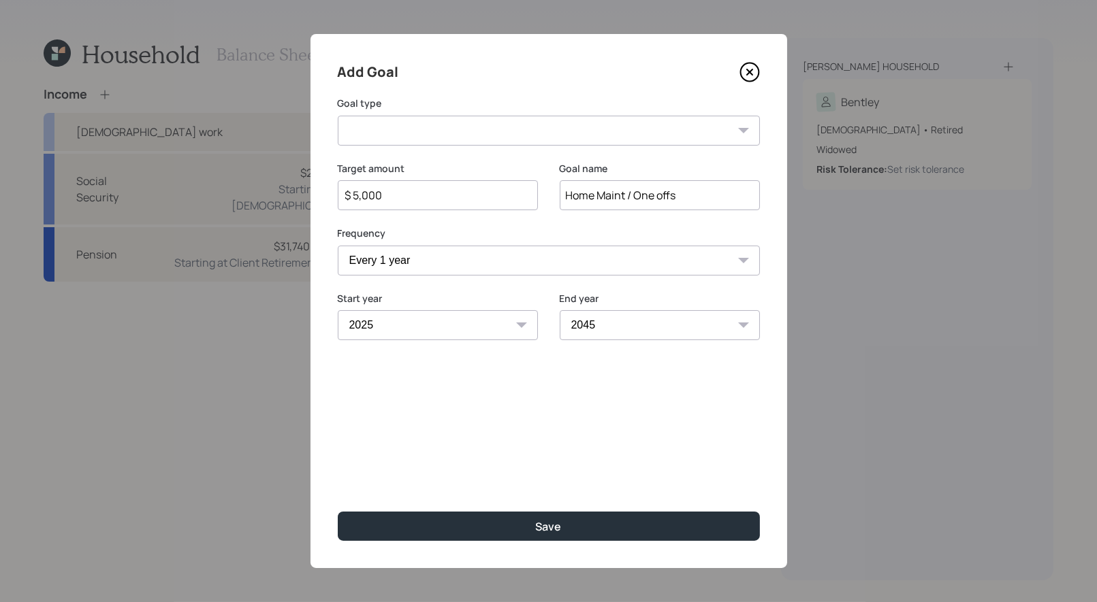
click at [420, 131] on select "Create an emergency fund Donate to charity Purchase a home Make a purchase Supp…" at bounding box center [549, 131] width 422 height 30
select select "other"
click at [338, 116] on select "Create an emergency fund Donate to charity Purchase a home Make a purchase Supp…" at bounding box center [549, 131] width 422 height 30
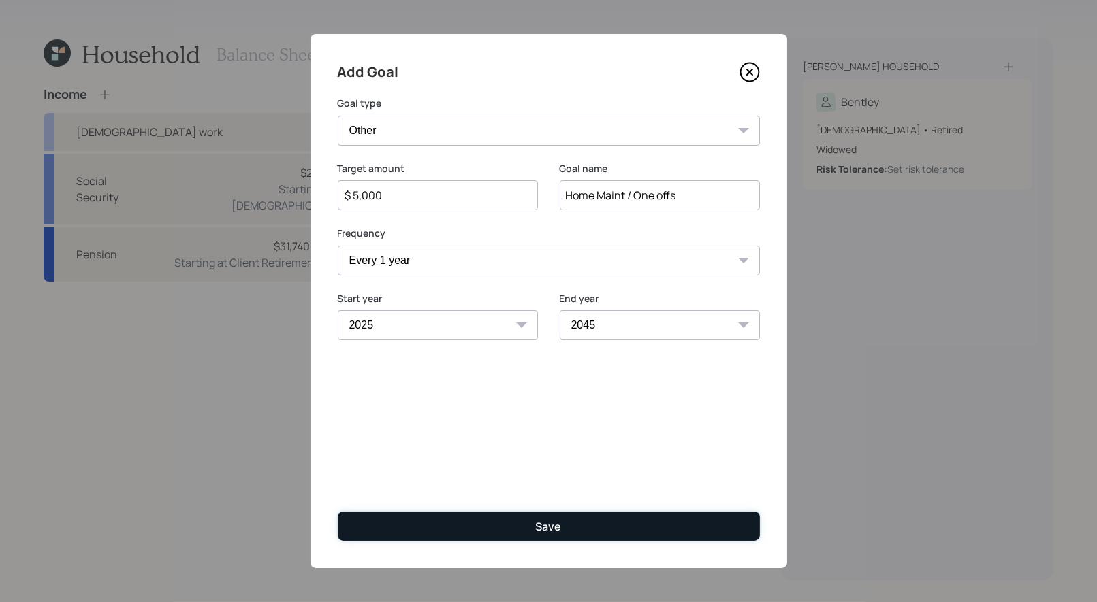
click at [472, 530] on button "Save" at bounding box center [549, 526] width 422 height 29
type input "$"
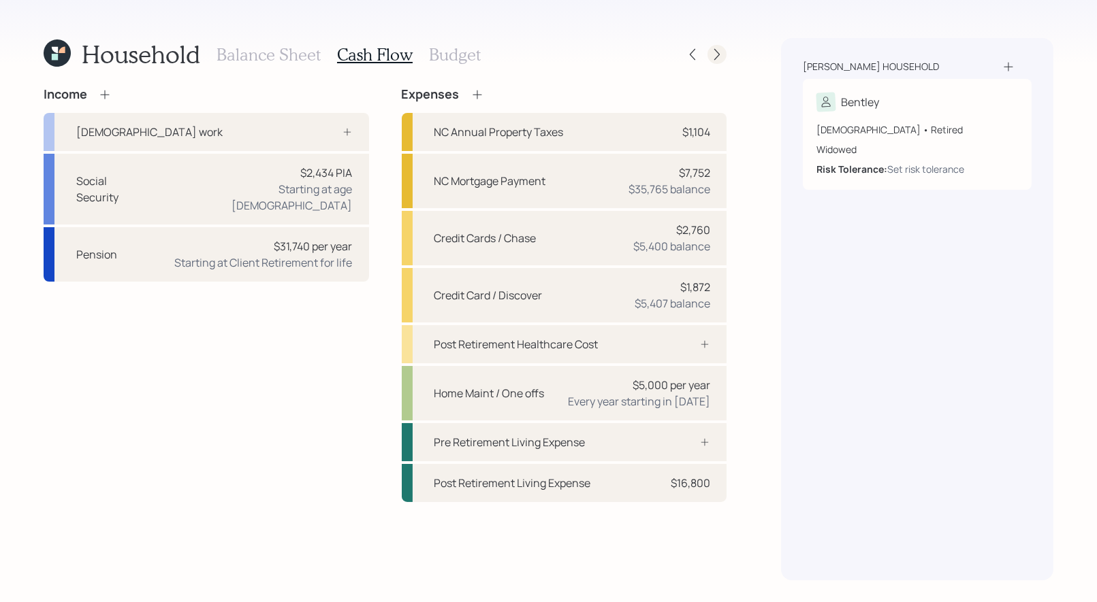
click at [721, 54] on icon at bounding box center [717, 55] width 14 height 14
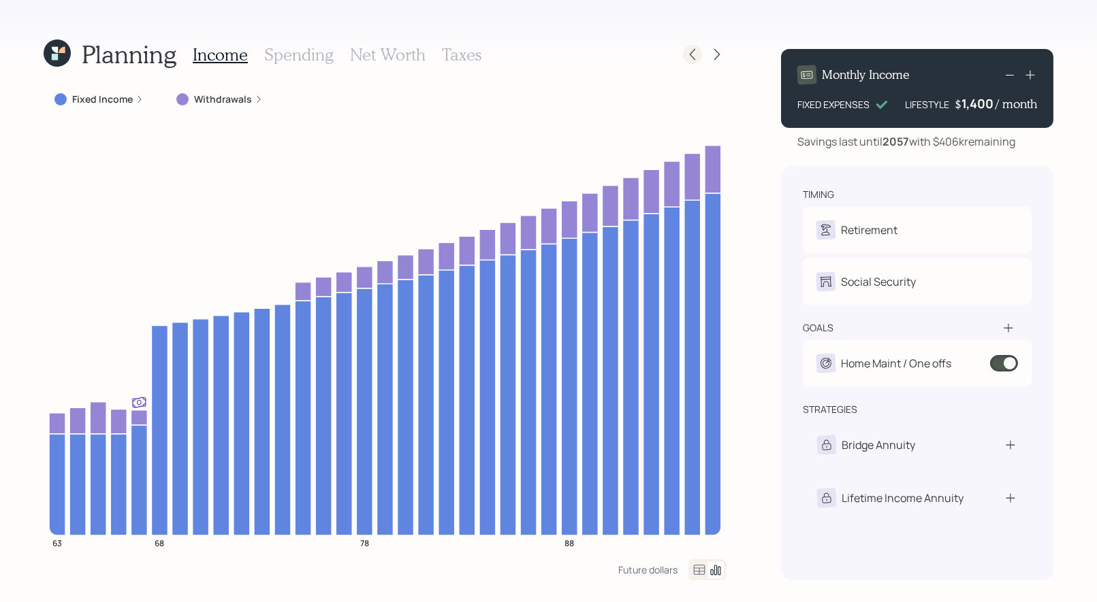
click at [694, 56] on icon at bounding box center [692, 55] width 14 height 14
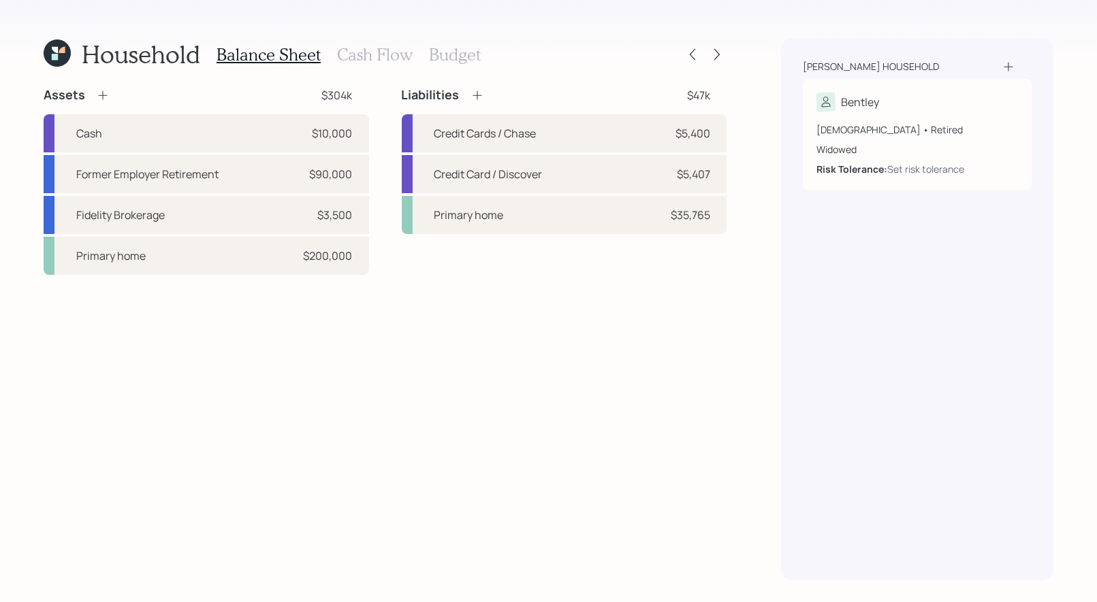
click at [385, 54] on h3 "Cash Flow" at bounding box center [375, 55] width 76 height 20
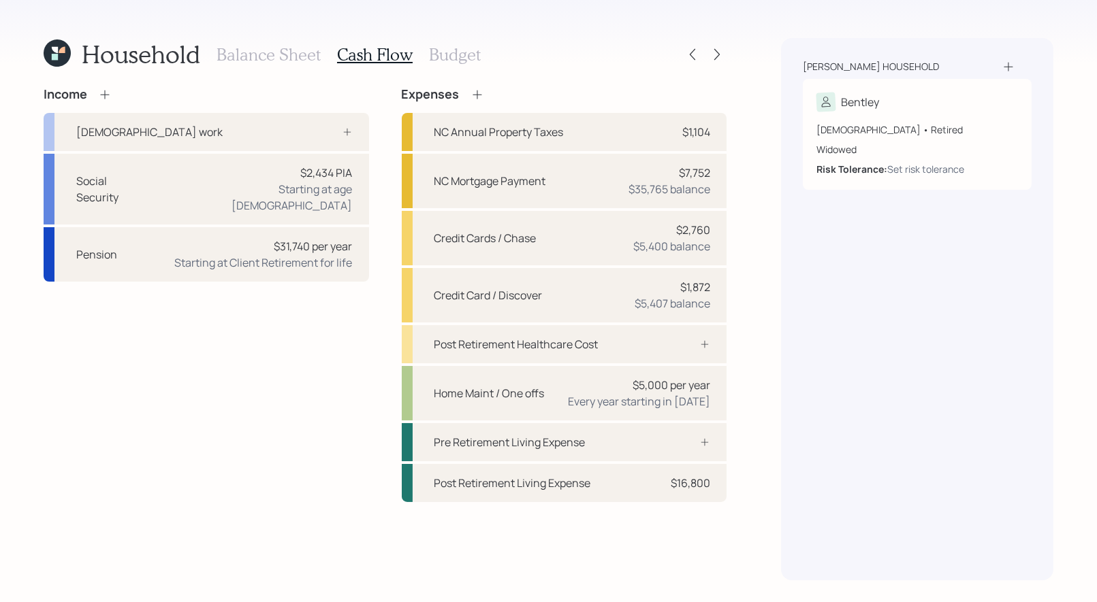
click at [474, 91] on icon at bounding box center [477, 95] width 14 height 14
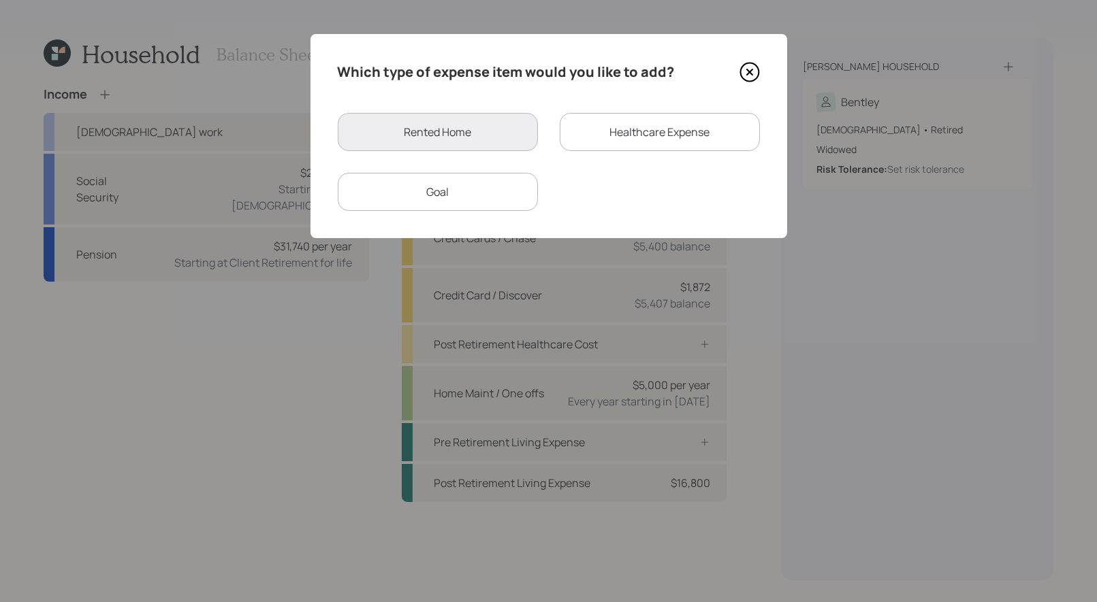
click at [447, 195] on div "Goal" at bounding box center [438, 192] width 200 height 38
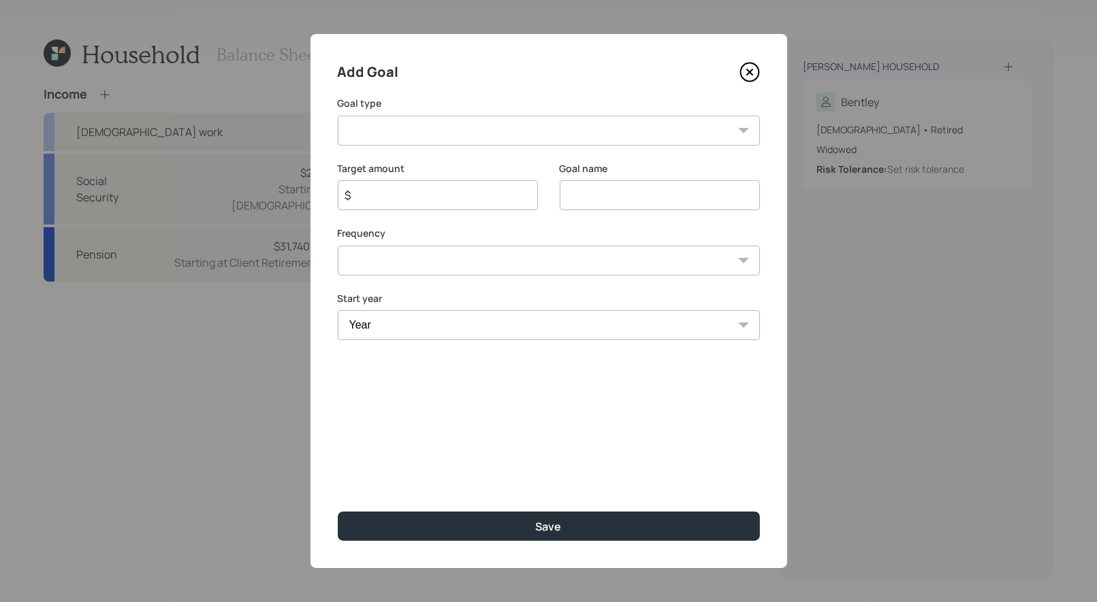
click at [622, 205] on input at bounding box center [660, 195] width 200 height 30
type input "2025 Home Maint"
click at [456, 197] on input "$" at bounding box center [432, 195] width 177 height 16
type input "$ 5,000"
click at [451, 263] on select "One time Every 1 year Every 2 years Every 3 years Every 4 years Every 5 years E…" at bounding box center [549, 261] width 422 height 30
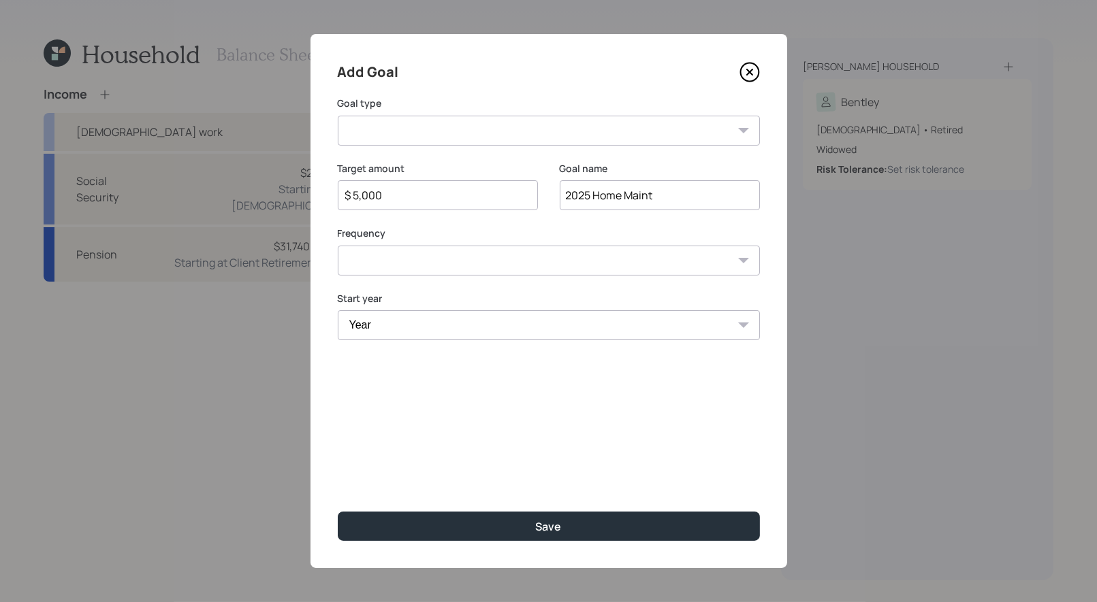
select select "0"
click at [338, 246] on select "One time Every 1 year Every 2 years Every 3 years Every 4 years Every 5 years E…" at bounding box center [549, 261] width 422 height 30
click at [429, 328] on select "Year 2025 2026 2027 2028 2029 2030 2031 2032 2033 2034 2035 2036 2037 2038 2039…" at bounding box center [549, 325] width 422 height 30
select select "2025"
click at [338, 310] on select "Year 2025 2026 2027 2028 2029 2030 2031 2032 2033 2034 2035 2036 2037 2038 2039…" at bounding box center [549, 325] width 422 height 30
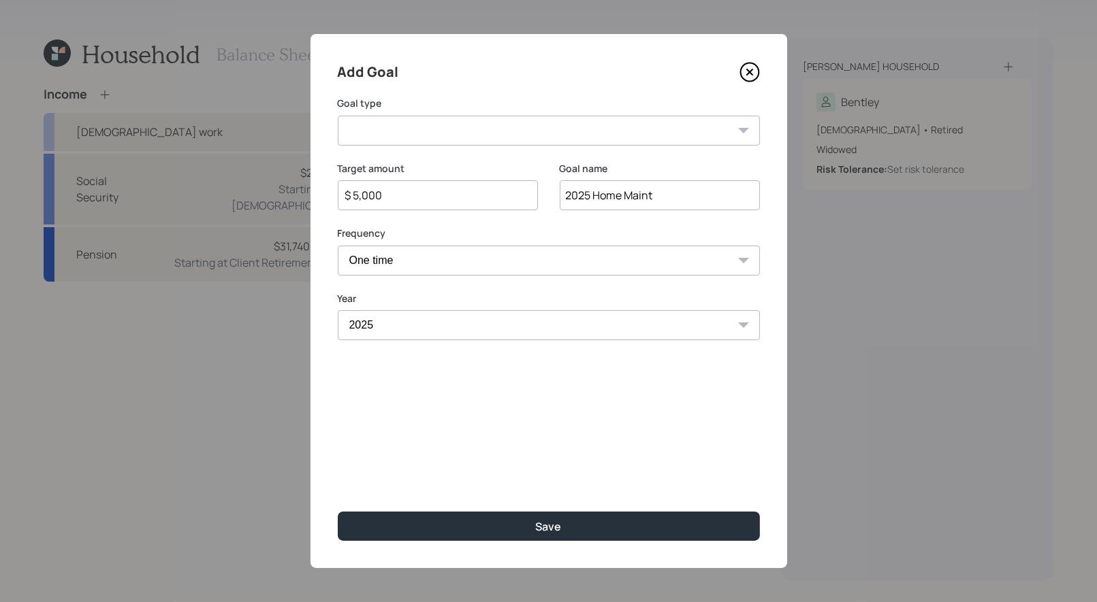
click at [446, 126] on select "Create an emergency fund Donate to charity Purchase a home Make a purchase Supp…" at bounding box center [549, 131] width 422 height 30
select select "other"
click at [338, 116] on select "Create an emergency fund Donate to charity Purchase a home Make a purchase Supp…" at bounding box center [549, 131] width 422 height 30
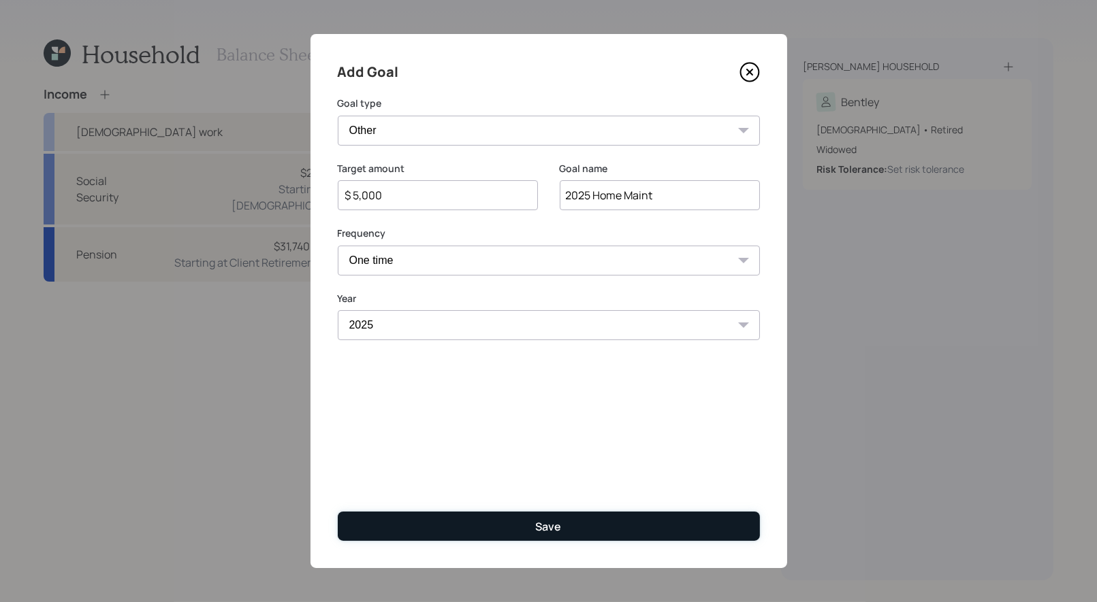
click at [455, 529] on button "Save" at bounding box center [549, 526] width 422 height 29
type input "$"
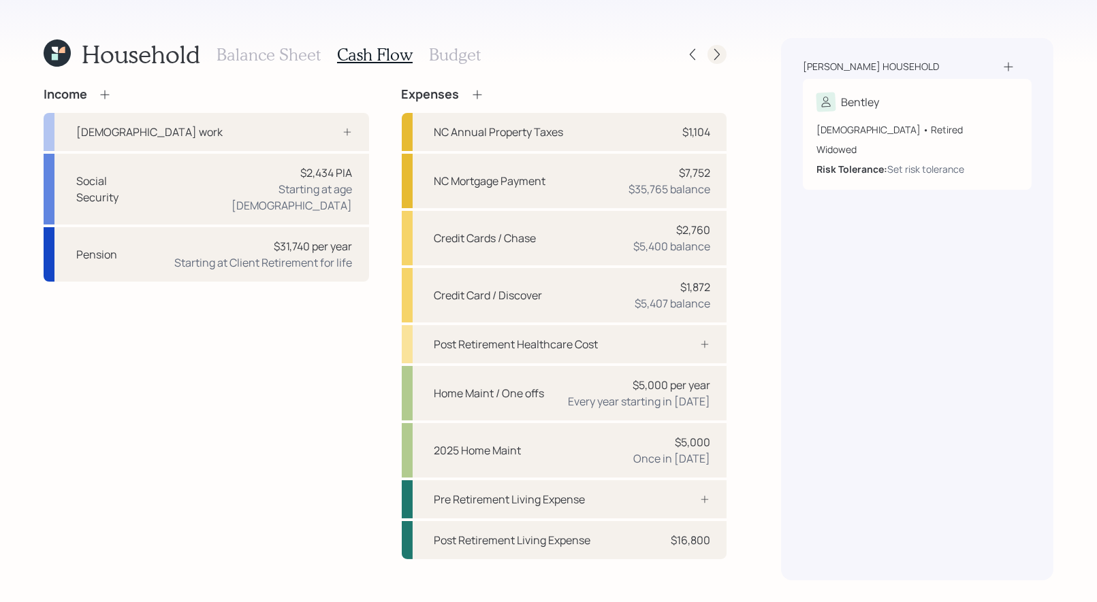
click at [715, 54] on icon at bounding box center [717, 55] width 14 height 14
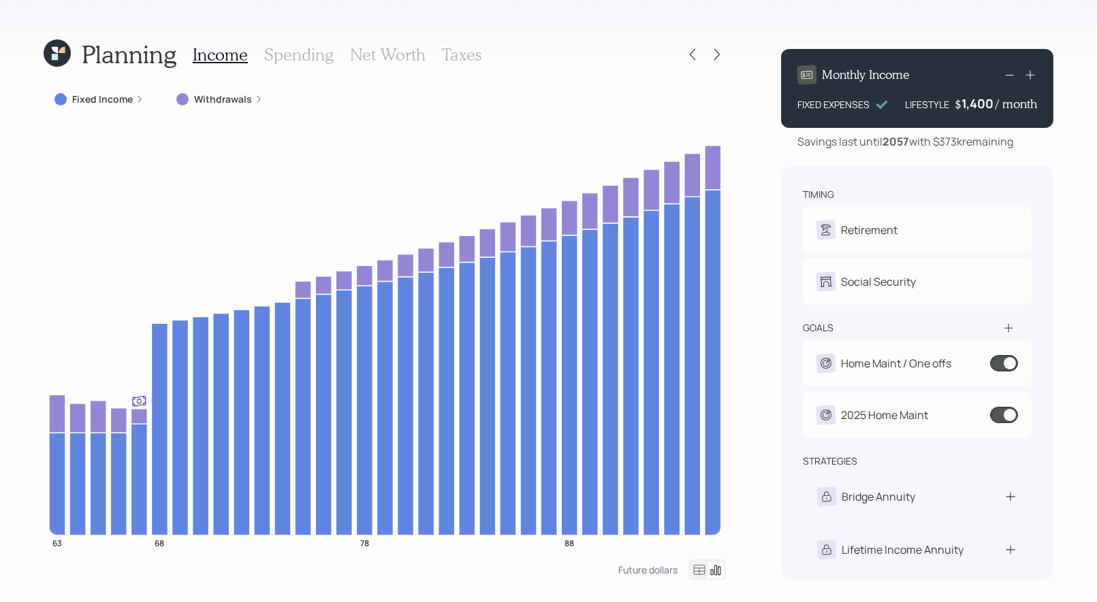
click at [114, 99] on label "Fixed Income" at bounding box center [102, 100] width 61 height 14
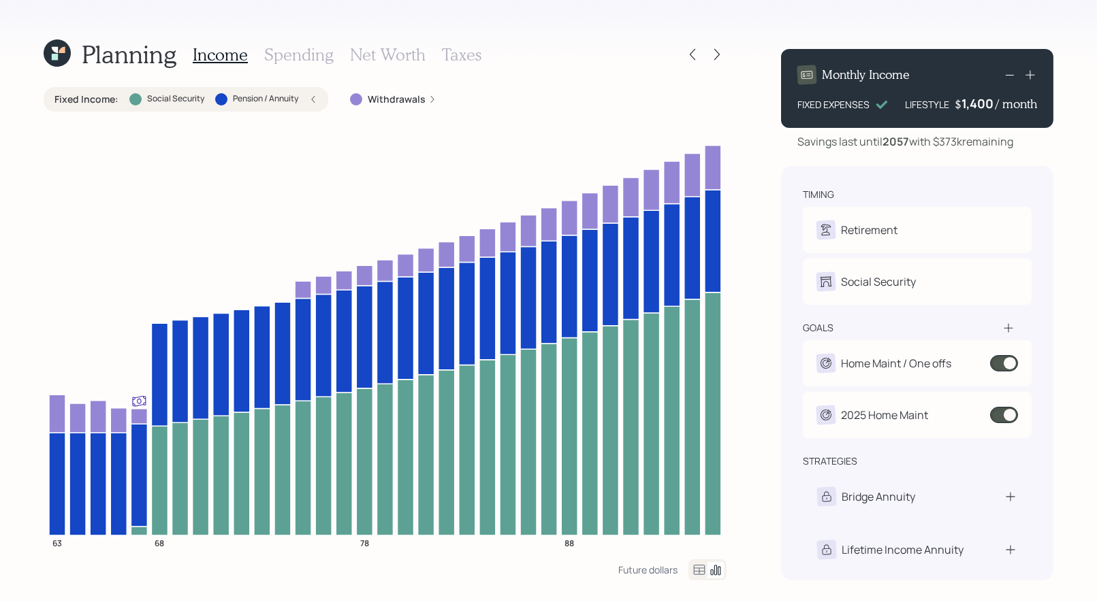
click at [293, 53] on h3 "Spending" at bounding box center [298, 55] width 69 height 20
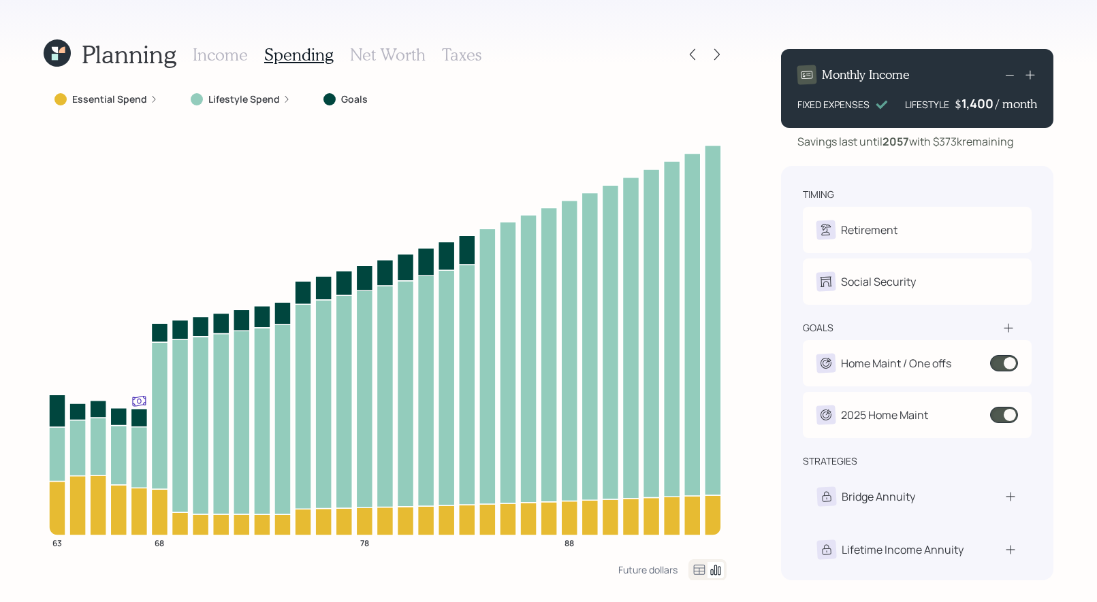
click at [698, 571] on icon at bounding box center [699, 570] width 16 height 16
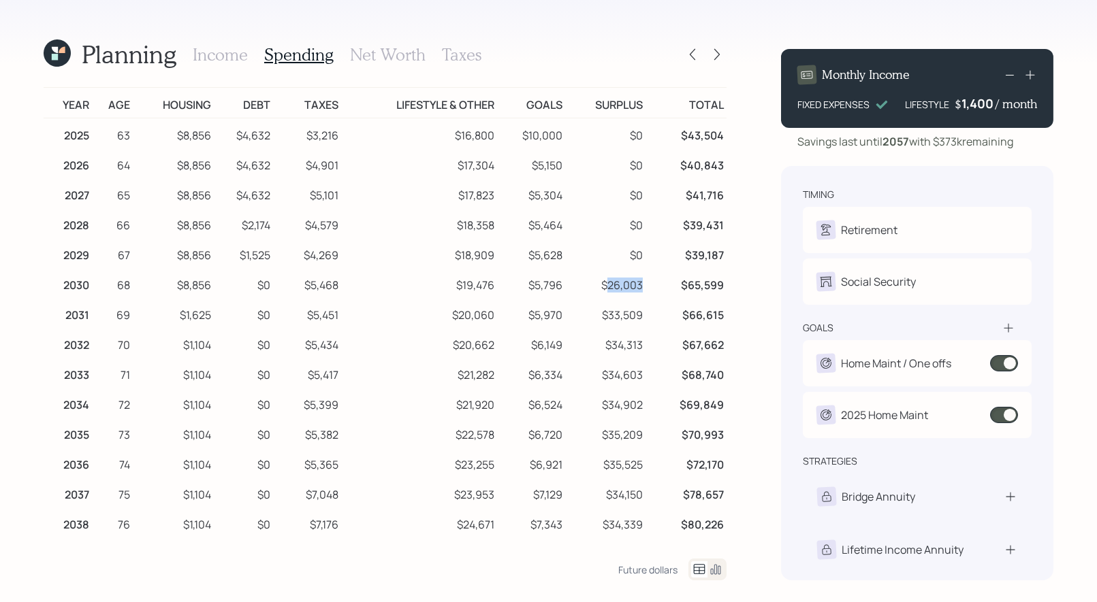
drag, startPoint x: 643, startPoint y: 287, endPoint x: 607, endPoint y: 288, distance: 36.8
click at [607, 288] on td "$26,003" at bounding box center [606, 283] width 80 height 30
drag, startPoint x: 211, startPoint y: 319, endPoint x: 174, endPoint y: 317, distance: 37.5
click at [174, 317] on td "$1,625" at bounding box center [173, 313] width 81 height 30
click at [694, 58] on icon at bounding box center [692, 55] width 14 height 14
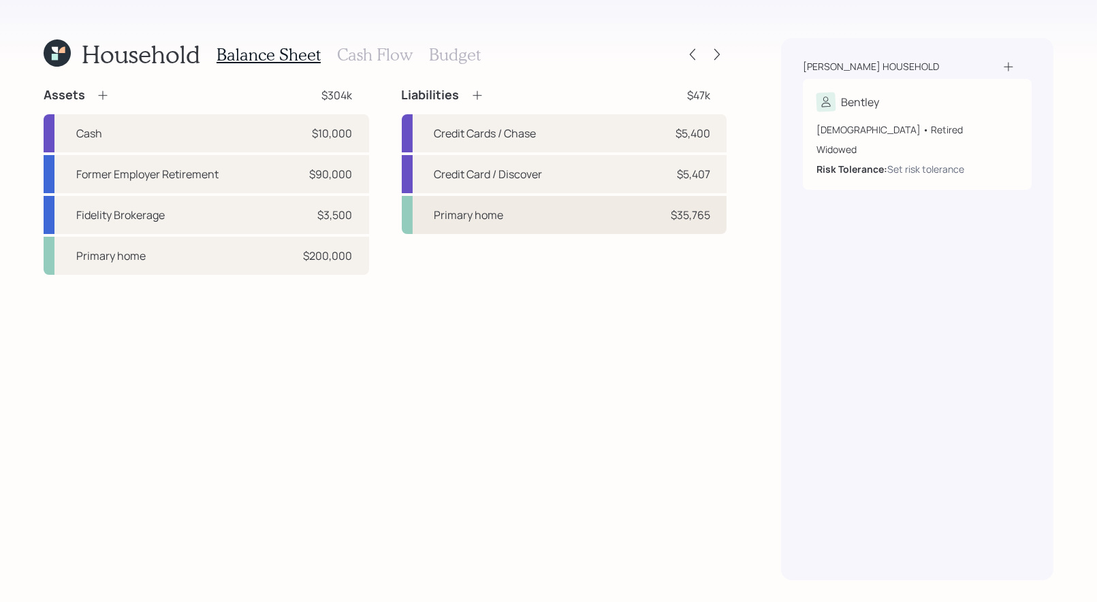
click at [515, 219] on div "Primary home $35,765" at bounding box center [564, 215] width 325 height 38
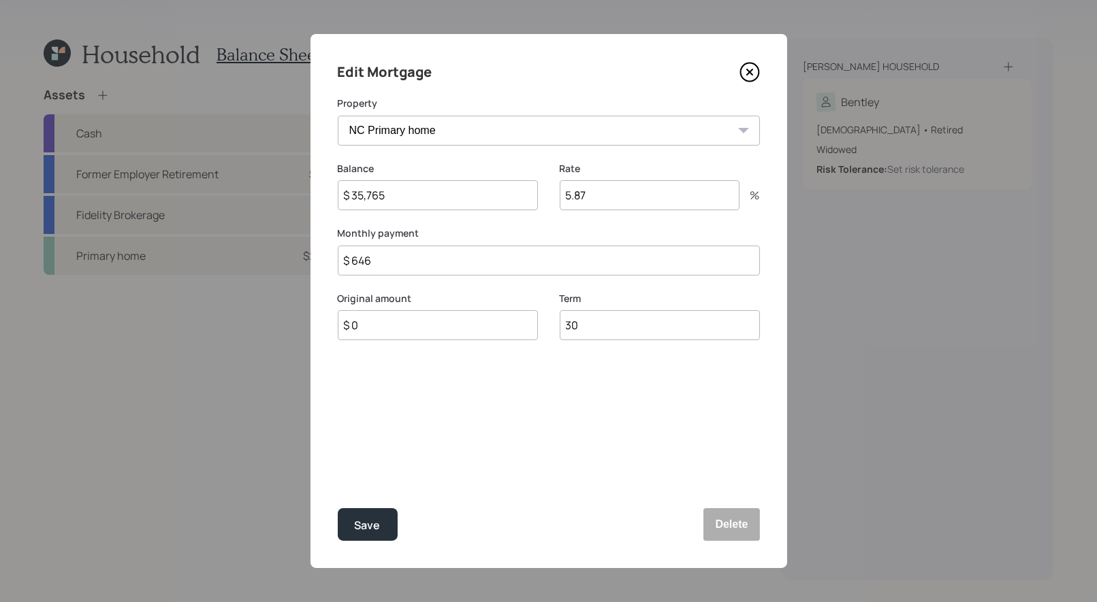
click at [600, 202] on input "5.87" at bounding box center [650, 195] width 180 height 30
click at [395, 257] on input "$ 646" at bounding box center [549, 261] width 422 height 30
click at [597, 199] on input "5.87" at bounding box center [650, 195] width 180 height 30
type input "5.875"
click at [575, 238] on label "Monthly payment" at bounding box center [549, 234] width 422 height 14
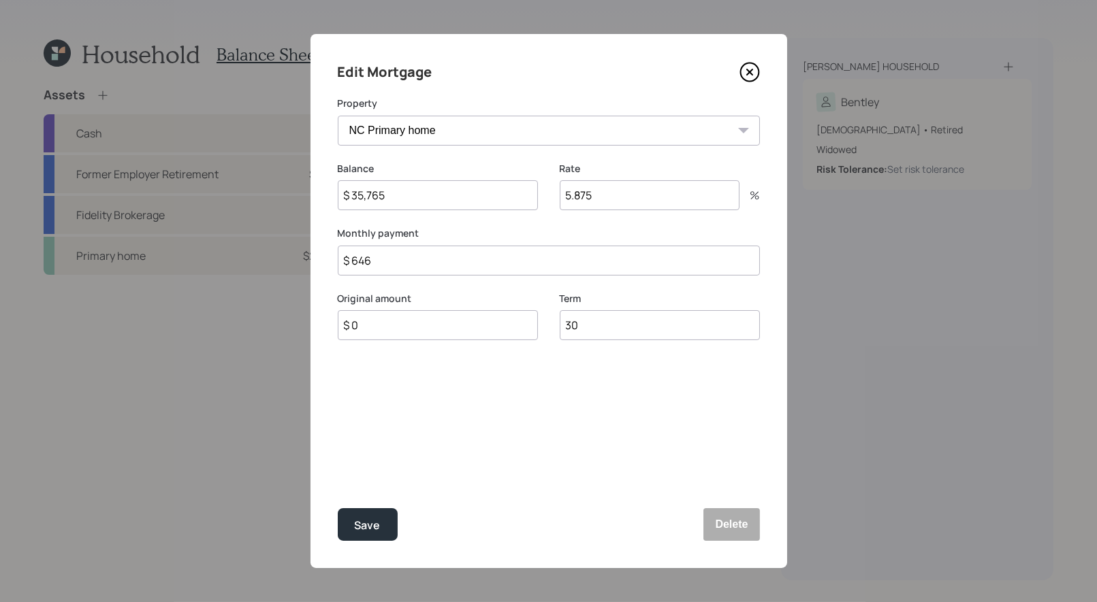
click at [389, 258] on input "$ 646" at bounding box center [549, 261] width 422 height 30
type input "$ 488"
click at [364, 521] on div "Save" at bounding box center [368, 526] width 26 height 18
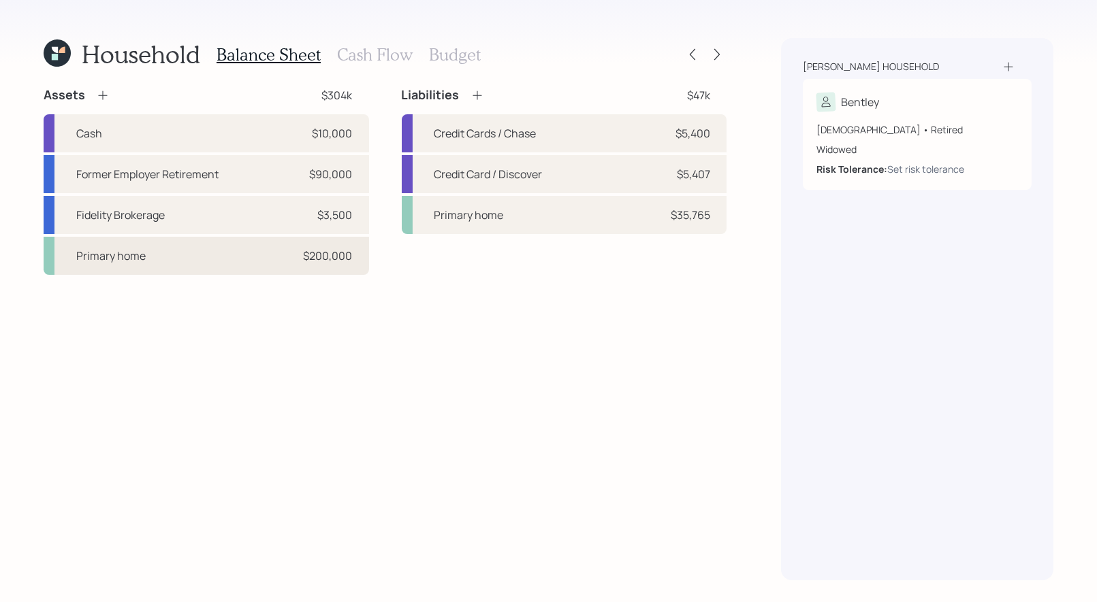
click at [239, 255] on div "Primary home $200,000" at bounding box center [206, 256] width 325 height 38
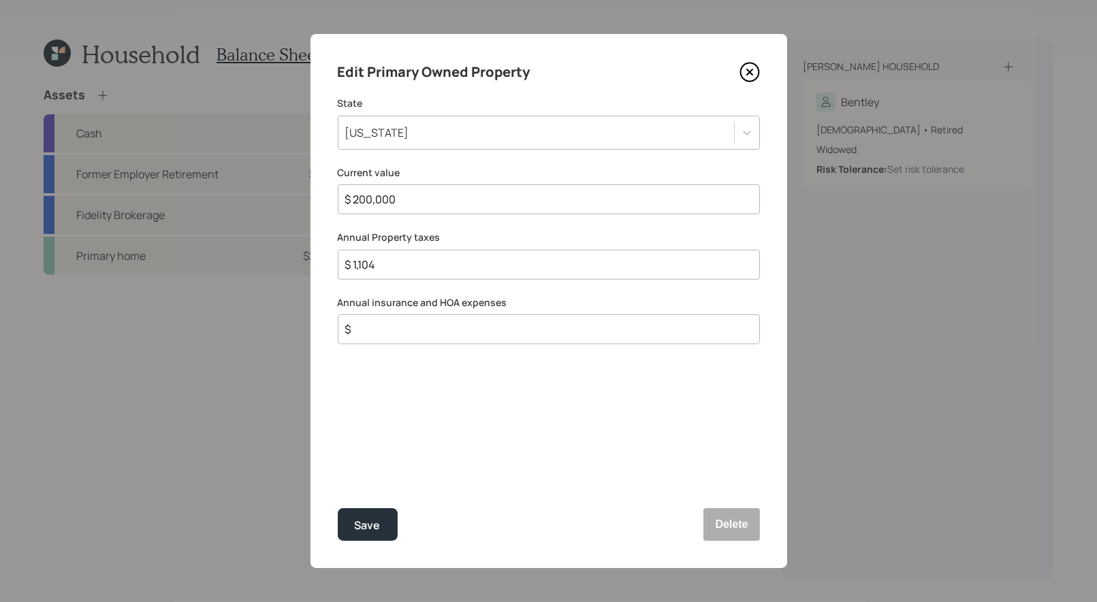
click at [416, 257] on input "$ 1,104" at bounding box center [543, 265] width 399 height 16
type input "$ 1,500"
click at [418, 337] on input "$" at bounding box center [543, 329] width 399 height 16
type input "$ 1,500"
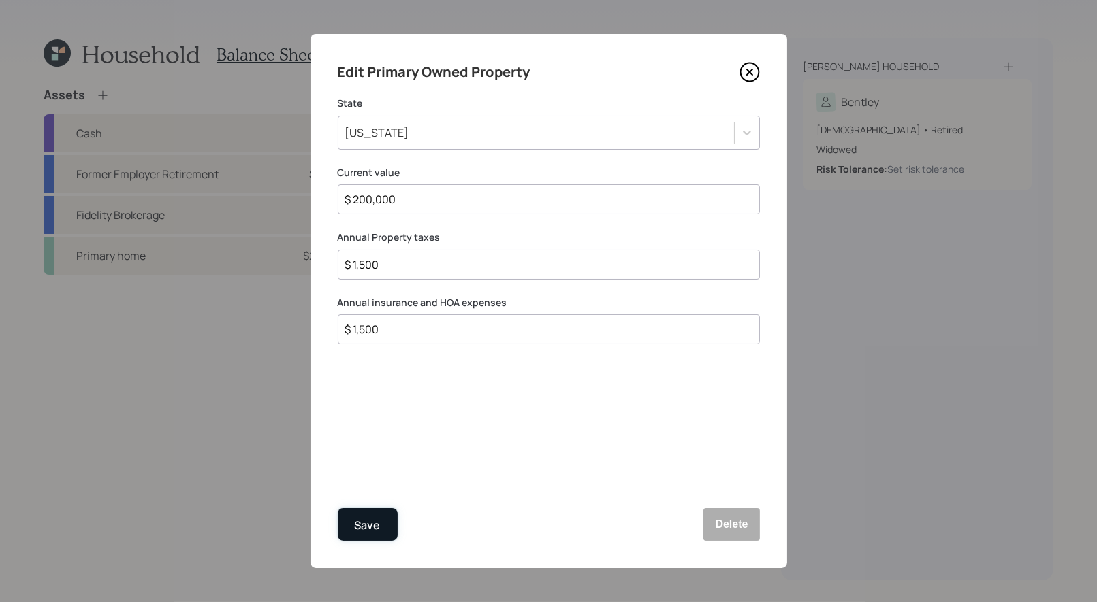
click at [367, 530] on div "Save" at bounding box center [368, 526] width 26 height 18
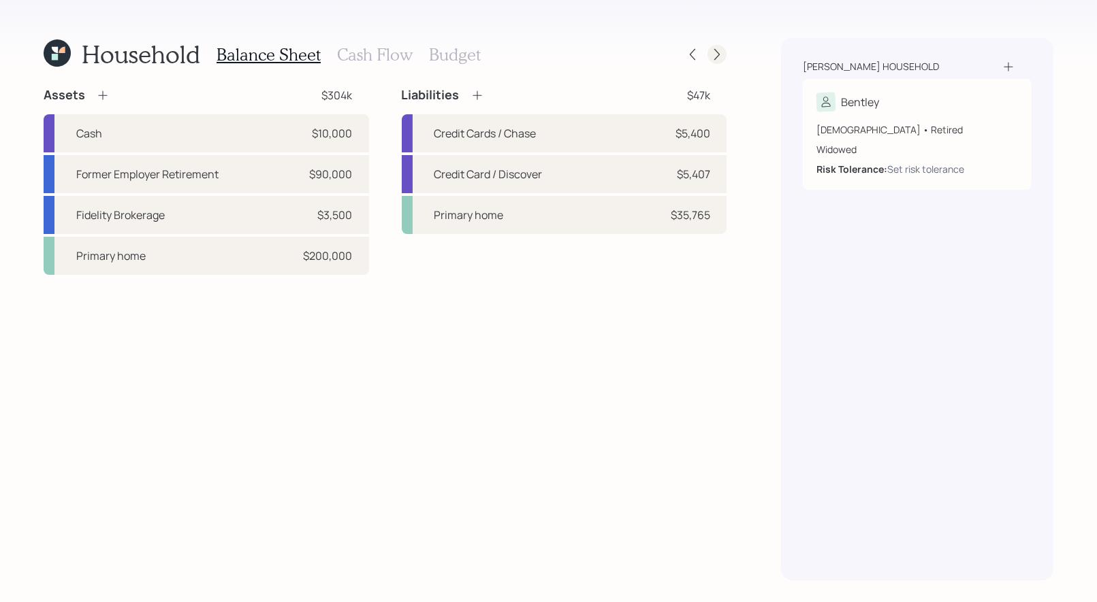
click at [720, 52] on icon at bounding box center [717, 55] width 14 height 14
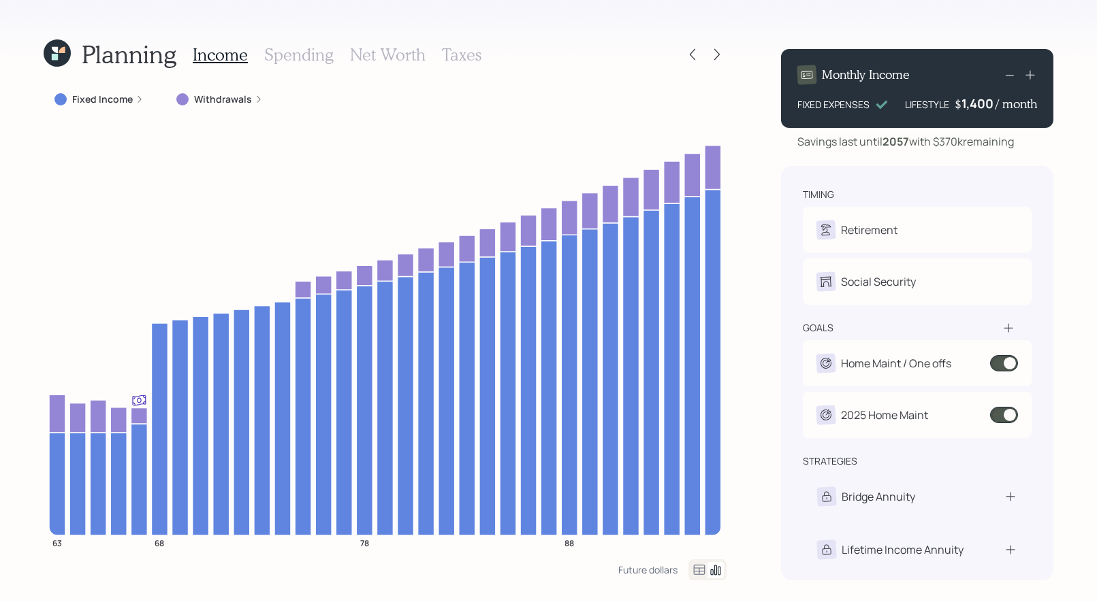
click at [301, 52] on h3 "Spending" at bounding box center [298, 55] width 69 height 20
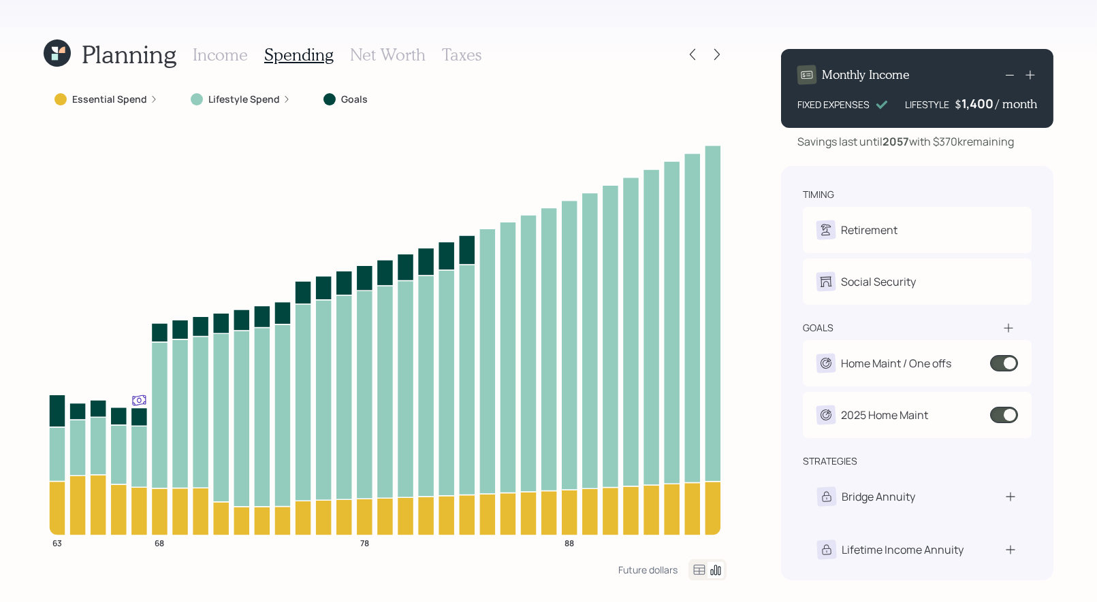
click at [698, 572] on icon at bounding box center [699, 570] width 16 height 16
click at [696, 568] on icon at bounding box center [700, 570] width 12 height 10
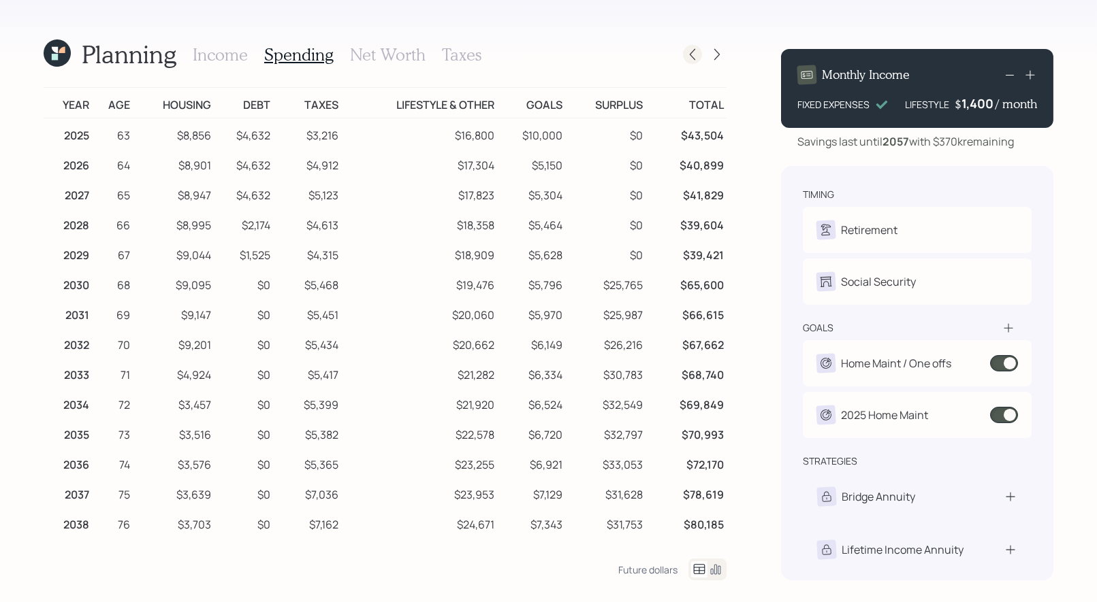
click at [698, 58] on icon at bounding box center [692, 55] width 14 height 14
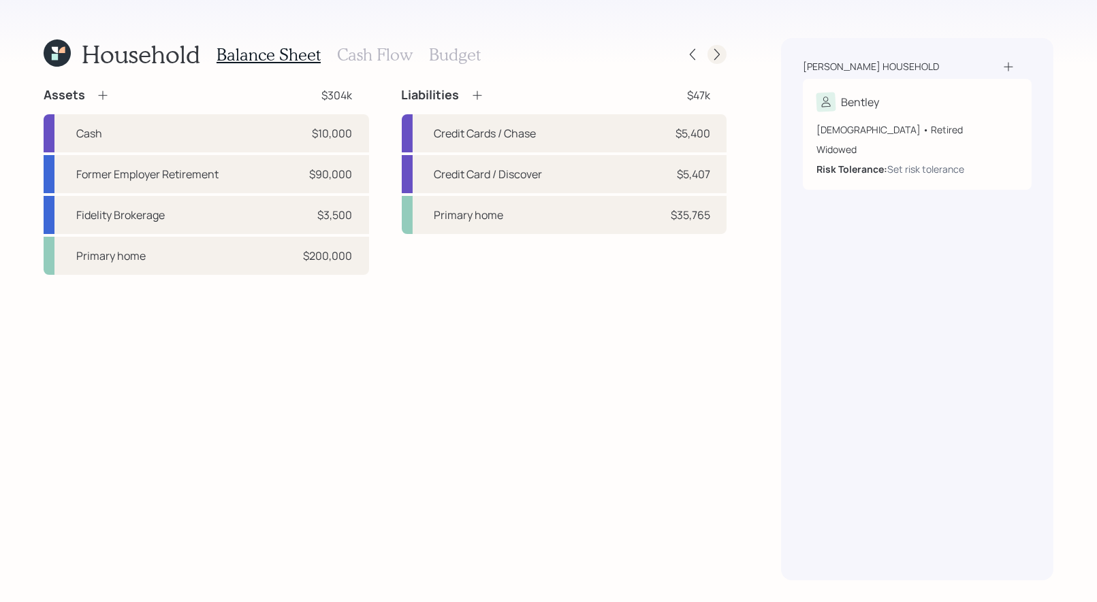
click at [717, 51] on icon at bounding box center [716, 55] width 5 height 12
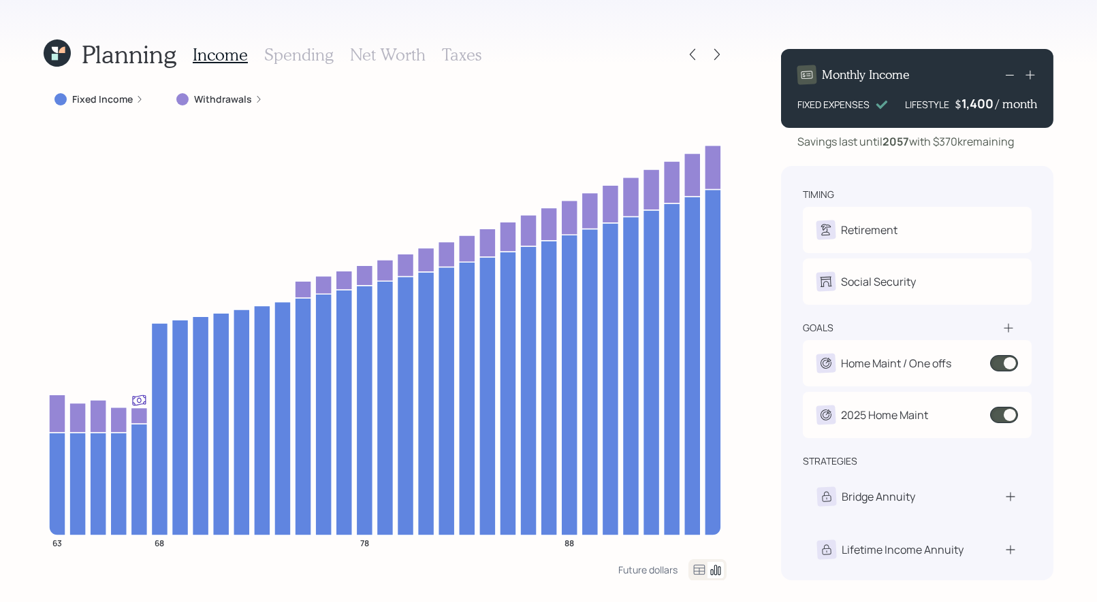
click at [292, 59] on h3 "Spending" at bounding box center [298, 55] width 69 height 20
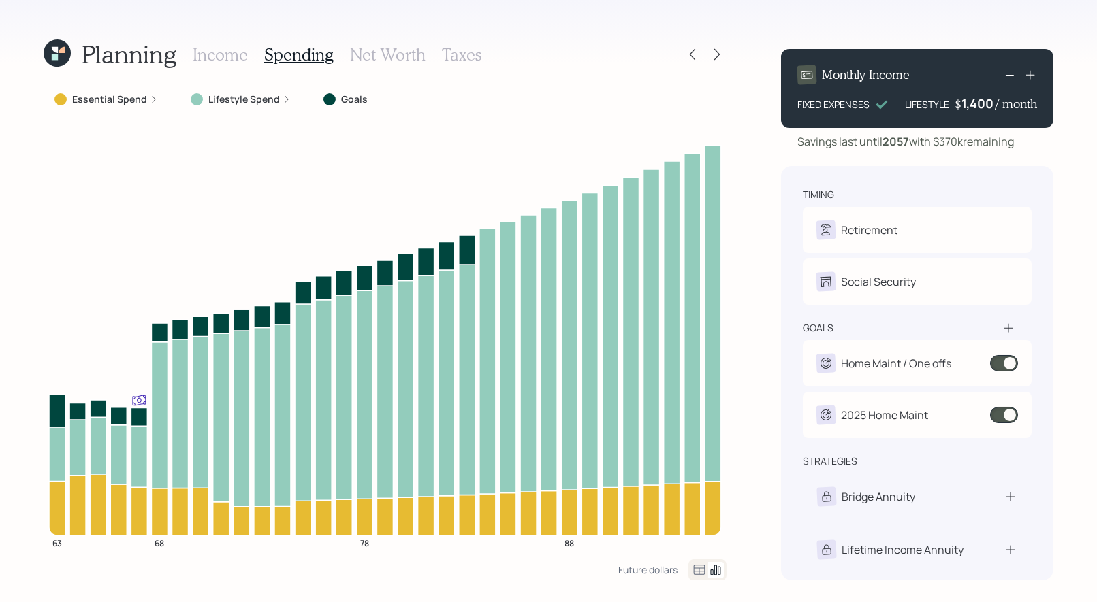
click at [698, 567] on icon at bounding box center [699, 570] width 16 height 16
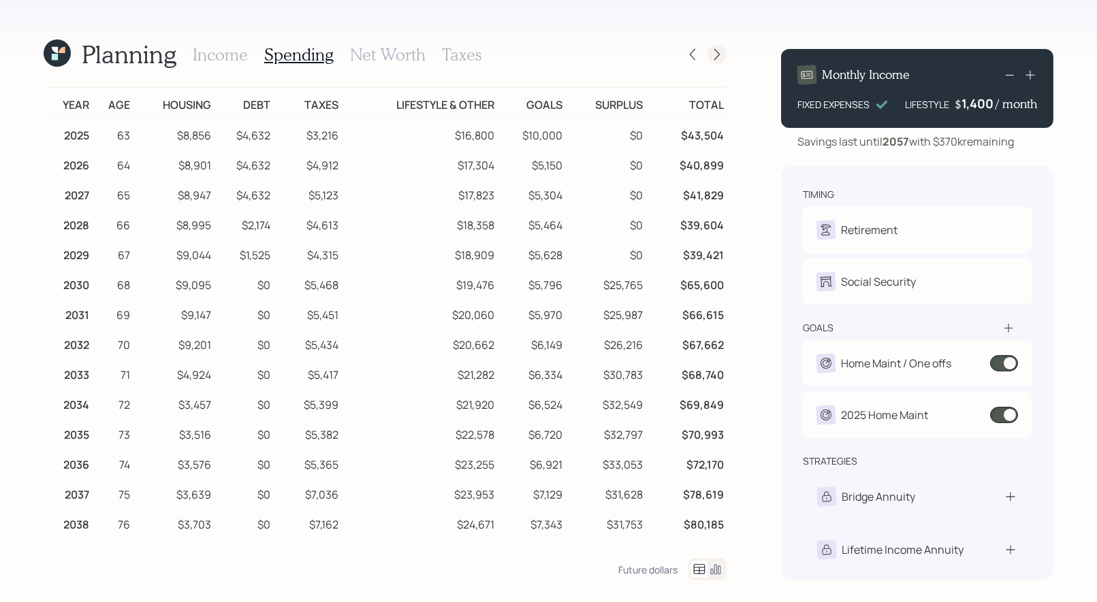
click at [717, 56] on icon at bounding box center [716, 55] width 5 height 12
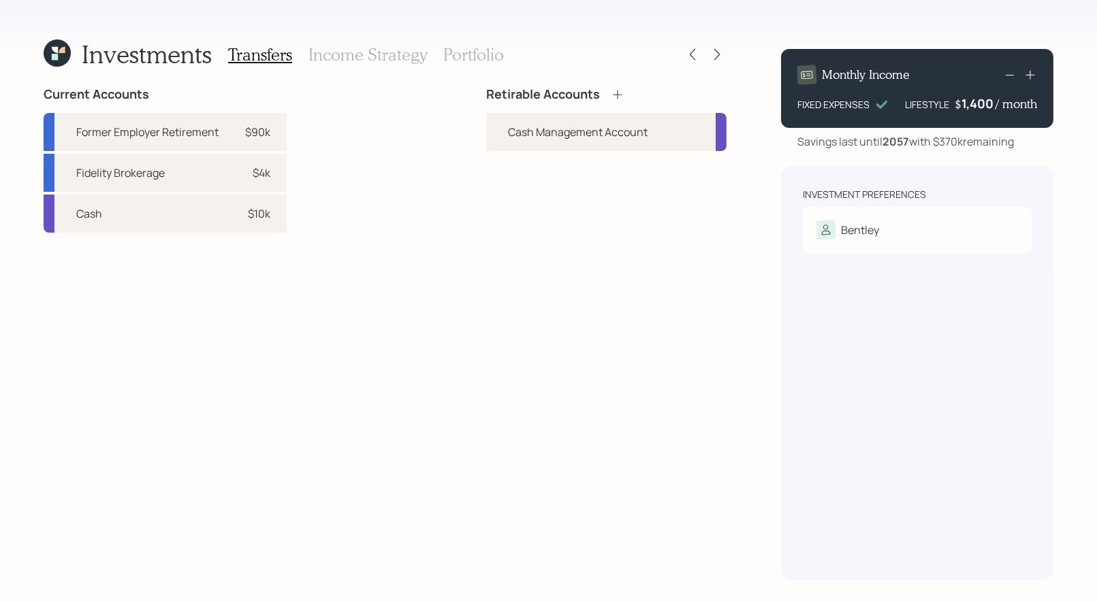
click at [619, 93] on icon at bounding box center [618, 95] width 14 height 14
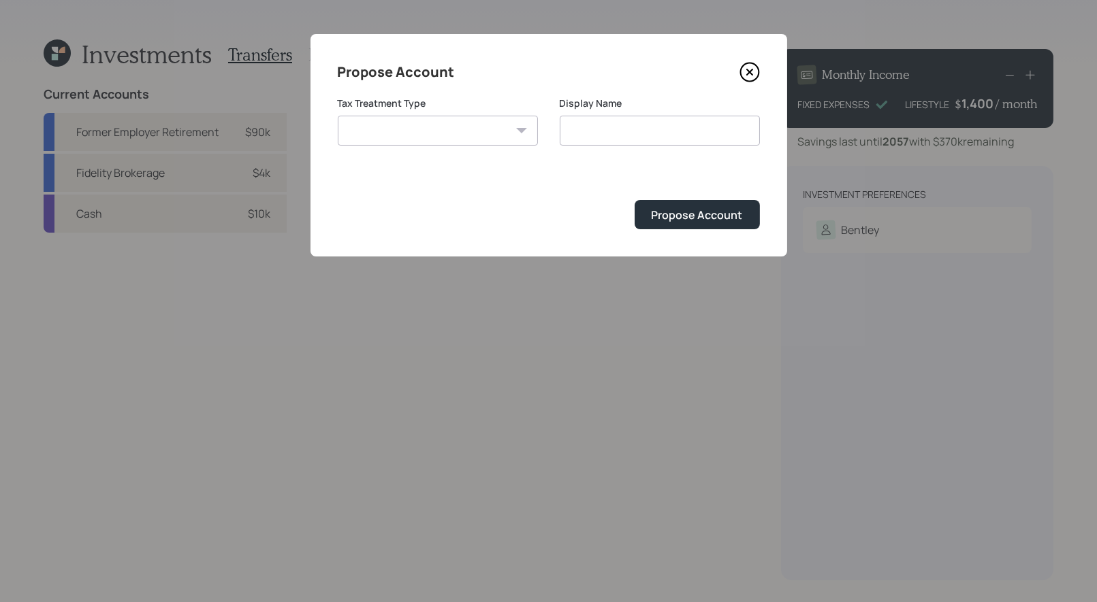
click at [747, 76] on icon at bounding box center [749, 72] width 20 height 20
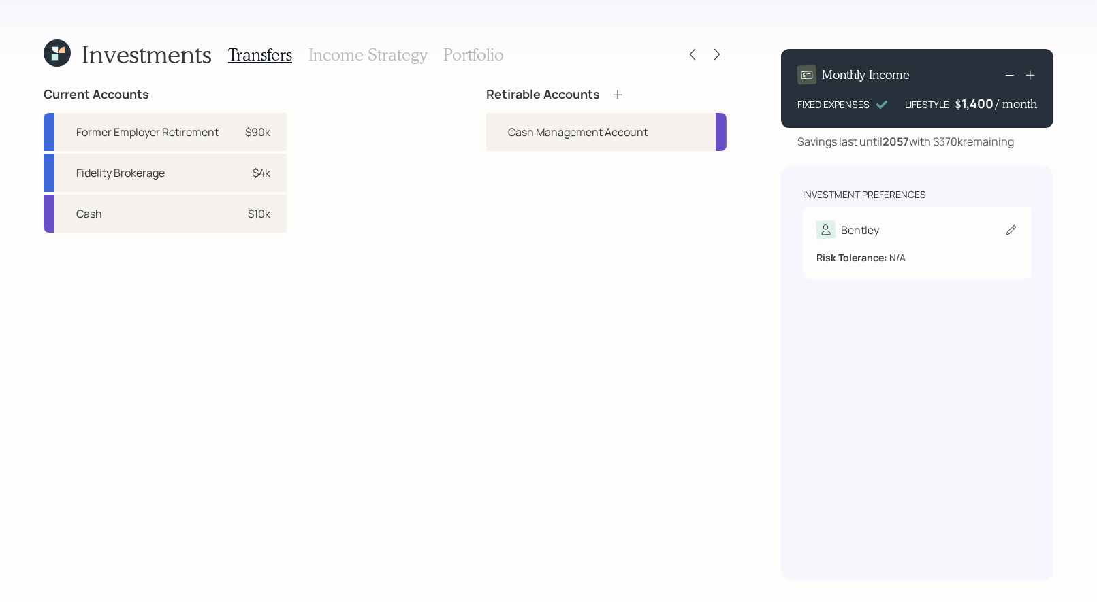
click at [1011, 233] on icon at bounding box center [1011, 230] width 14 height 14
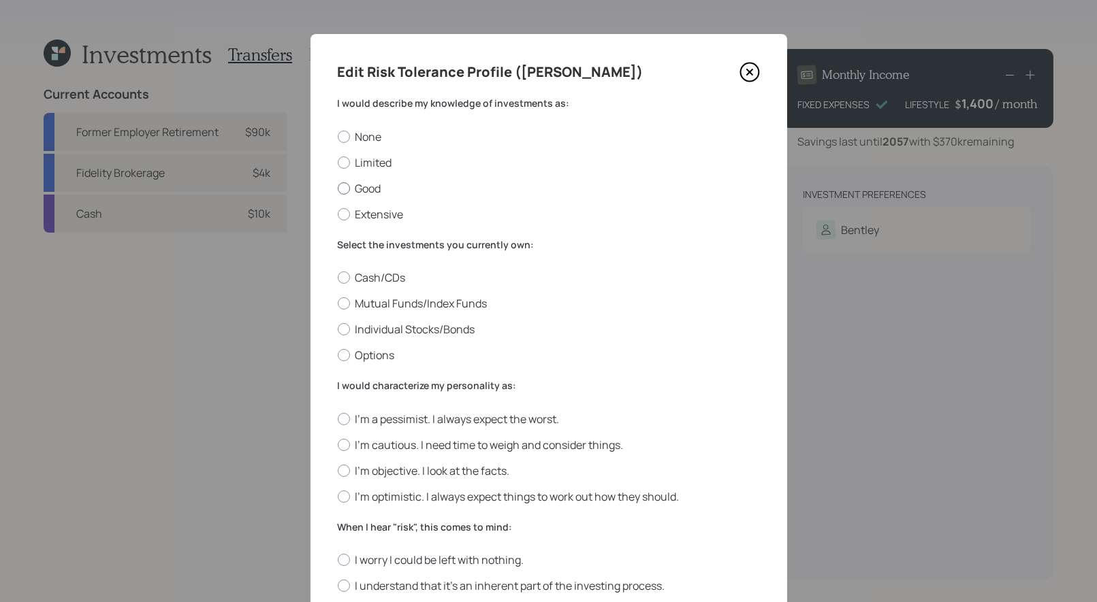
click at [343, 187] on div at bounding box center [344, 188] width 12 height 12
click at [338, 188] on input "Good" at bounding box center [337, 188] width 1 height 1
radio input "true"
click at [344, 329] on div at bounding box center [344, 329] width 12 height 12
click at [338, 329] on input "Individual Stocks/Bonds" at bounding box center [337, 329] width 1 height 1
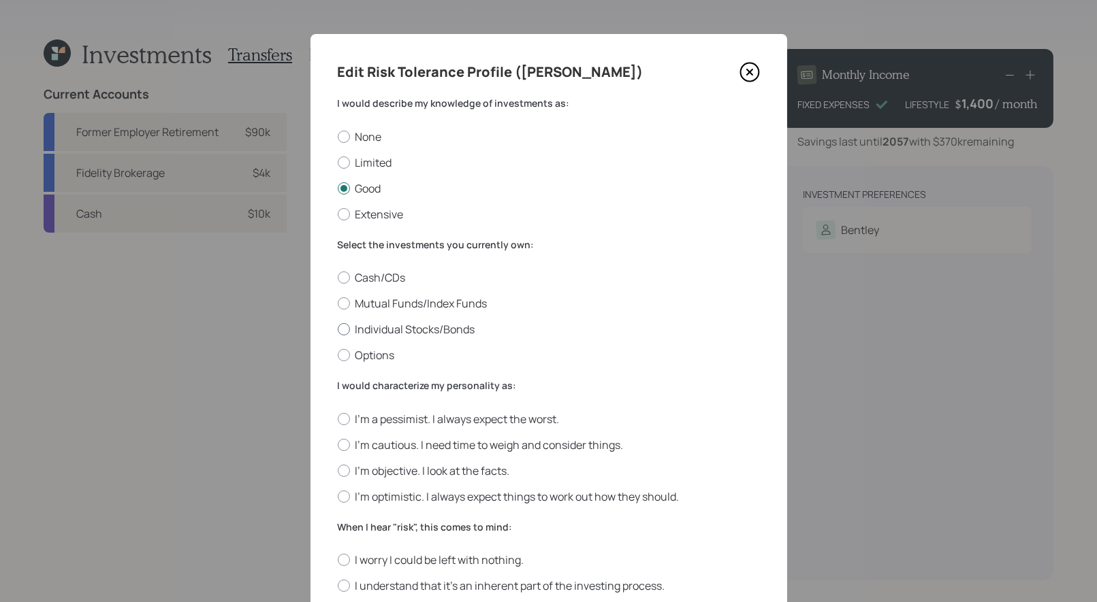
radio input "true"
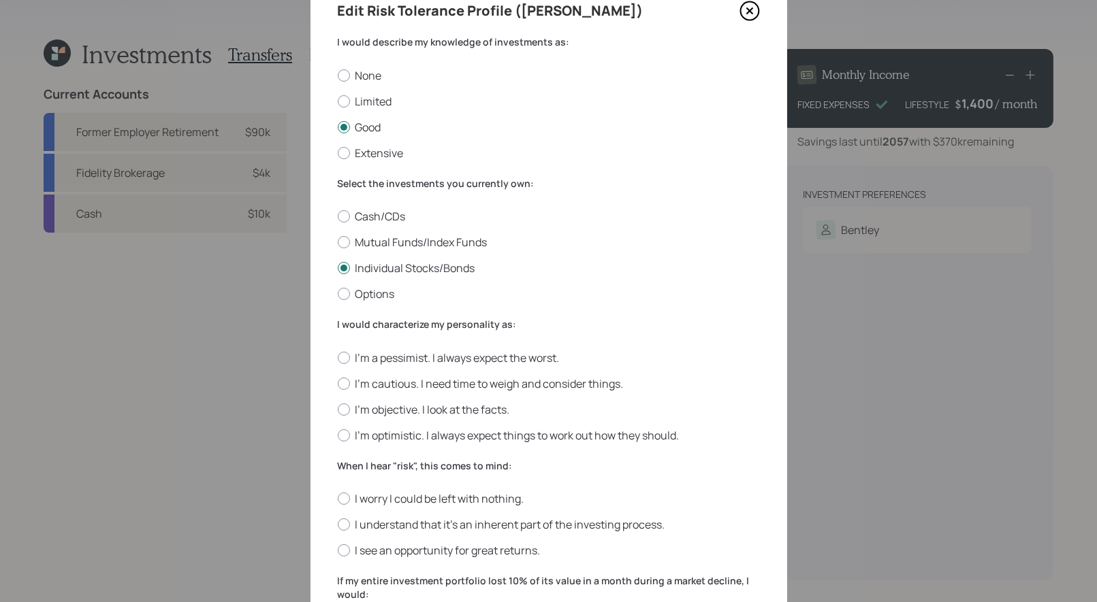
scroll to position [79, 0]
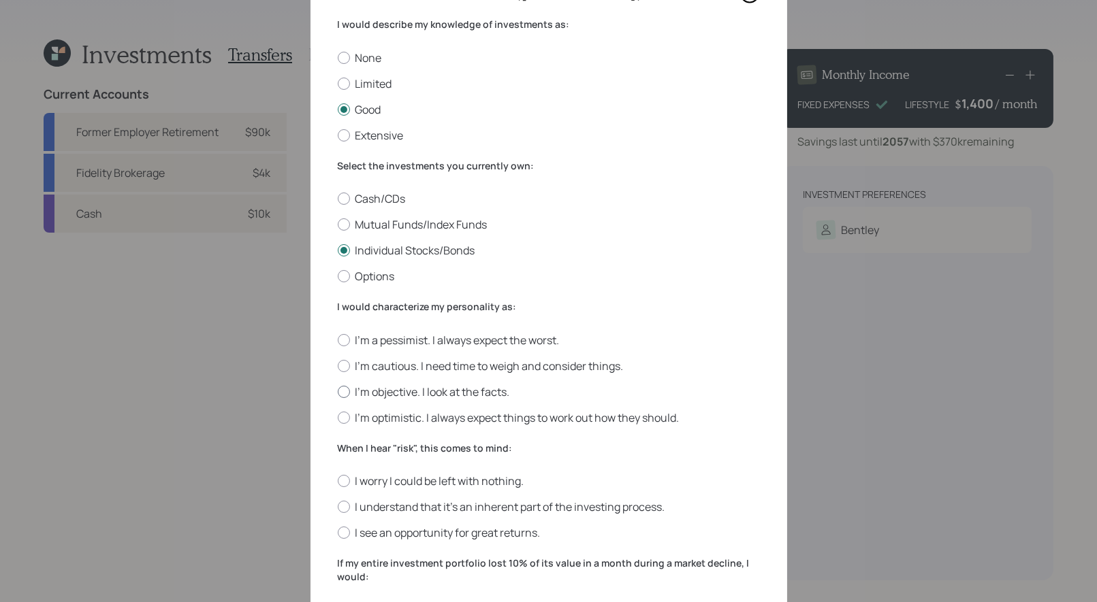
click at [345, 389] on div at bounding box center [344, 392] width 12 height 12
click at [338, 391] on input "I'm objective. I look at the facts." at bounding box center [337, 391] width 1 height 1
radio input "true"
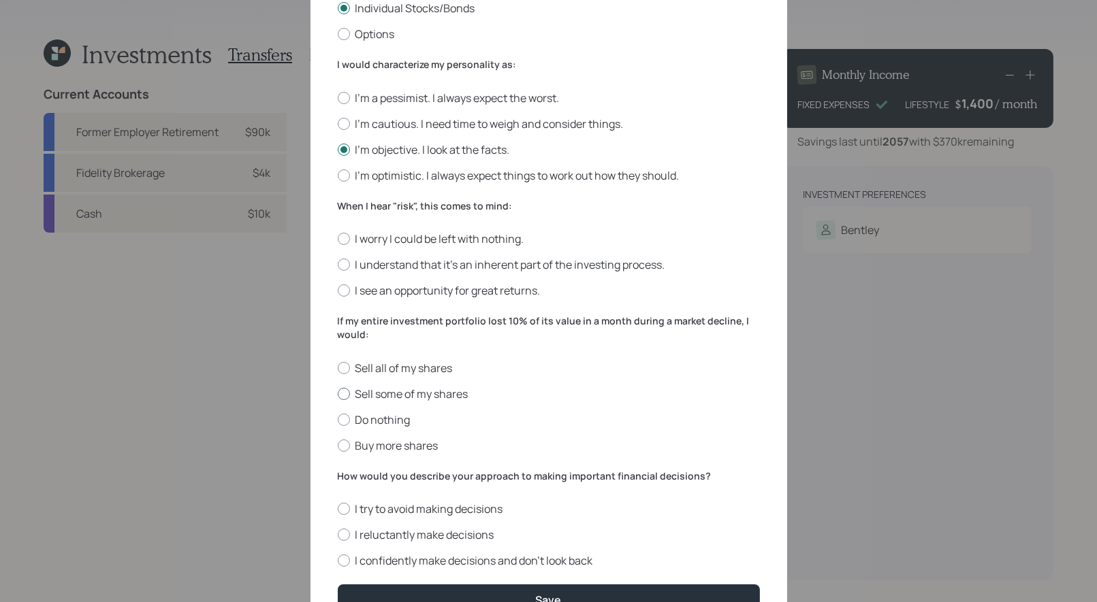
scroll to position [397, 0]
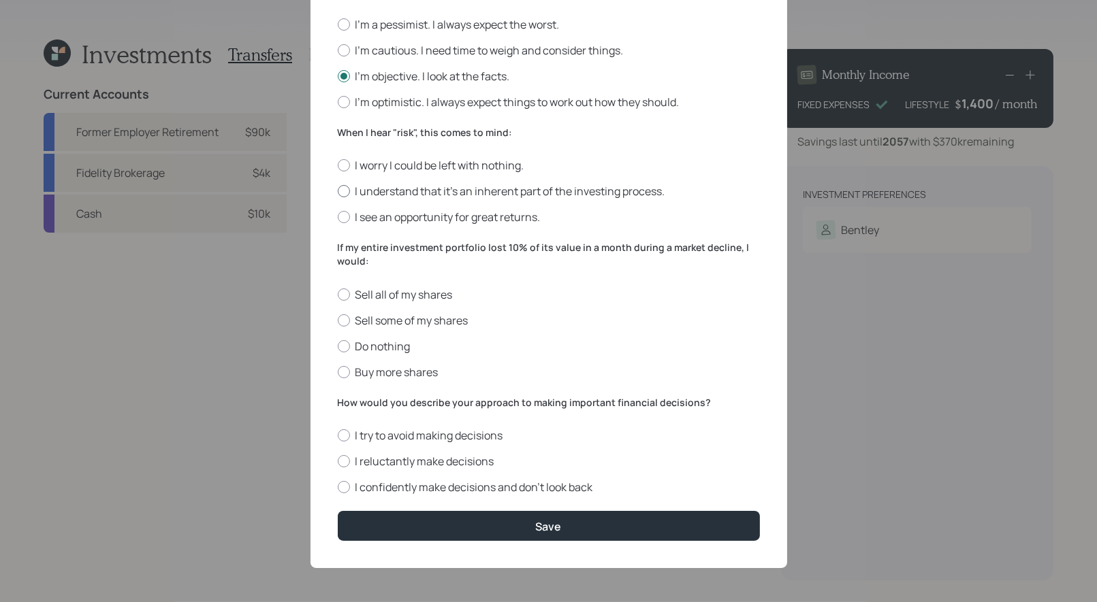
click at [342, 188] on div at bounding box center [344, 191] width 12 height 12
click at [338, 191] on input "I understand that it’s an inherent part of the investing process." at bounding box center [337, 191] width 1 height 1
radio input "true"
click at [344, 349] on div at bounding box center [344, 346] width 12 height 12
click at [338, 346] on input "Do nothing" at bounding box center [337, 346] width 1 height 1
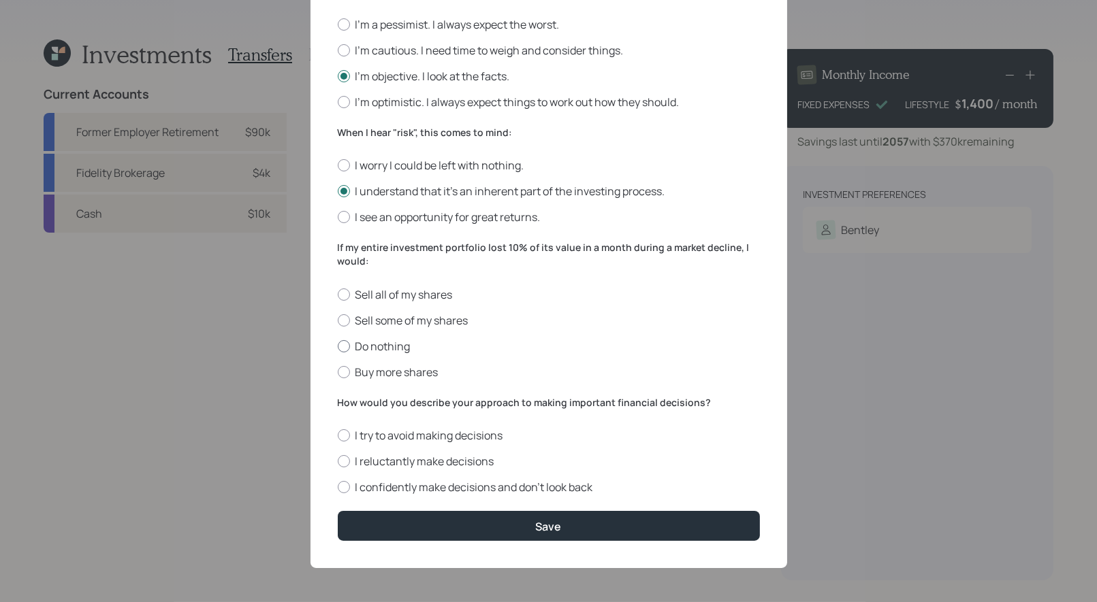
radio input "true"
click at [344, 462] on div at bounding box center [344, 461] width 12 height 12
click at [338, 462] on input "I reluctantly make decisions" at bounding box center [337, 462] width 1 height 1
radio input "true"
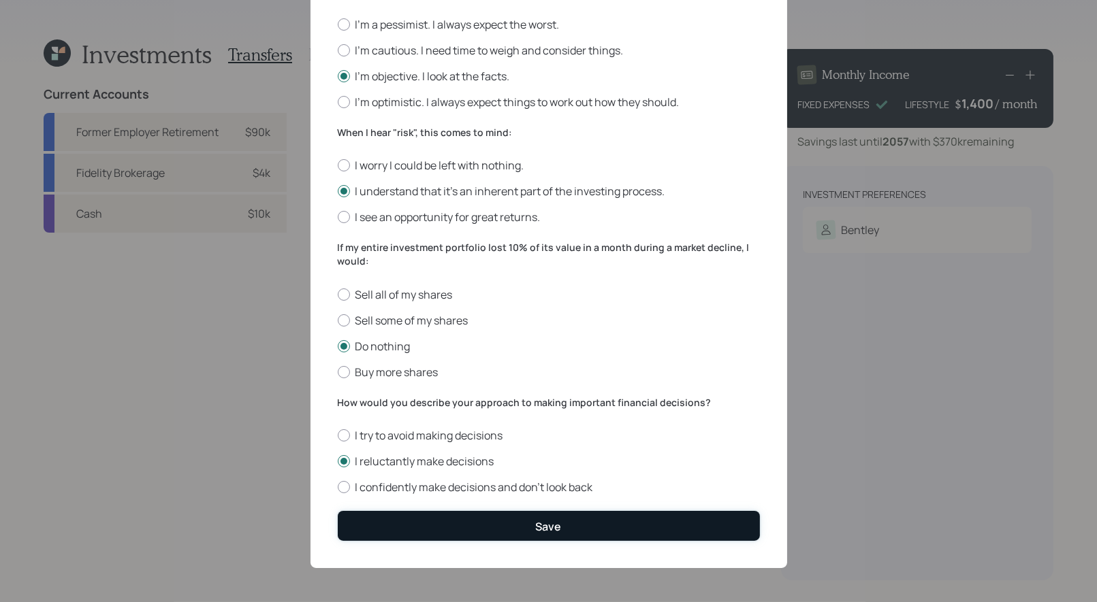
click at [457, 528] on button "Save" at bounding box center [549, 525] width 422 height 29
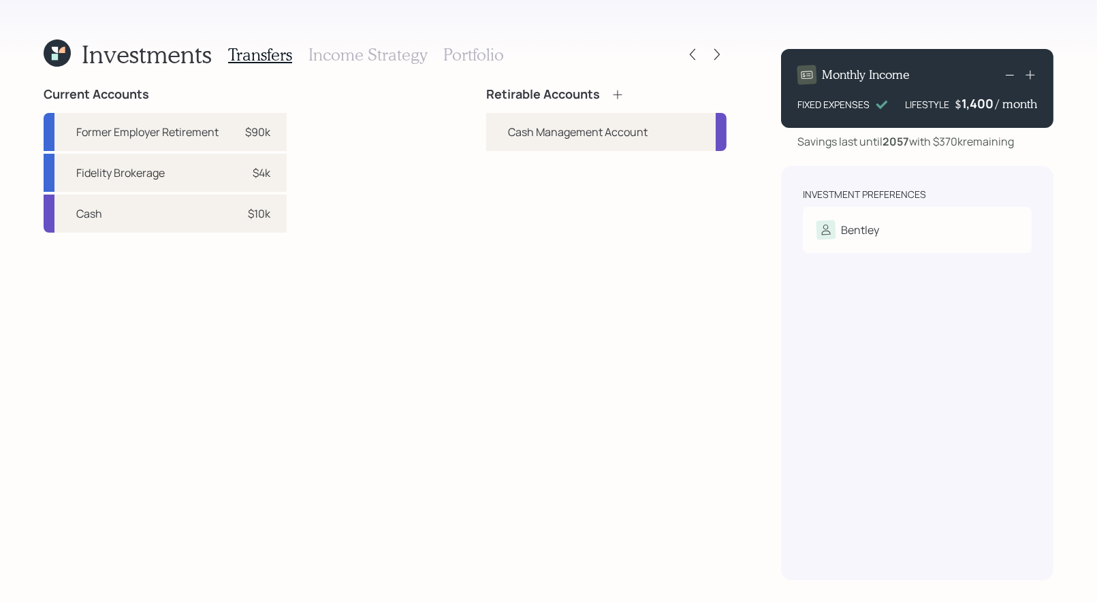
click at [613, 93] on icon at bounding box center [618, 95] width 14 height 14
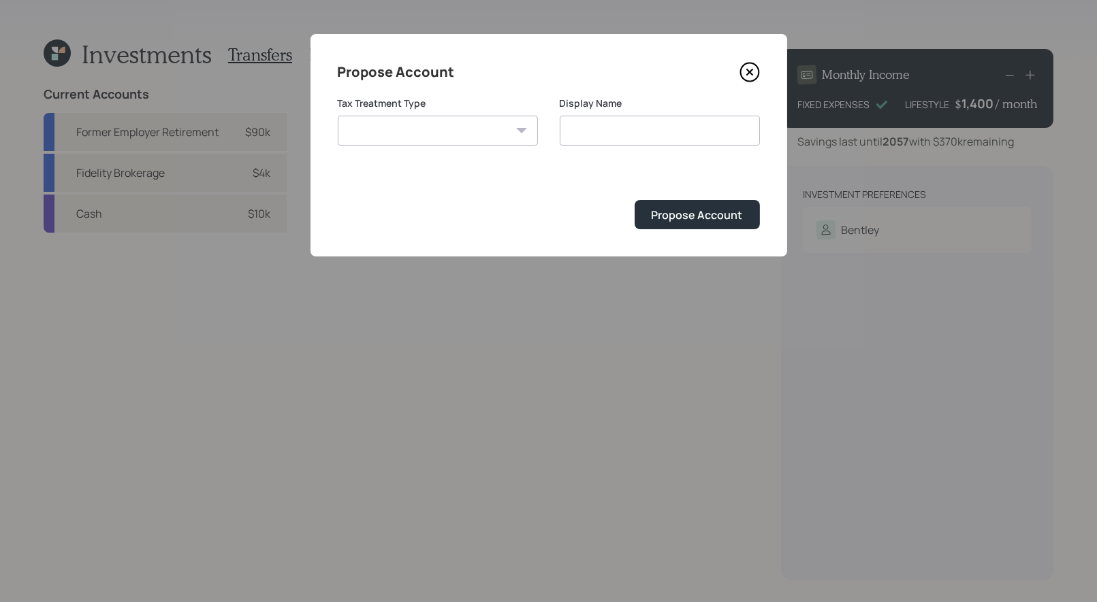
click at [425, 133] on select "Roth Taxable Traditional" at bounding box center [438, 131] width 200 height 30
select select "traditional"
click at [338, 116] on select "Roth Taxable Traditional" at bounding box center [438, 131] width 200 height 30
click at [656, 133] on input "Traditional" at bounding box center [660, 131] width 200 height 30
type input "Traditional IRA"
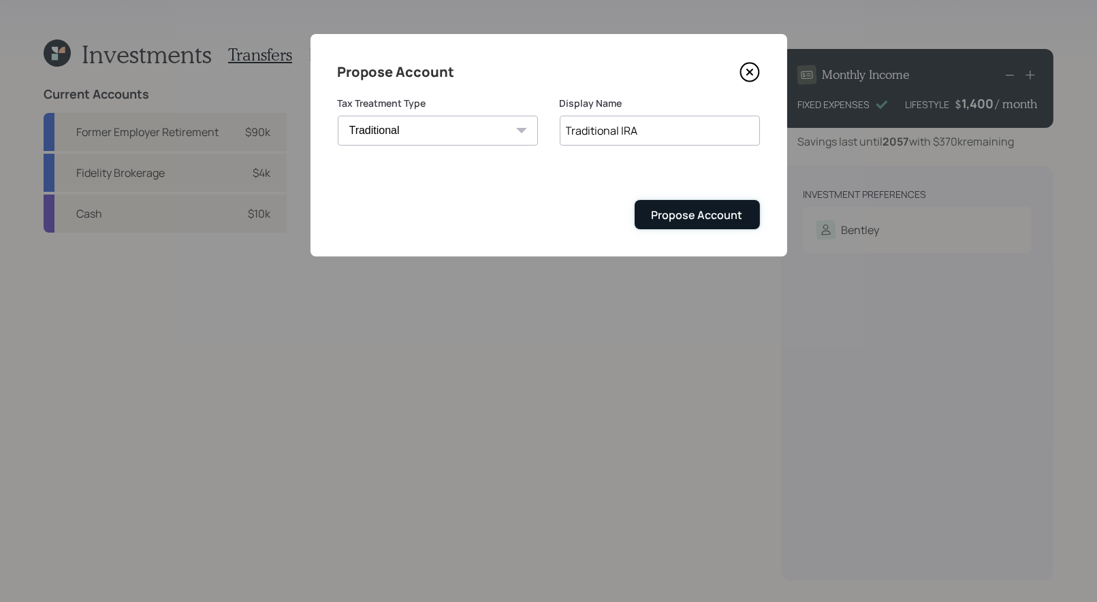
click at [681, 216] on div "Propose Account" at bounding box center [696, 215] width 91 height 15
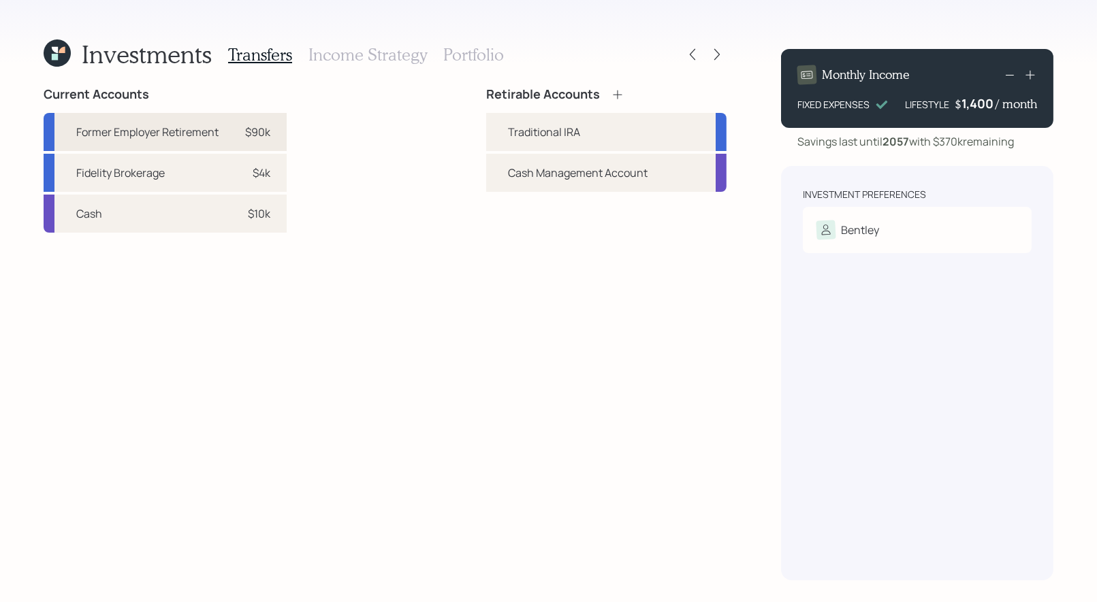
click at [268, 138] on div "$90k" at bounding box center [257, 132] width 25 height 16
click at [538, 121] on div "Traditional IRA" at bounding box center [606, 132] width 240 height 38
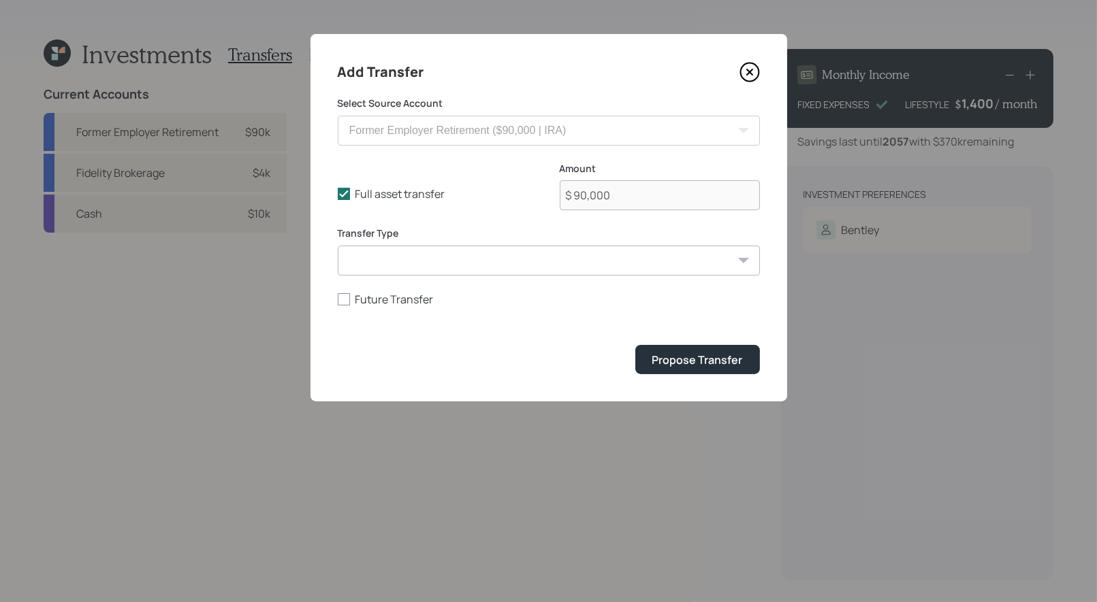
click at [493, 259] on select "ACAT Transfer Non ACAT Transfer Capitalize Rollover Rollover Deposit" at bounding box center [549, 261] width 422 height 30
select select "rollover"
click at [338, 246] on select "ACAT Transfer Non ACAT Transfer Capitalize Rollover Rollover Deposit" at bounding box center [549, 261] width 422 height 30
click at [701, 364] on div "Propose Transfer" at bounding box center [697, 360] width 91 height 15
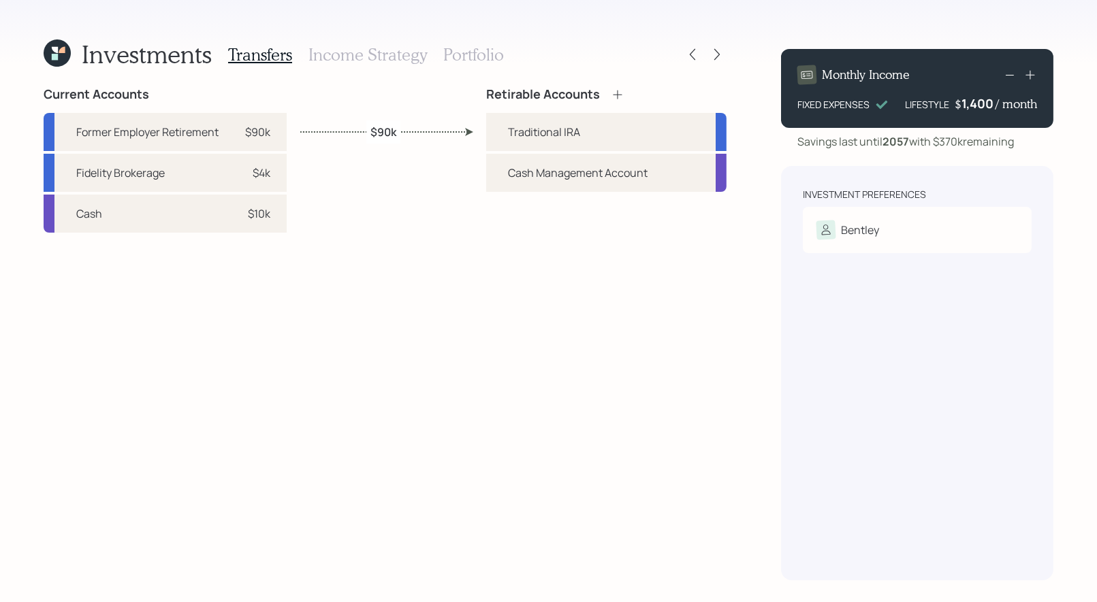
click at [615, 93] on icon at bounding box center [618, 95] width 14 height 14
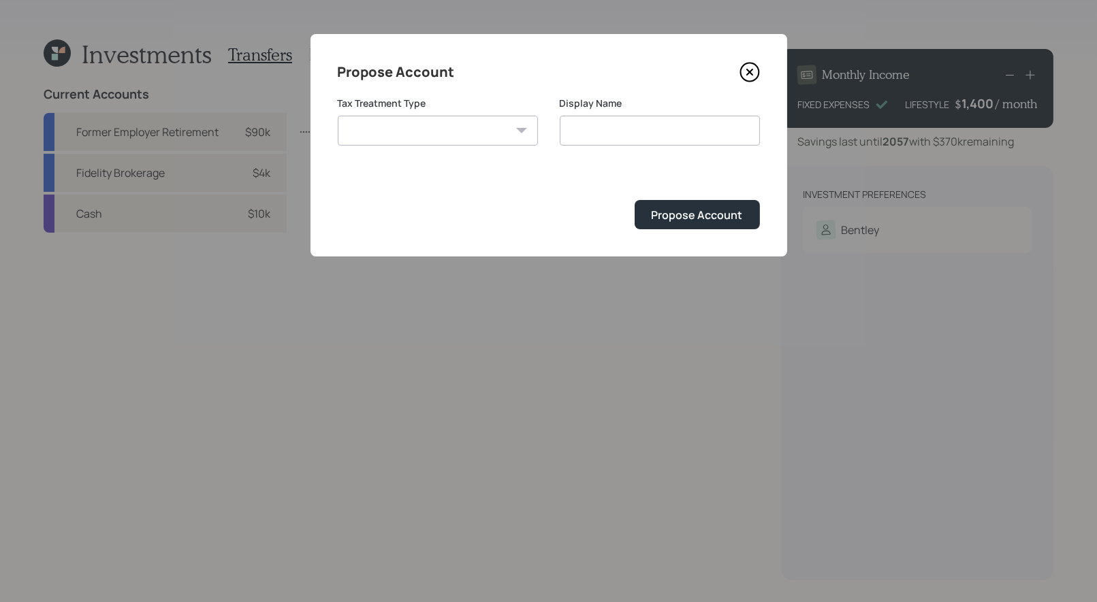
click at [502, 132] on select "Roth Taxable Traditional" at bounding box center [438, 131] width 200 height 30
select select "taxable"
click at [338, 116] on select "Roth Taxable Traditional" at bounding box center [438, 131] width 200 height 30
click at [670, 140] on input "Taxable" at bounding box center [660, 131] width 200 height 30
type input "Taxable Brokerage"
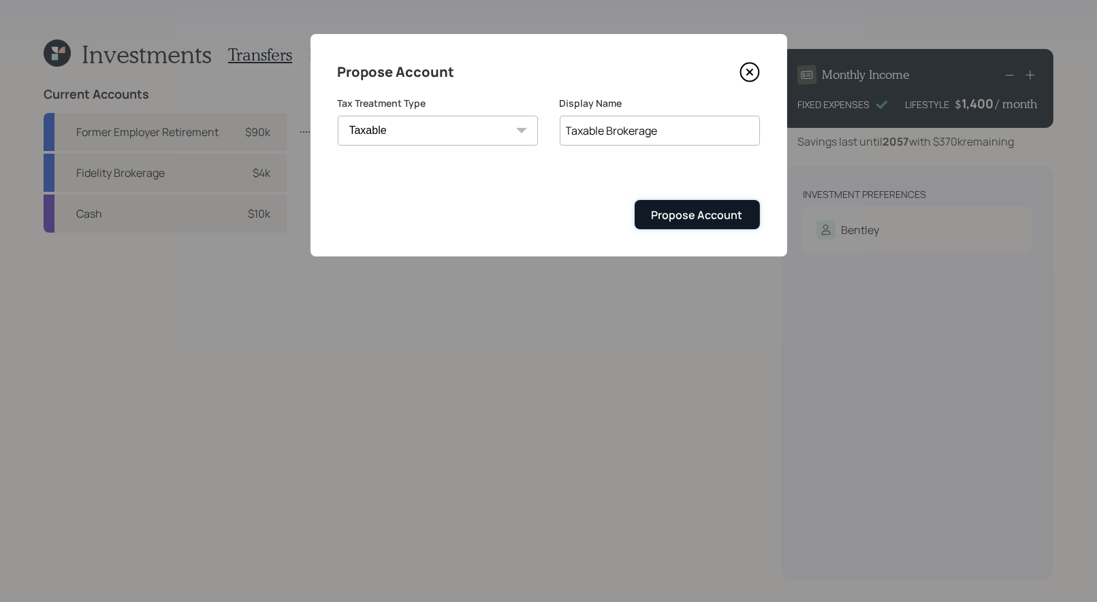
click at [703, 216] on div "Propose Account" at bounding box center [696, 215] width 91 height 15
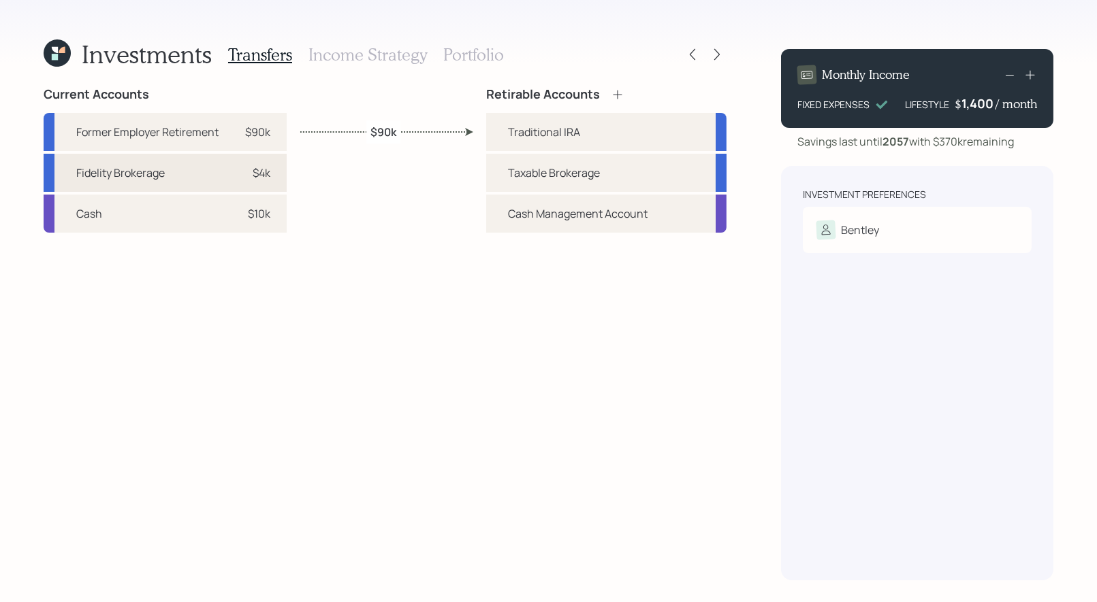
click at [273, 168] on div "Fidelity Brokerage $4k" at bounding box center [165, 173] width 243 height 38
click at [570, 174] on div "Taxable Brokerage" at bounding box center [554, 173] width 92 height 16
select select "1362cea5-4484-4b5c-a357-d64664b2704b"
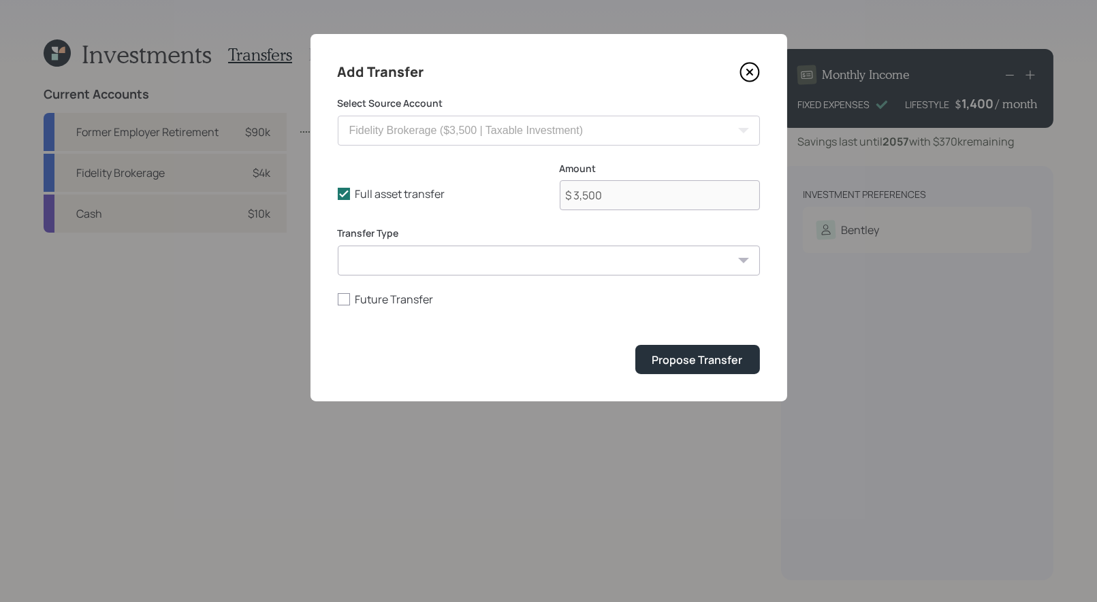
click at [466, 259] on select "ACAT Transfer Non ACAT Transfer Capitalize Rollover Rollover Deposit" at bounding box center [549, 261] width 422 height 30
select select "acat_transfer"
click at [338, 246] on select "ACAT Transfer Non ACAT Transfer Capitalize Rollover Rollover Deposit" at bounding box center [549, 261] width 422 height 30
click at [693, 355] on div "Propose Transfer" at bounding box center [697, 360] width 91 height 15
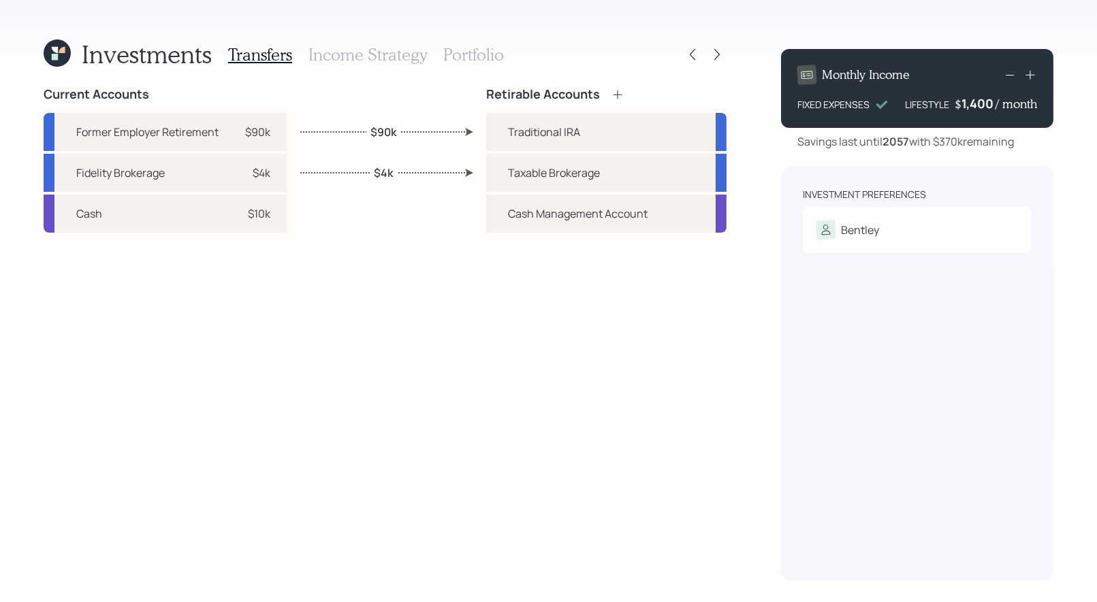
click at [376, 55] on h3 "Income Strategy" at bounding box center [367, 55] width 118 height 20
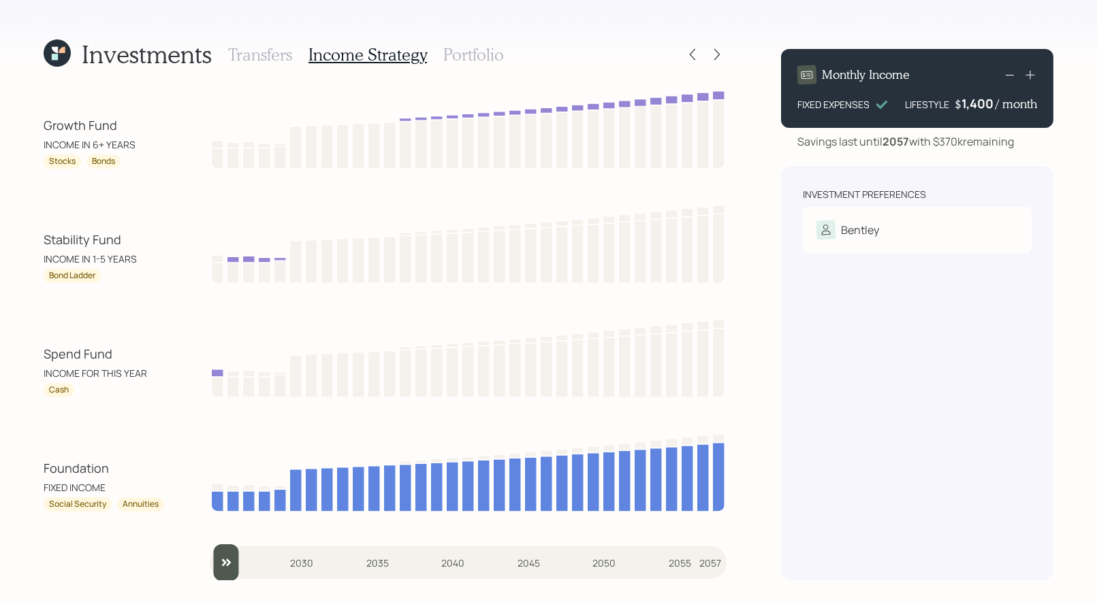
click at [458, 57] on h3 "Portfolio" at bounding box center [473, 55] width 61 height 20
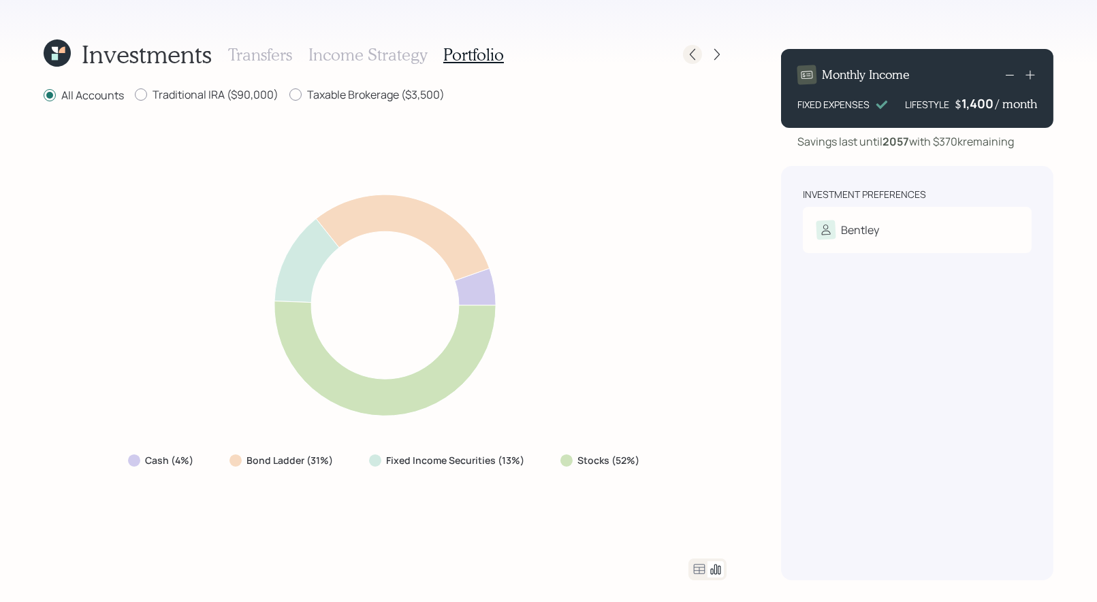
click at [694, 50] on icon at bounding box center [692, 55] width 14 height 14
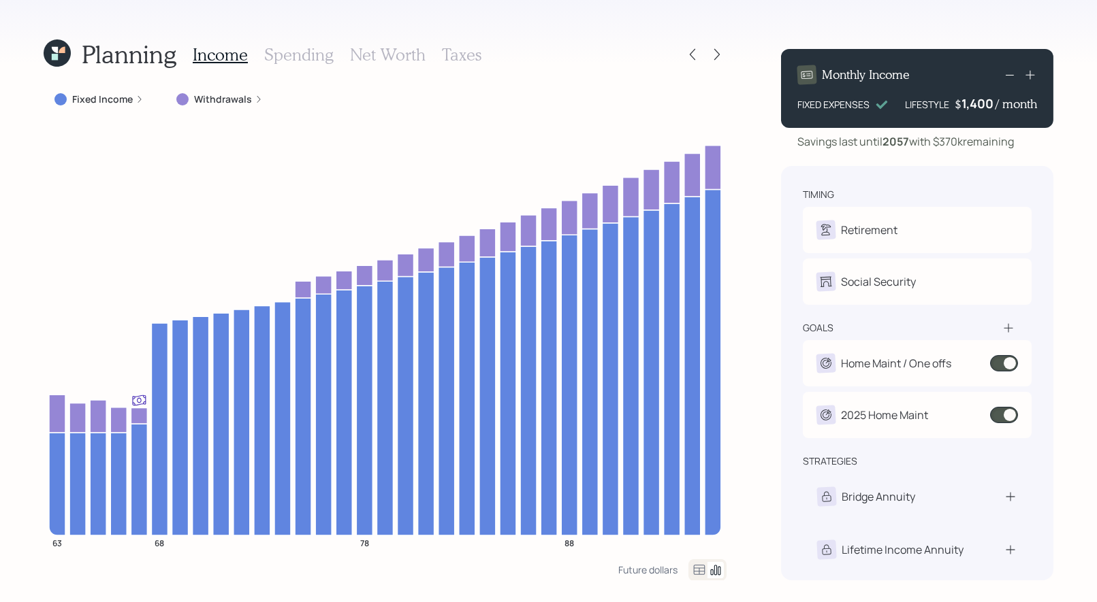
click at [454, 57] on h3 "Taxes" at bounding box center [461, 55] width 39 height 20
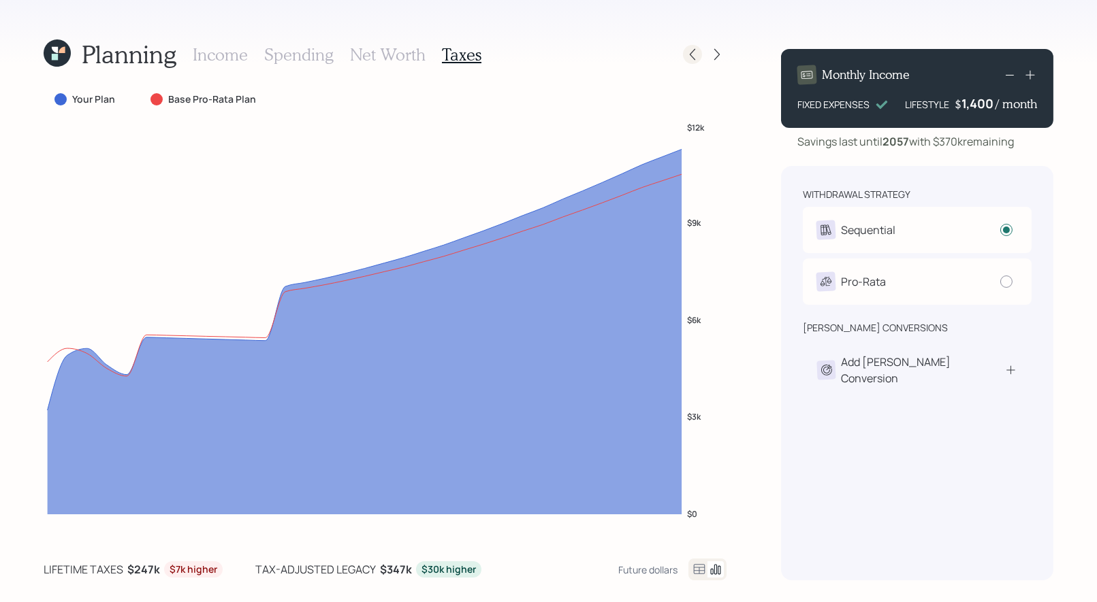
click at [696, 59] on icon at bounding box center [692, 55] width 14 height 14
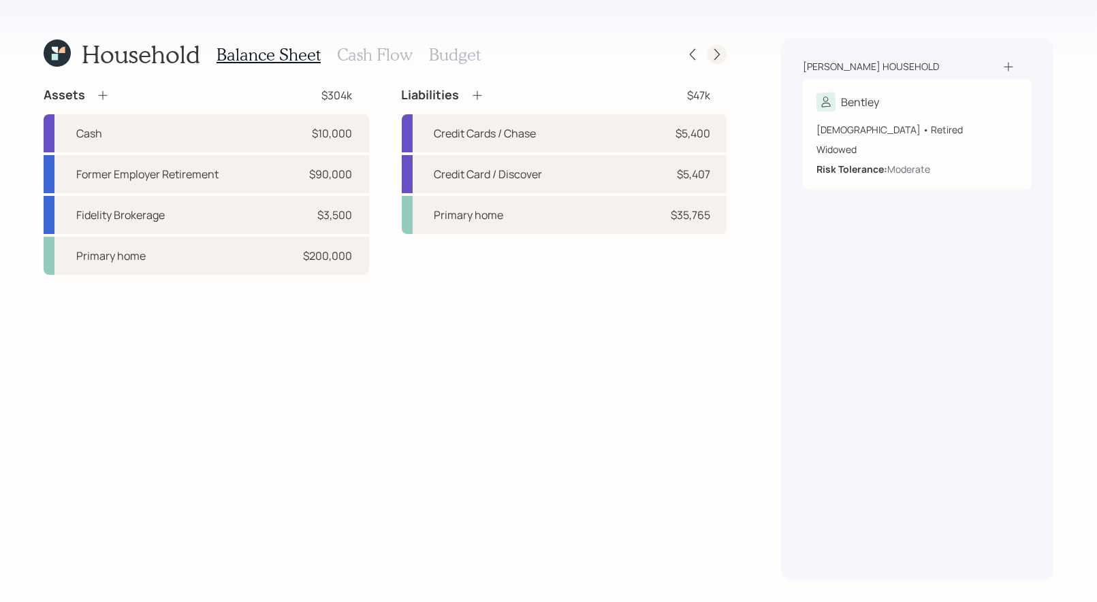
click at [712, 56] on icon at bounding box center [717, 55] width 14 height 14
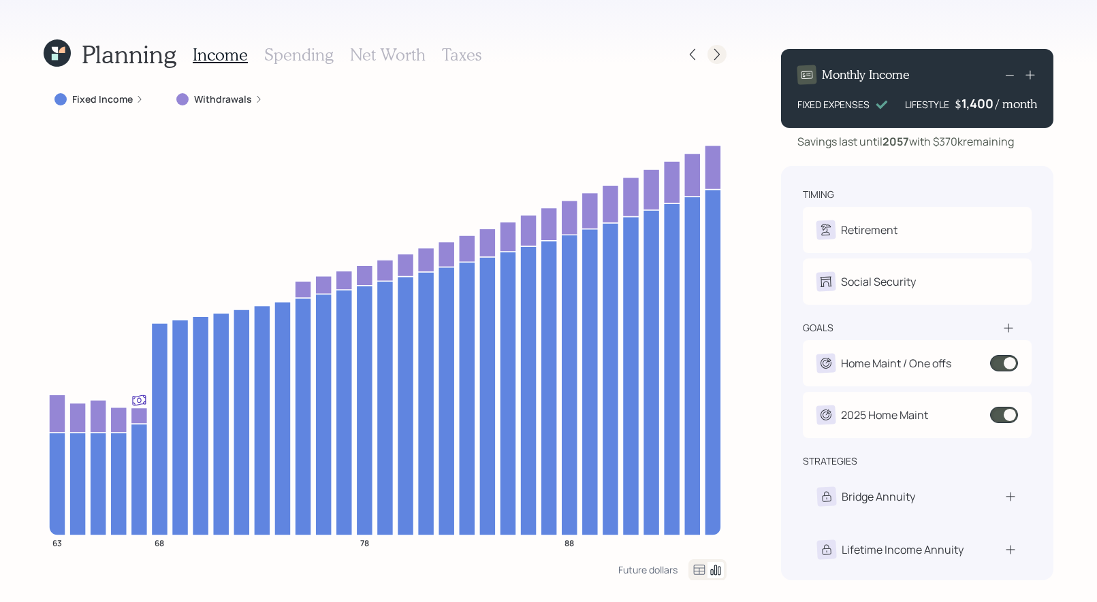
click at [722, 54] on icon at bounding box center [717, 55] width 14 height 14
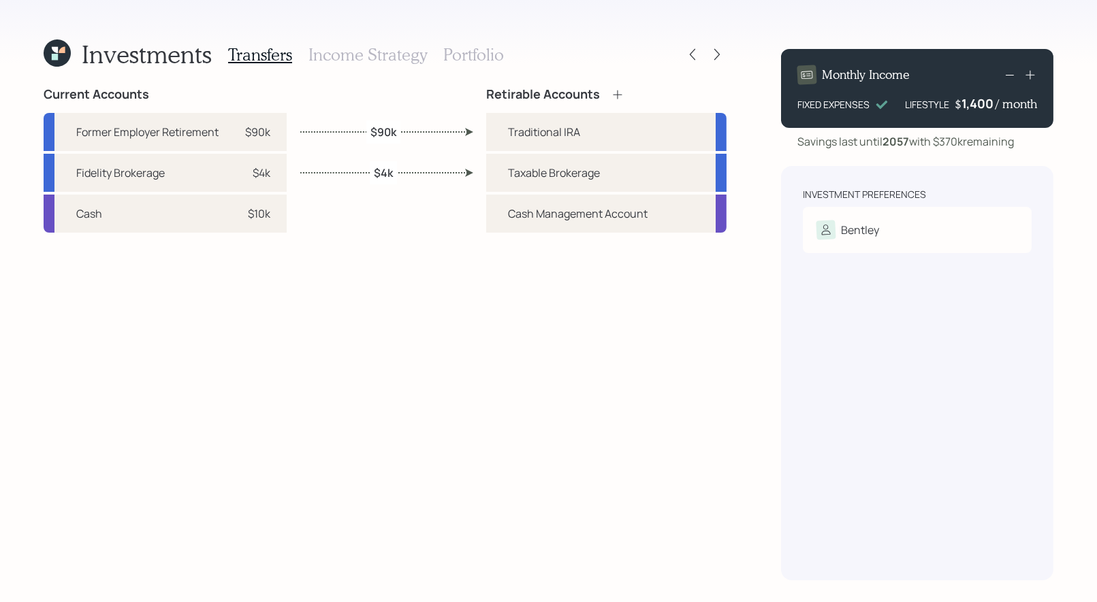
click at [396, 57] on h3 "Income Strategy" at bounding box center [367, 55] width 118 height 20
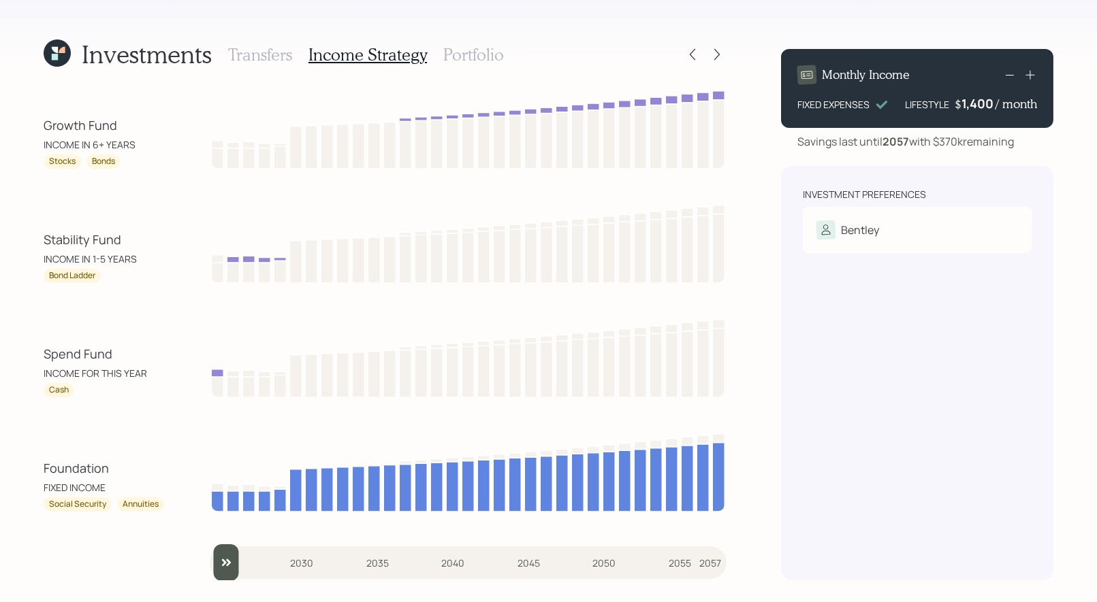
click at [451, 56] on h3 "Portfolio" at bounding box center [473, 55] width 61 height 20
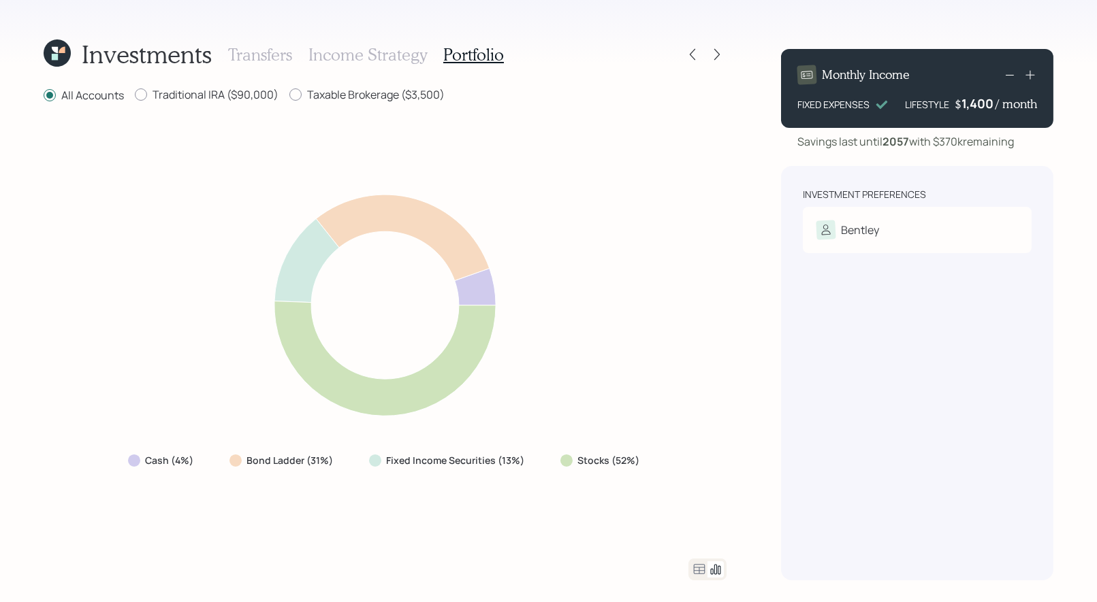
click at [696, 571] on icon at bounding box center [700, 569] width 12 height 10
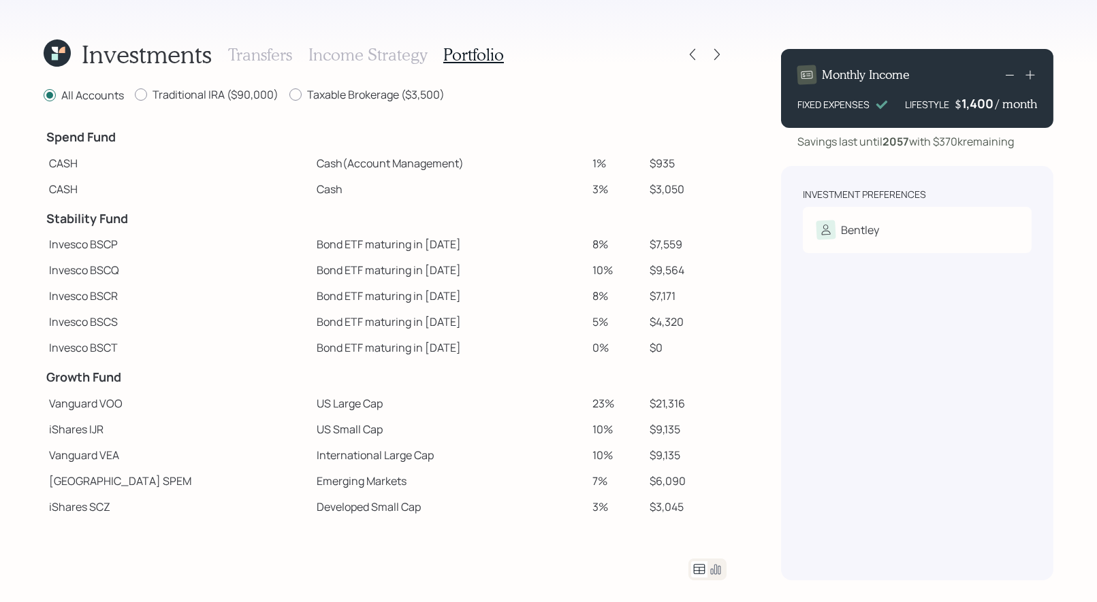
click at [361, 59] on h3 "Income Strategy" at bounding box center [367, 55] width 118 height 20
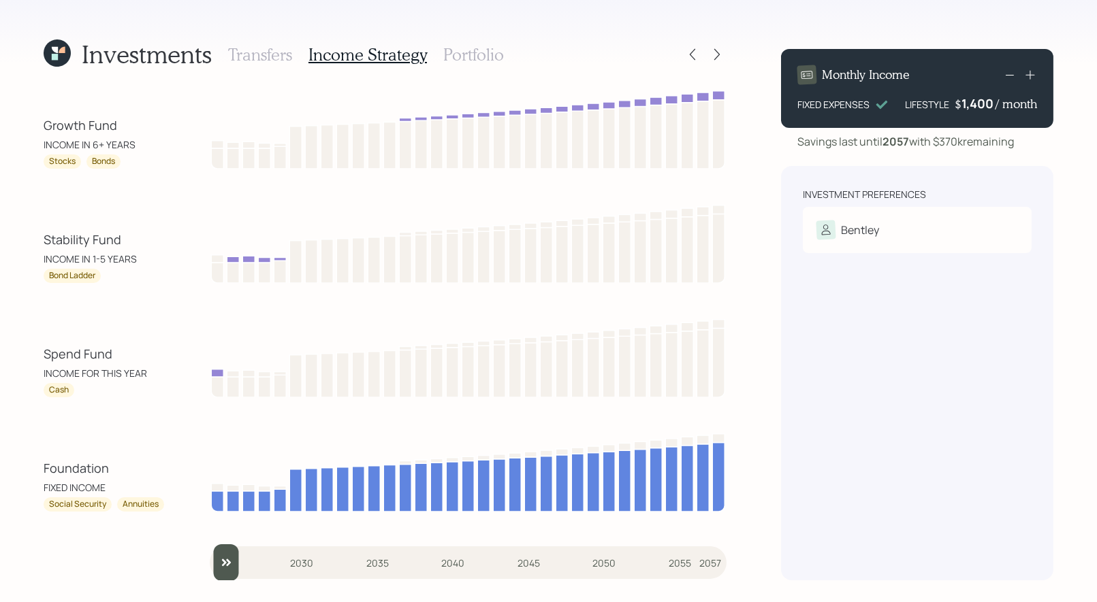
click at [459, 57] on h3 "Portfolio" at bounding box center [473, 55] width 61 height 20
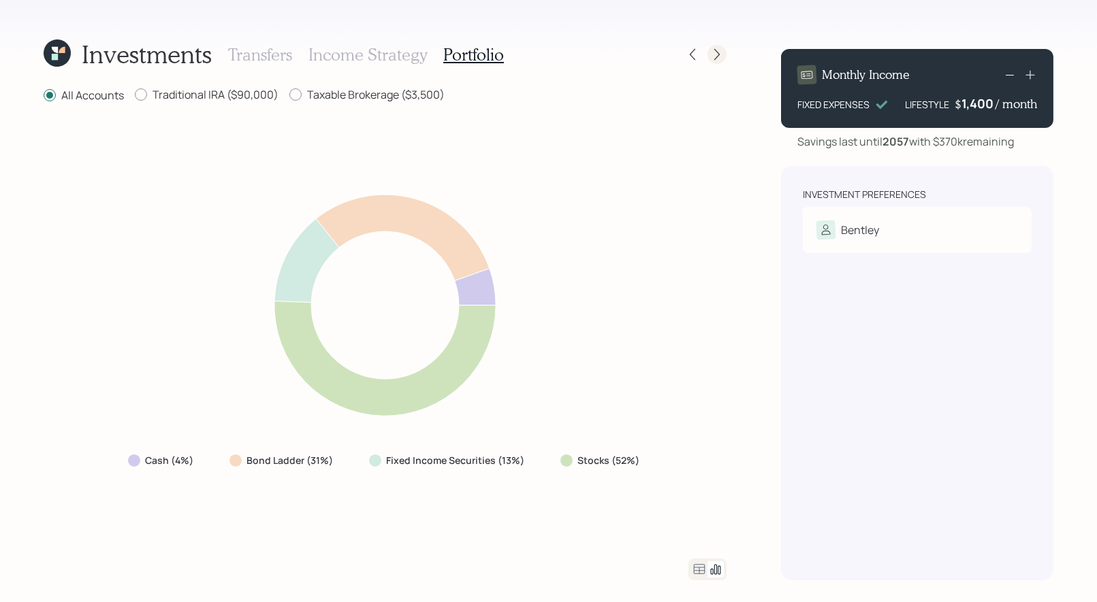
click at [716, 50] on icon at bounding box center [717, 55] width 14 height 14
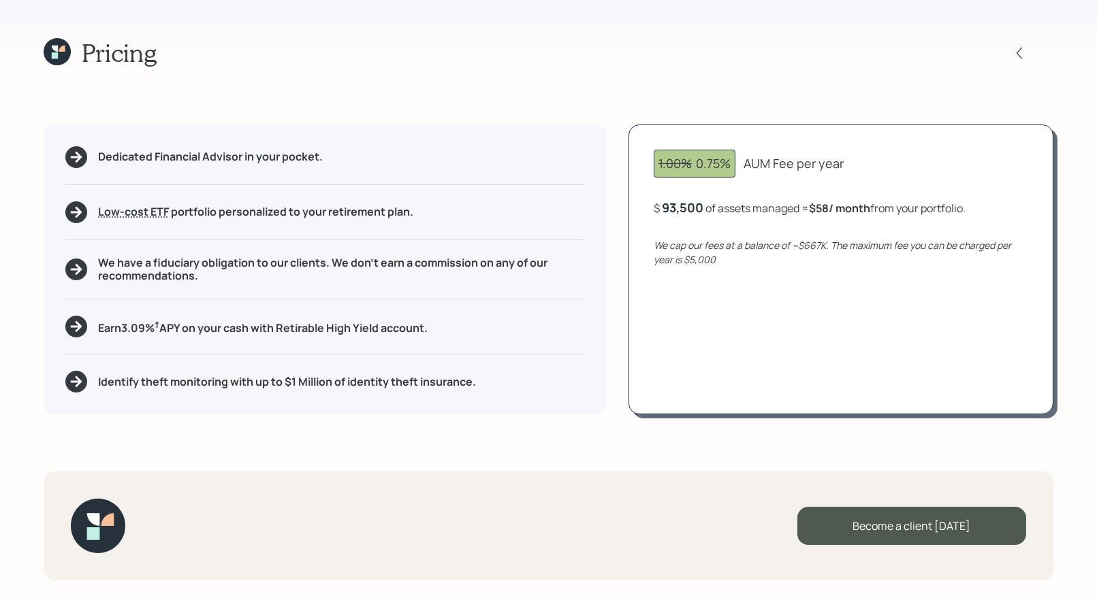
click at [58, 51] on icon at bounding box center [57, 51] width 27 height 27
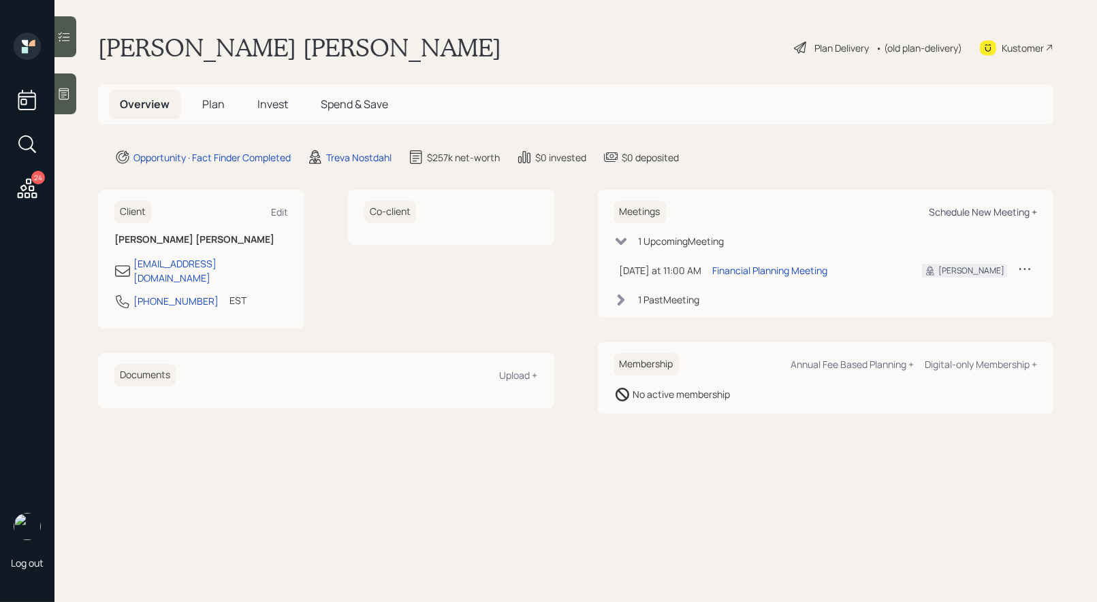
click at [961, 210] on div "Schedule New Meeting +" at bounding box center [982, 212] width 108 height 13
select select "8b79112e-3cfb-44f9-89e7-15267fe946c1"
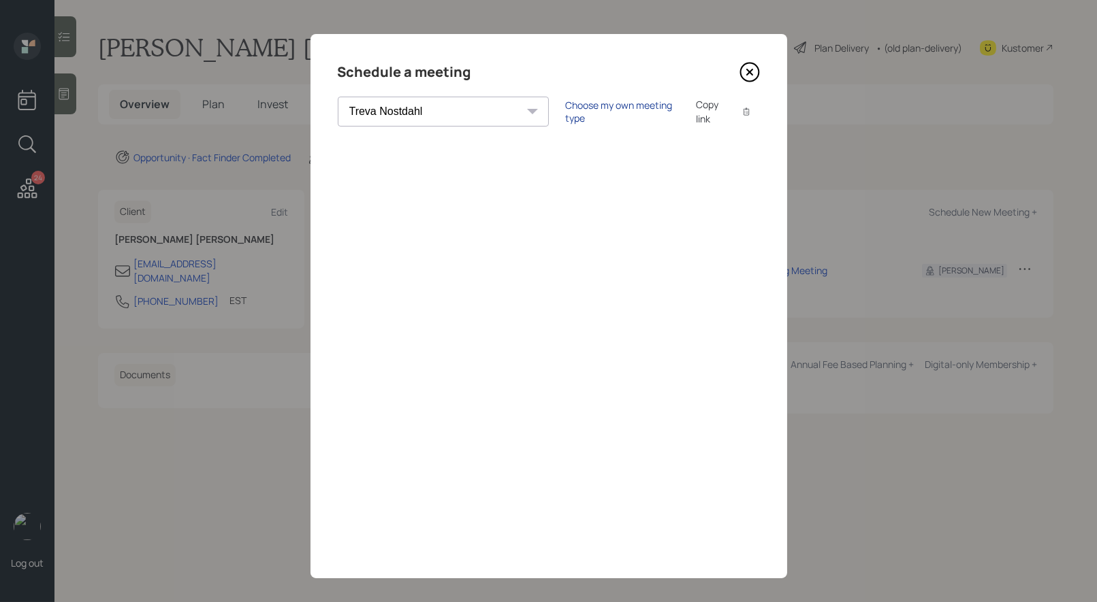
click at [565, 112] on div "Choose my own meeting type" at bounding box center [622, 112] width 114 height 26
click at [748, 70] on icon at bounding box center [748, 71] width 5 height 5
